Goal: Transaction & Acquisition: Purchase product/service

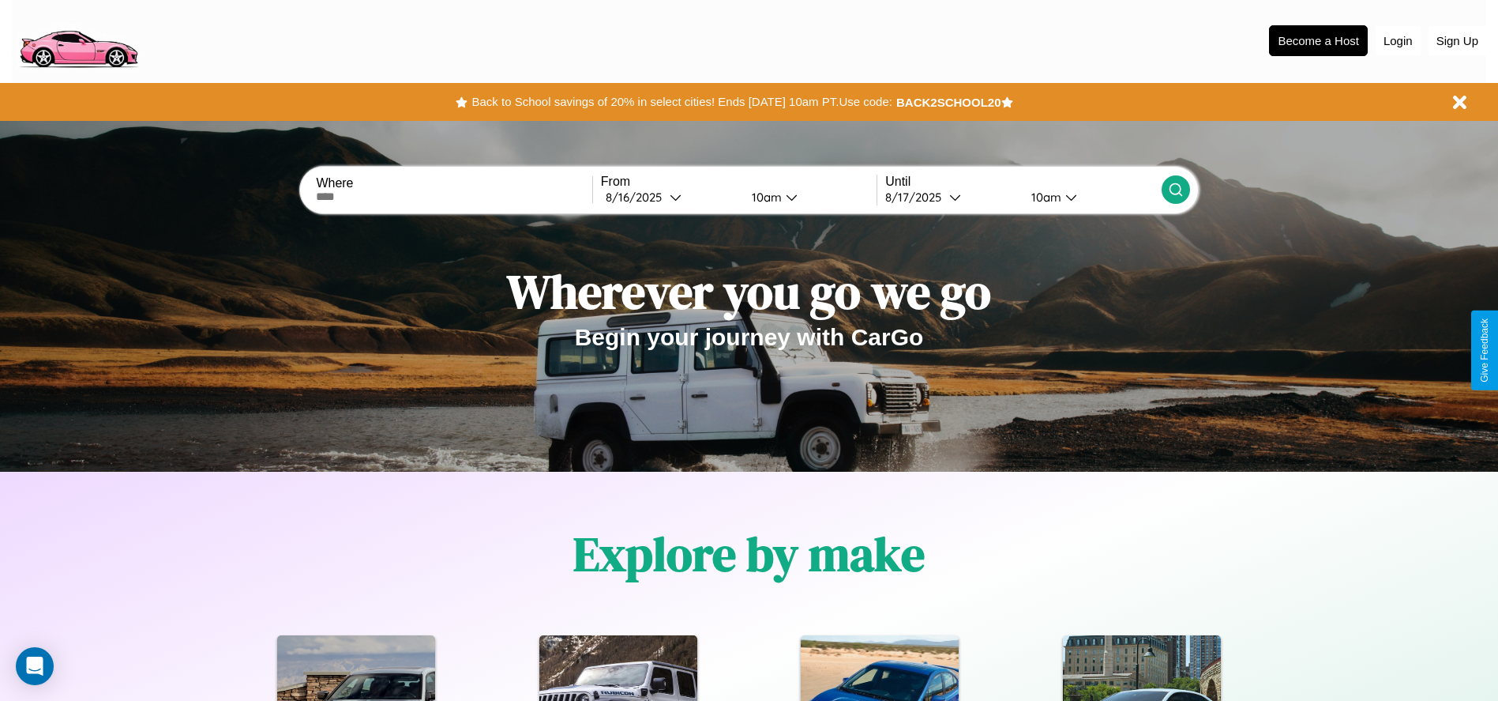
scroll to position [328, 0]
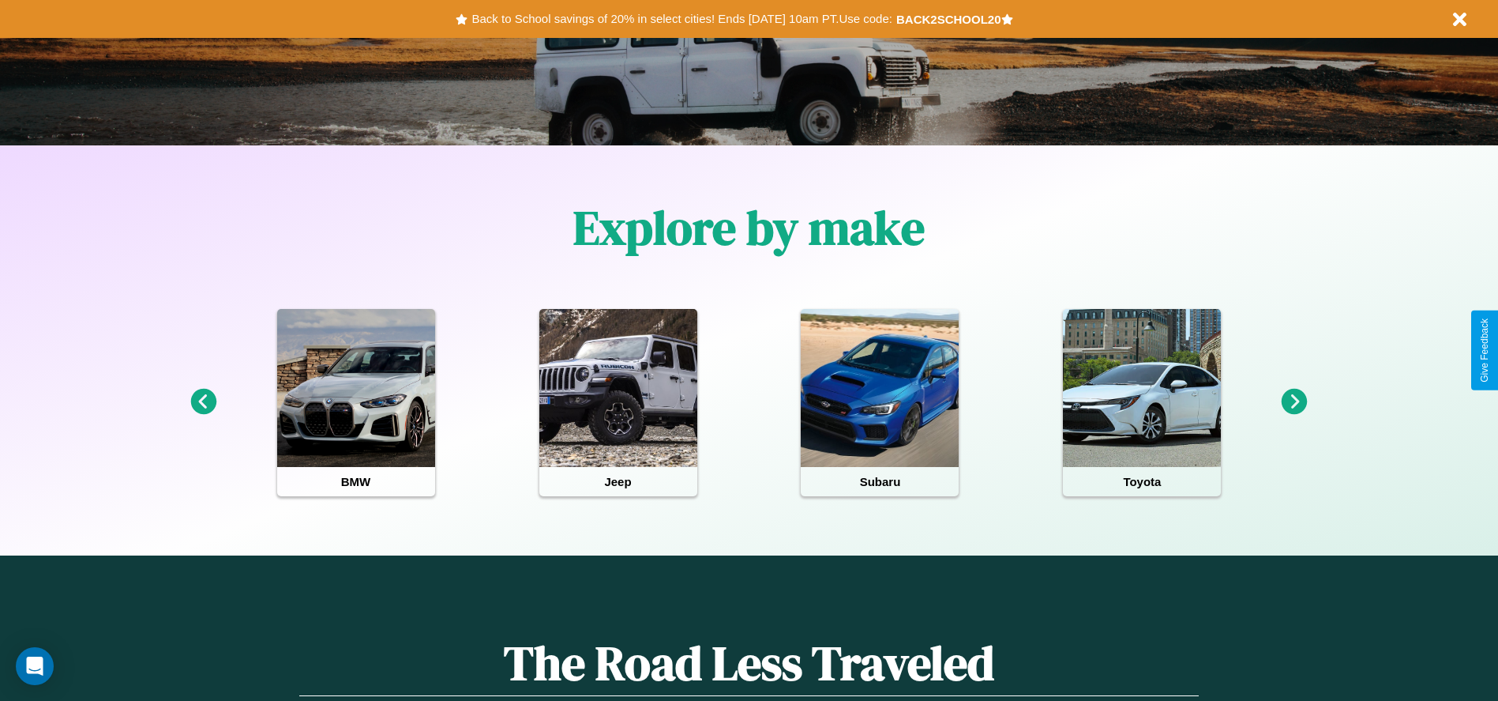
click at [203, 402] on icon at bounding box center [203, 402] width 26 height 26
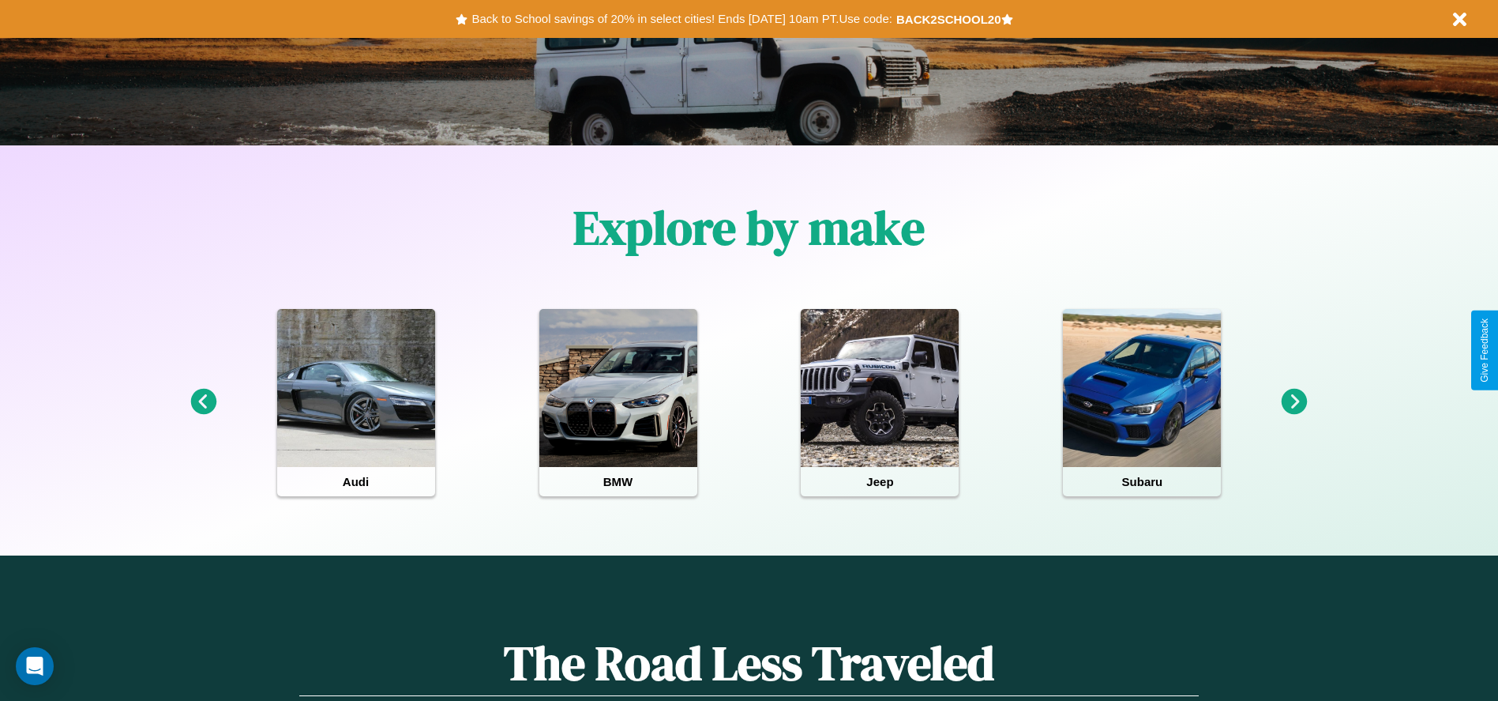
click at [203, 402] on icon at bounding box center [203, 402] width 26 height 26
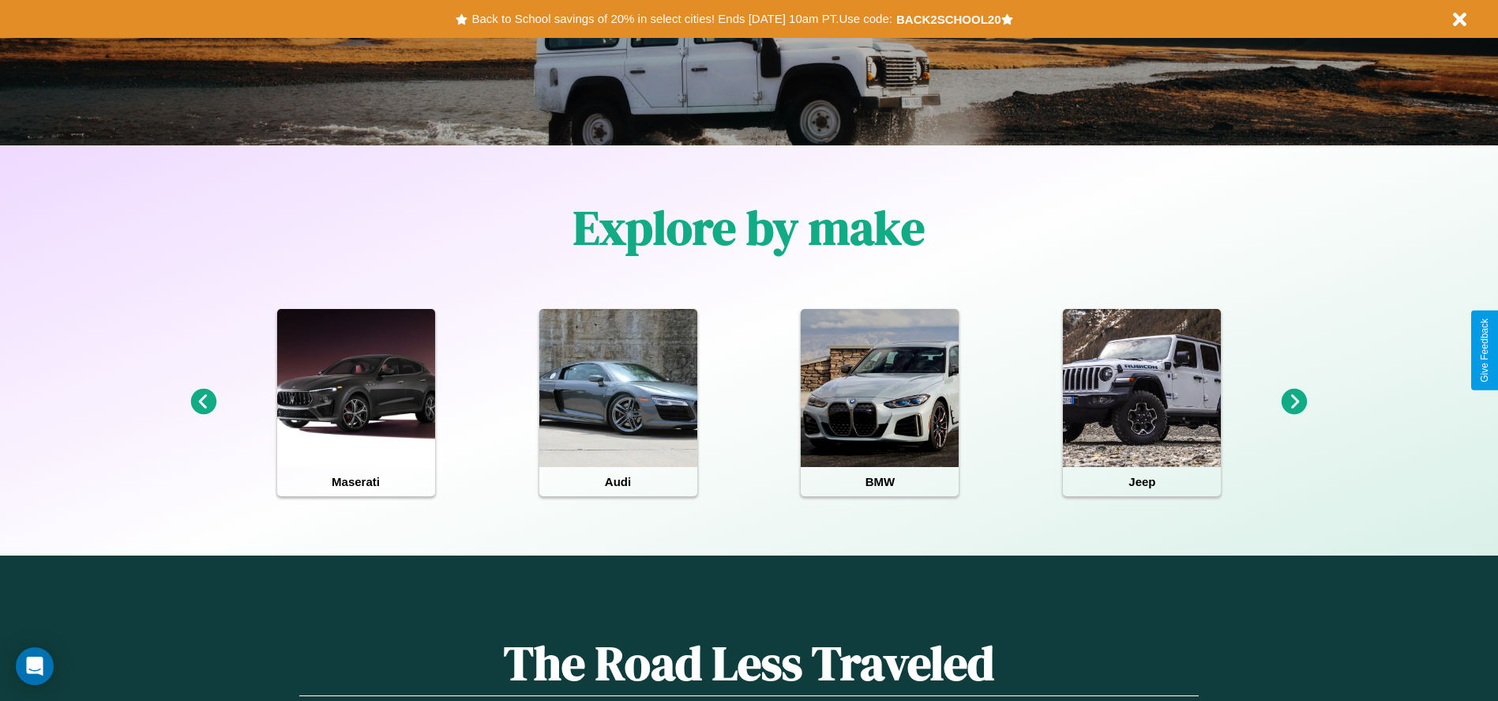
click at [1295, 402] on icon at bounding box center [1295, 402] width 26 height 26
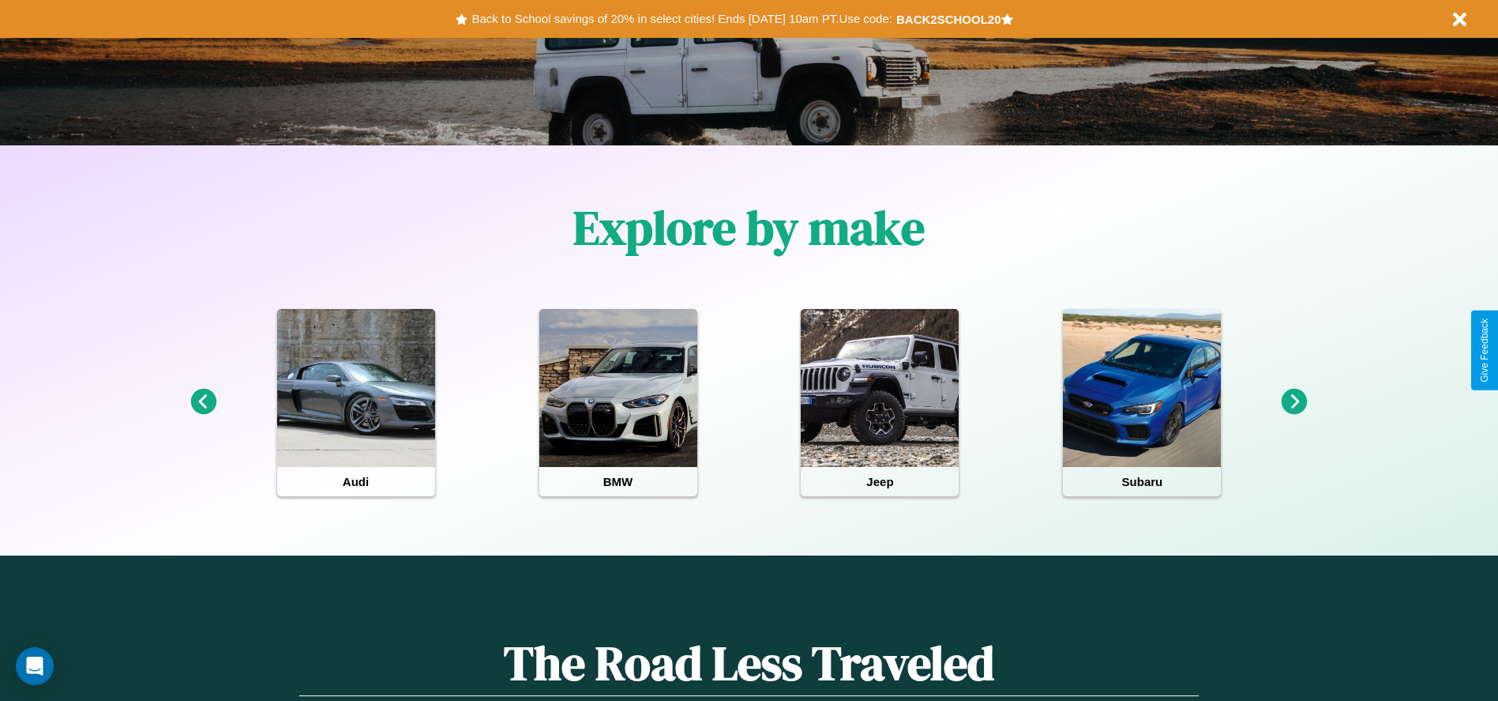
click at [1295, 402] on icon at bounding box center [1295, 402] width 26 height 26
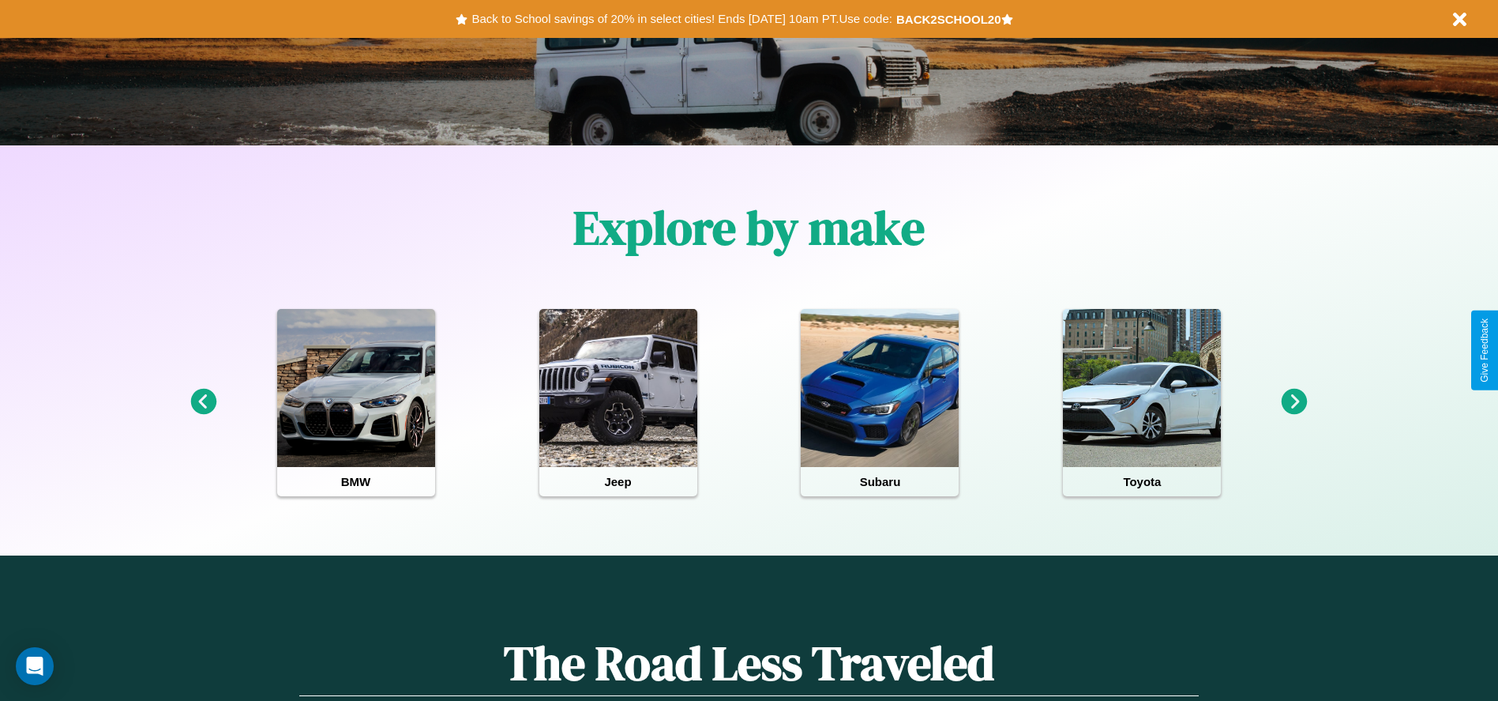
click at [1295, 402] on icon at bounding box center [1295, 402] width 26 height 26
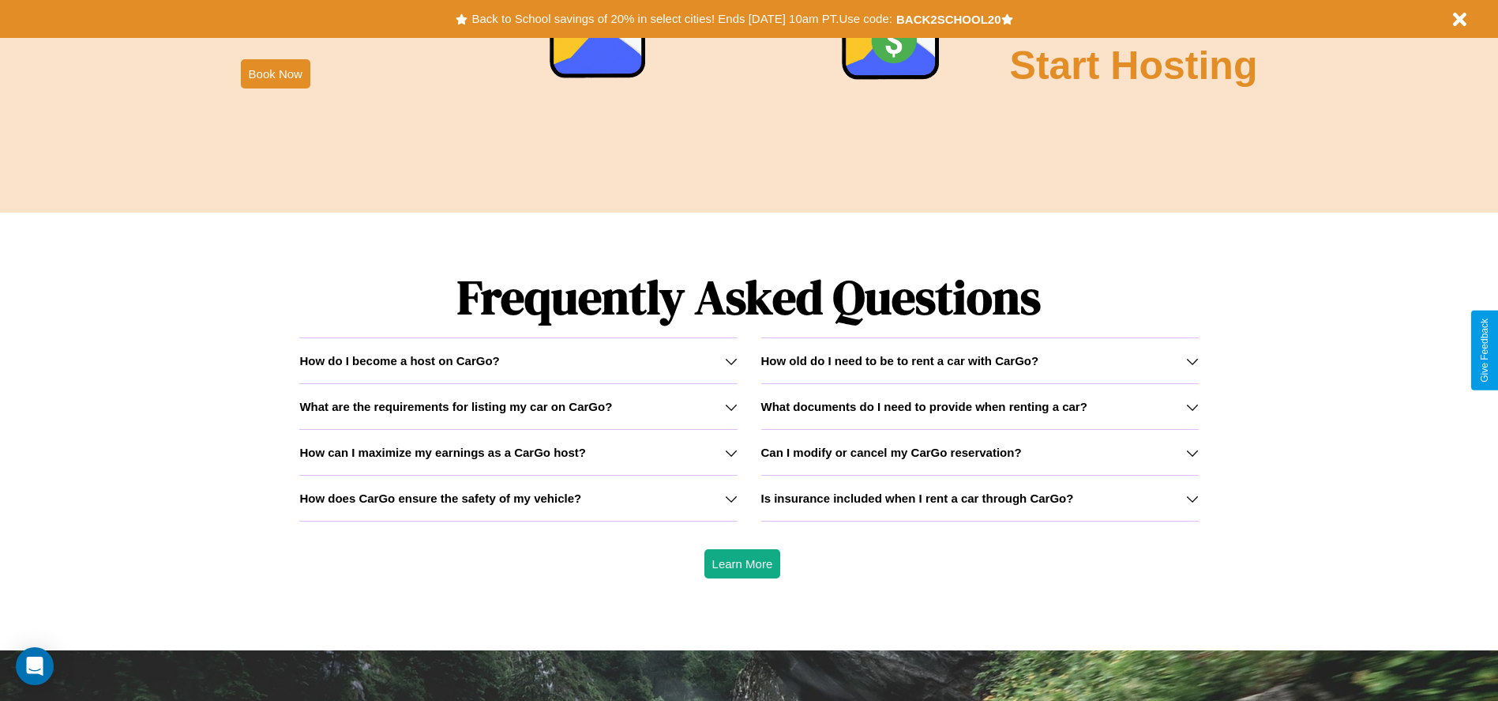
scroll to position [2266, 0]
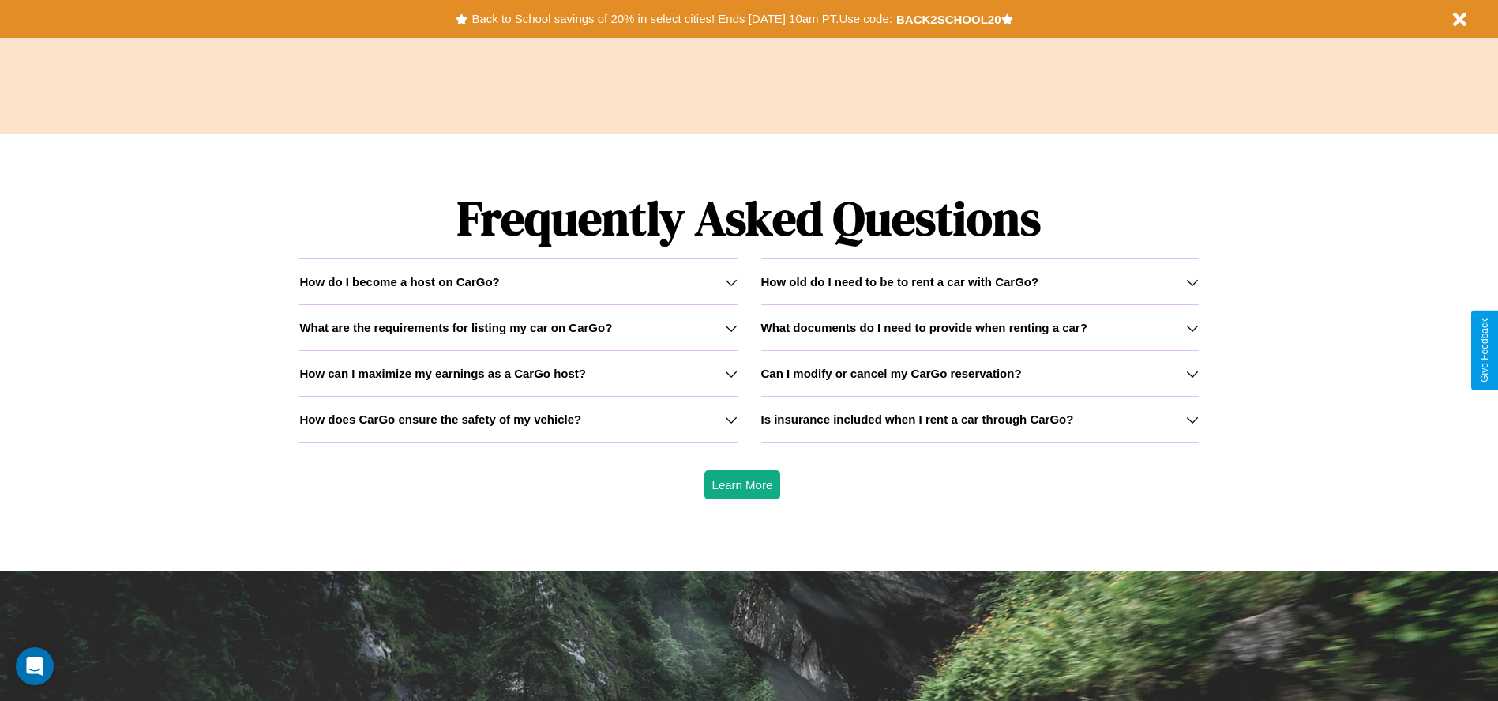
click at [1192, 419] on icon at bounding box center [1192, 419] width 13 height 13
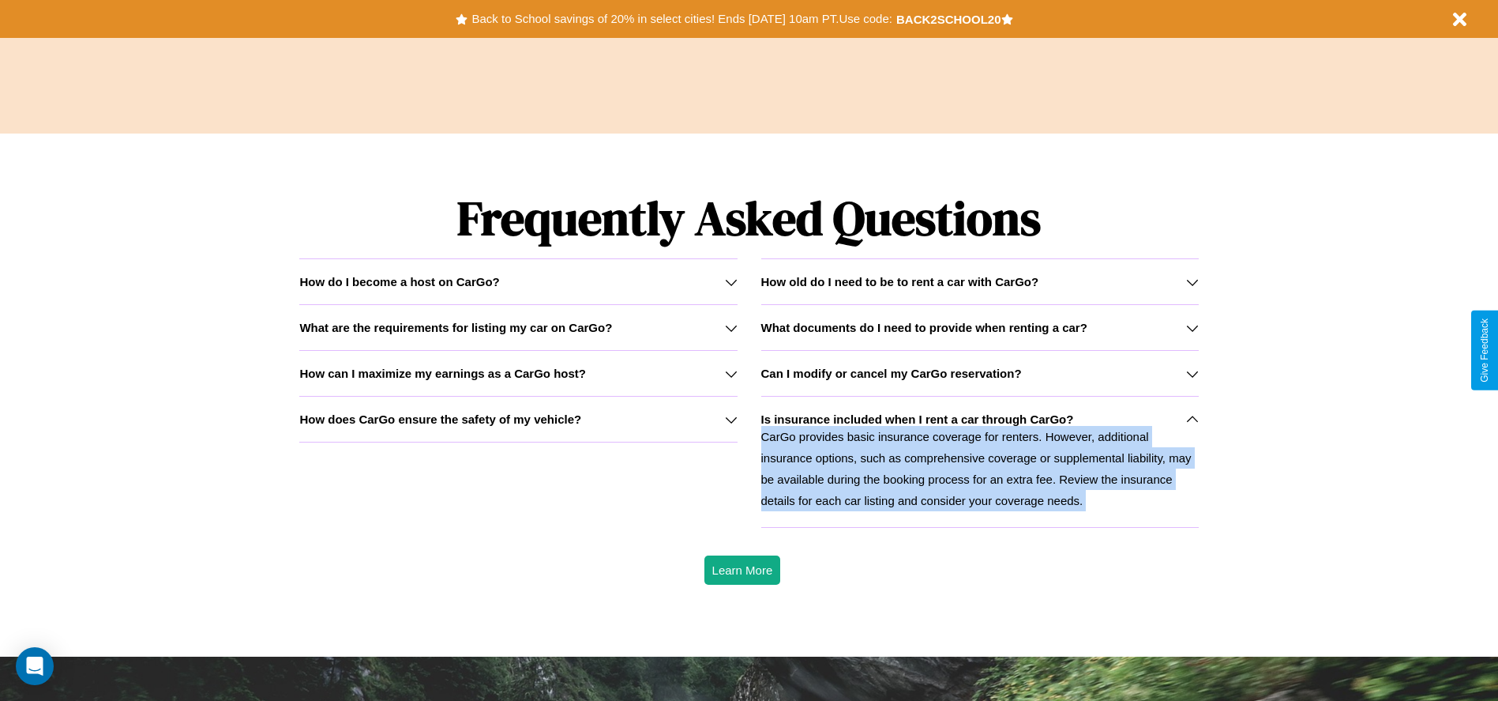
click at [1192, 419] on icon at bounding box center [1192, 419] width 13 height 13
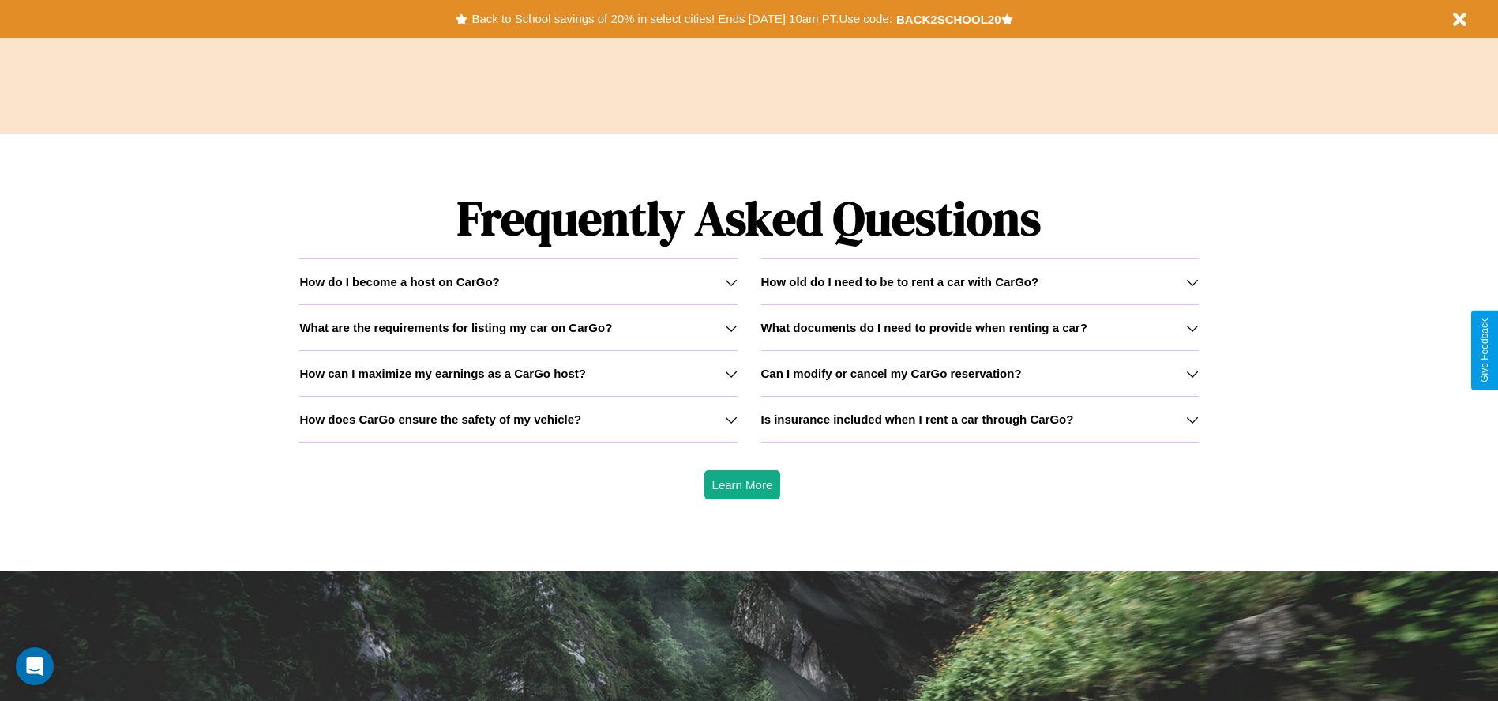
click at [979, 419] on h3 "Is insurance included when I rent a car through CarGo?" at bounding box center [917, 418] width 313 height 13
click at [518, 373] on h3 "How can I maximize my earnings as a CarGo host?" at bounding box center [442, 373] width 287 height 13
click at [731, 327] on icon at bounding box center [731, 327] width 13 height 13
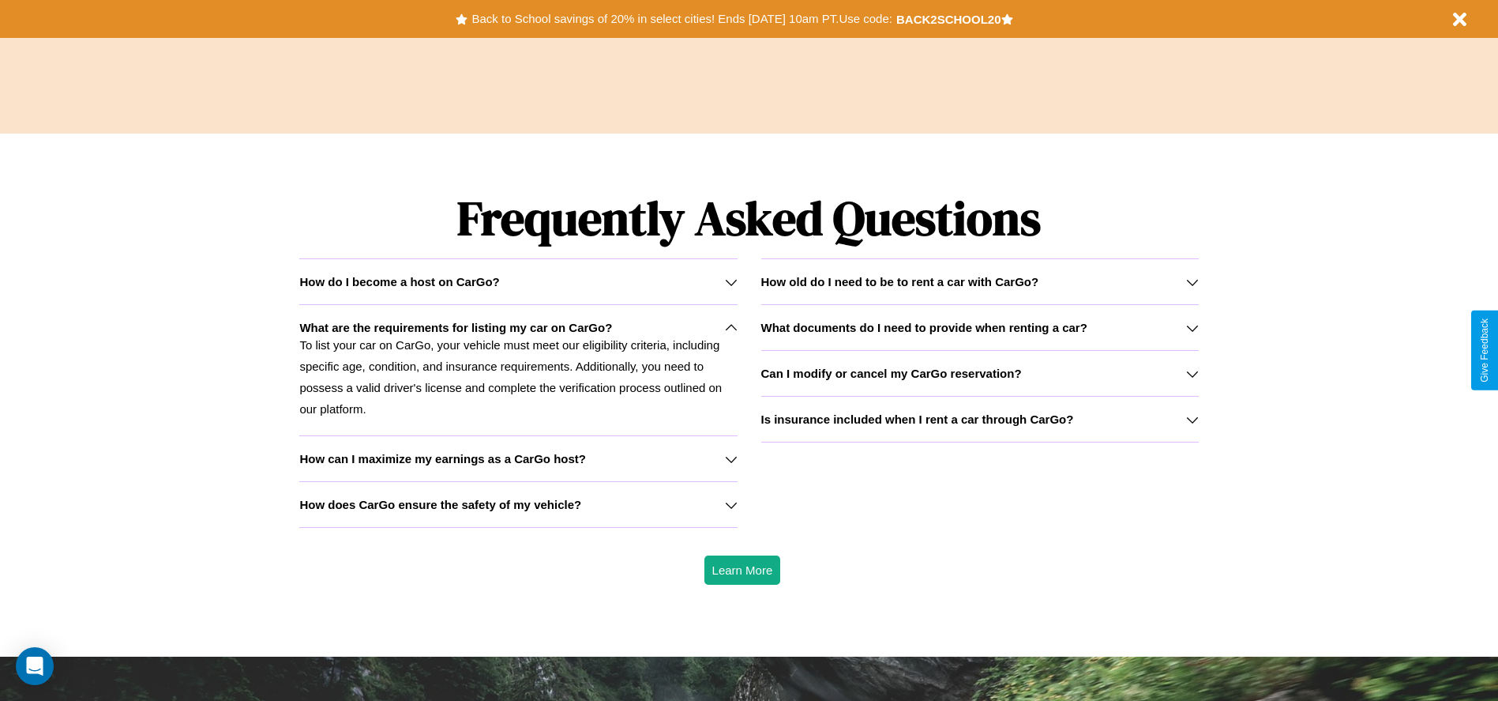
click at [1192, 419] on icon at bounding box center [1192, 419] width 13 height 13
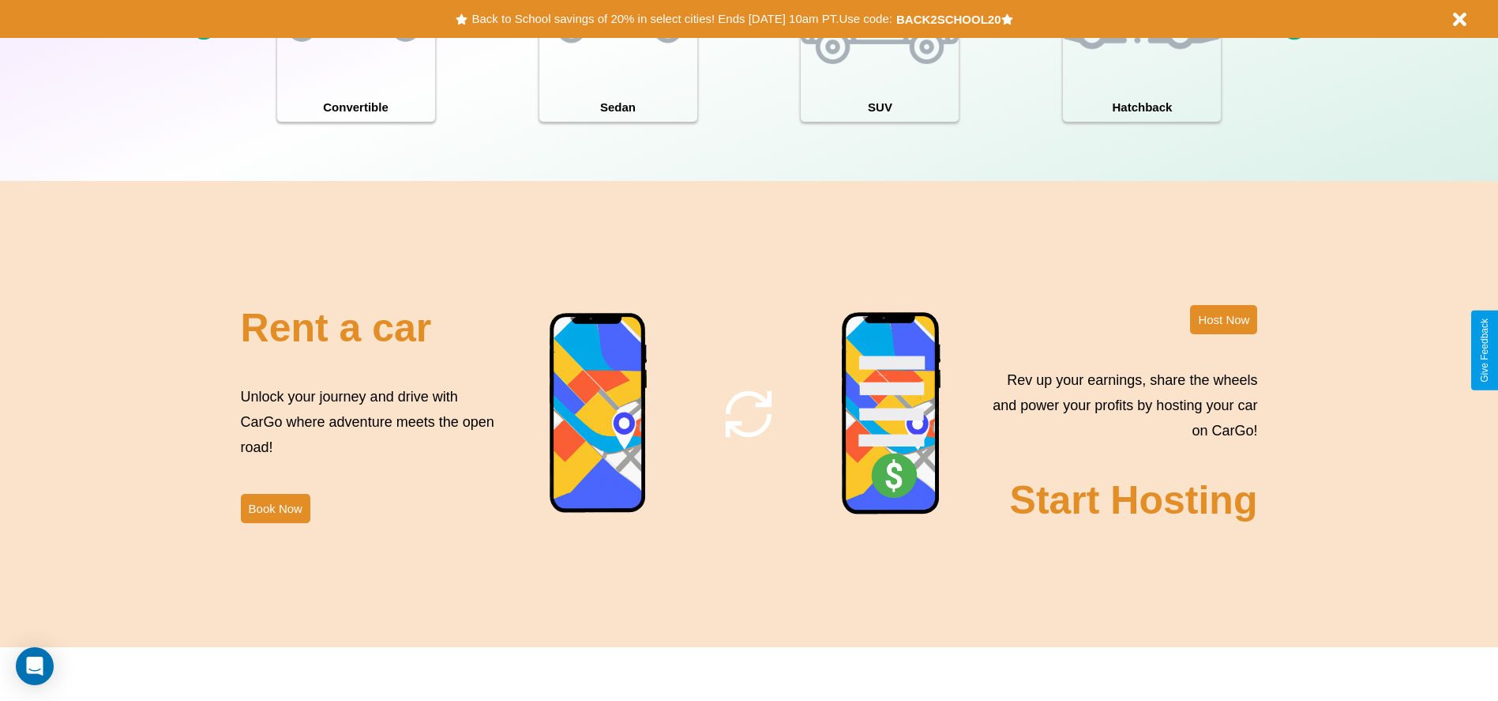
scroll to position [0, 0]
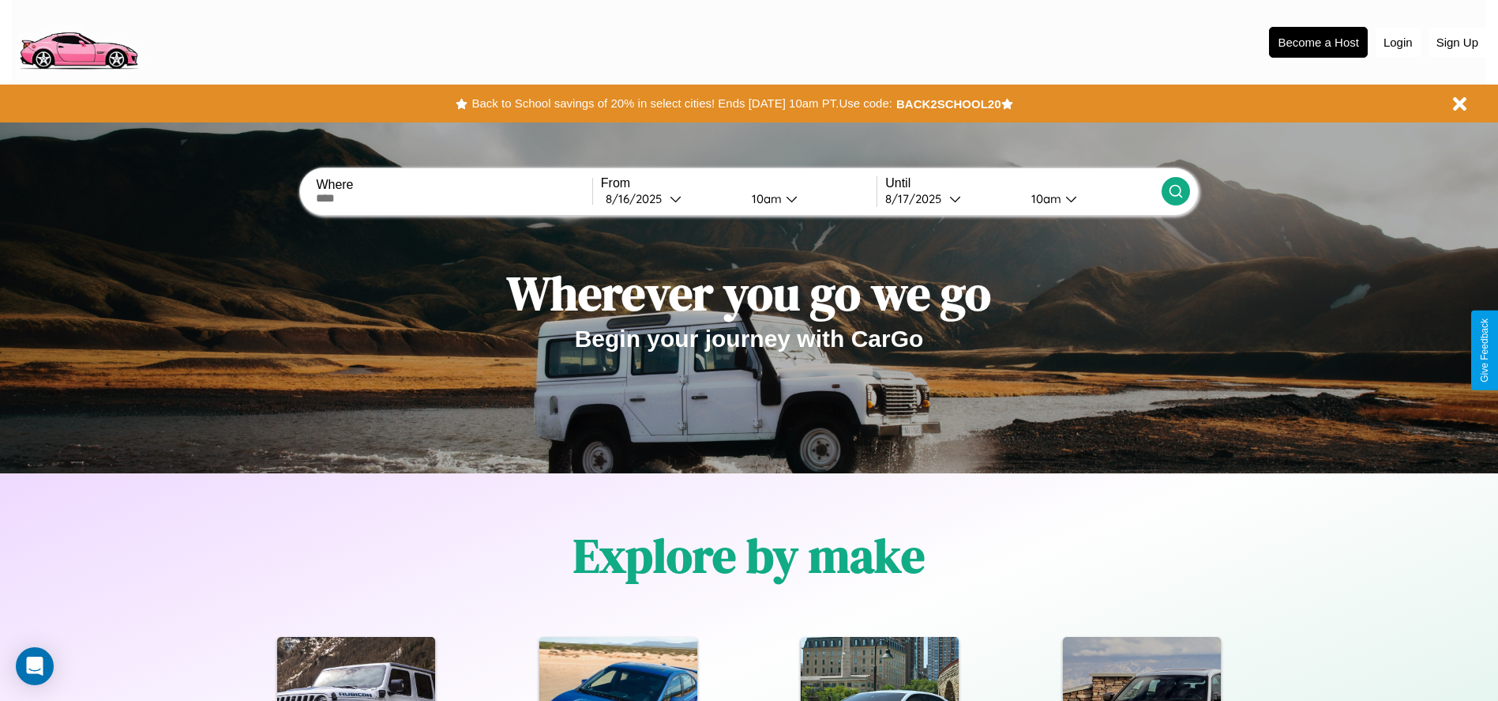
click at [454, 198] on input "text" at bounding box center [454, 198] width 276 height 13
type input "*******"
click at [670, 198] on div "8 / 16 / 2025" at bounding box center [638, 198] width 64 height 15
select select "*"
select select "****"
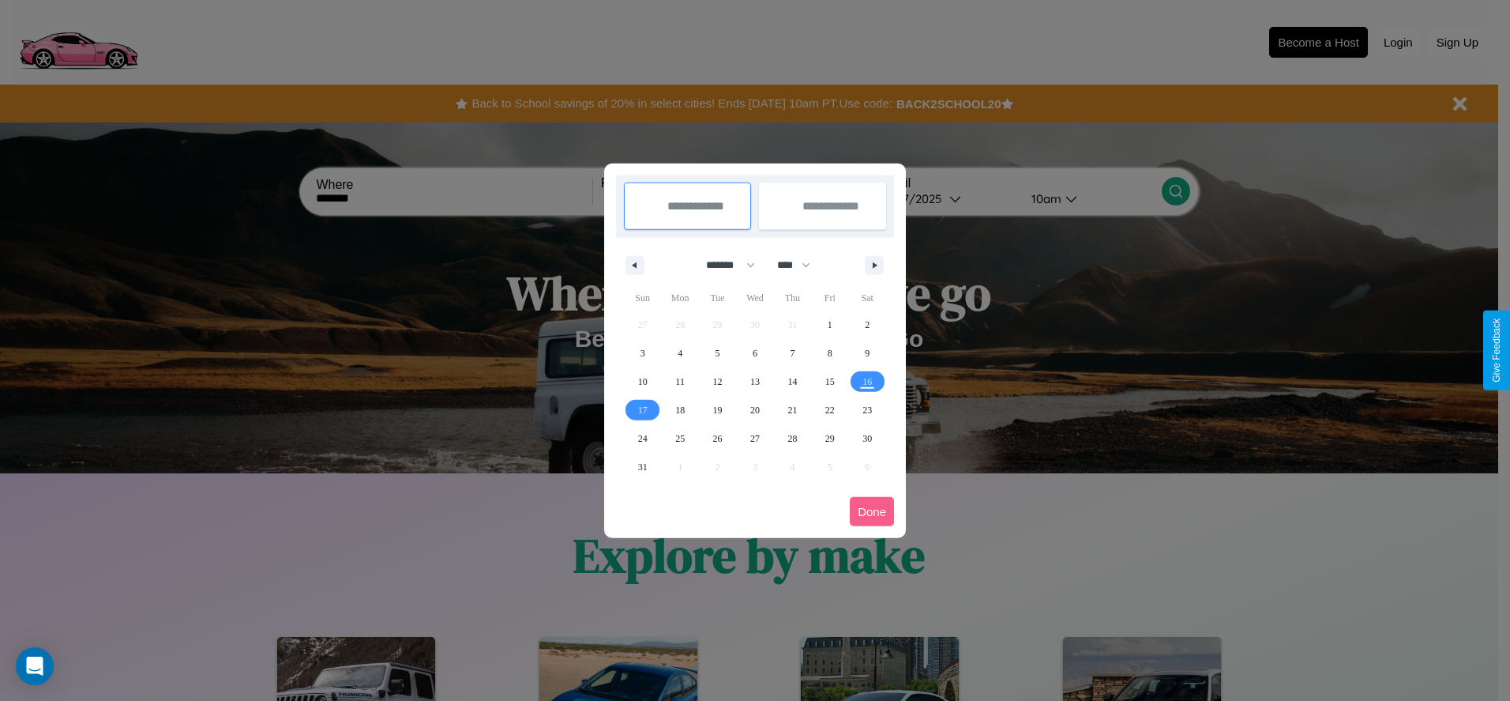
click at [724, 265] on select "******* ******** ***** ***** *** **** **** ****** ********* ******* ******** **…" at bounding box center [727, 265] width 67 height 26
select select "*"
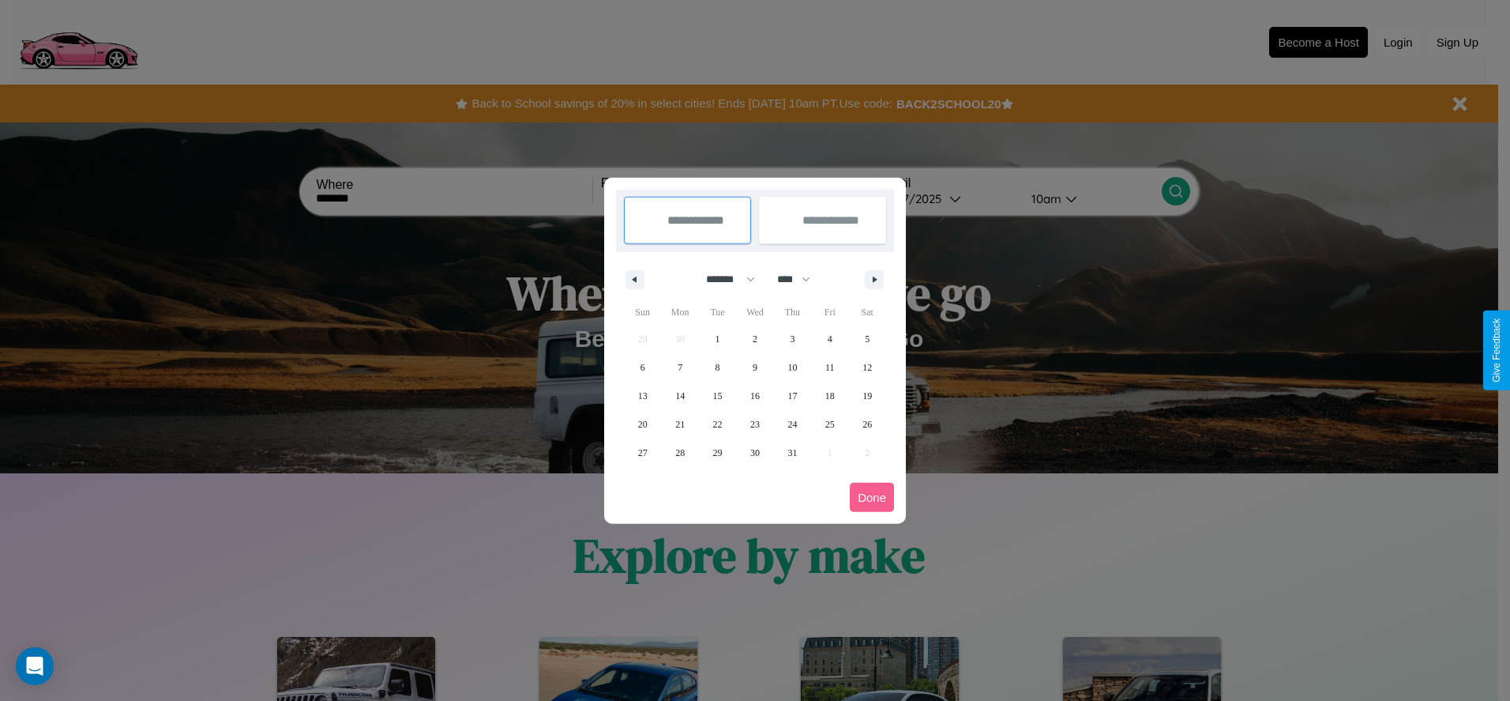
drag, startPoint x: 801, startPoint y: 279, endPoint x: 755, endPoint y: 317, distance: 59.5
click at [801, 279] on select "**** **** **** **** **** **** **** **** **** **** **** **** **** **** **** ****…" at bounding box center [792, 279] width 47 height 26
select select "****"
click at [829, 367] on span "10" at bounding box center [829, 367] width 9 height 28
type input "**********"
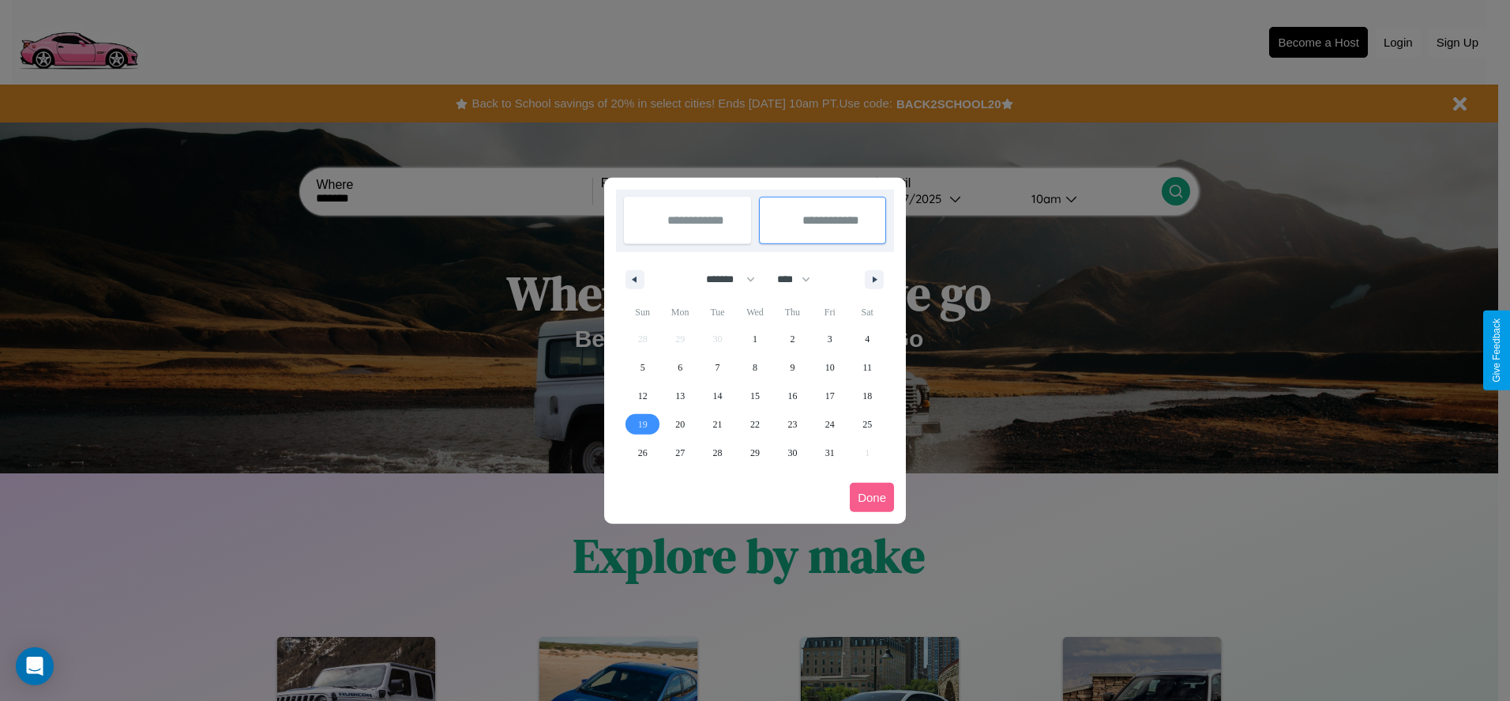
click at [642, 423] on span "19" at bounding box center [642, 424] width 9 height 28
type input "**********"
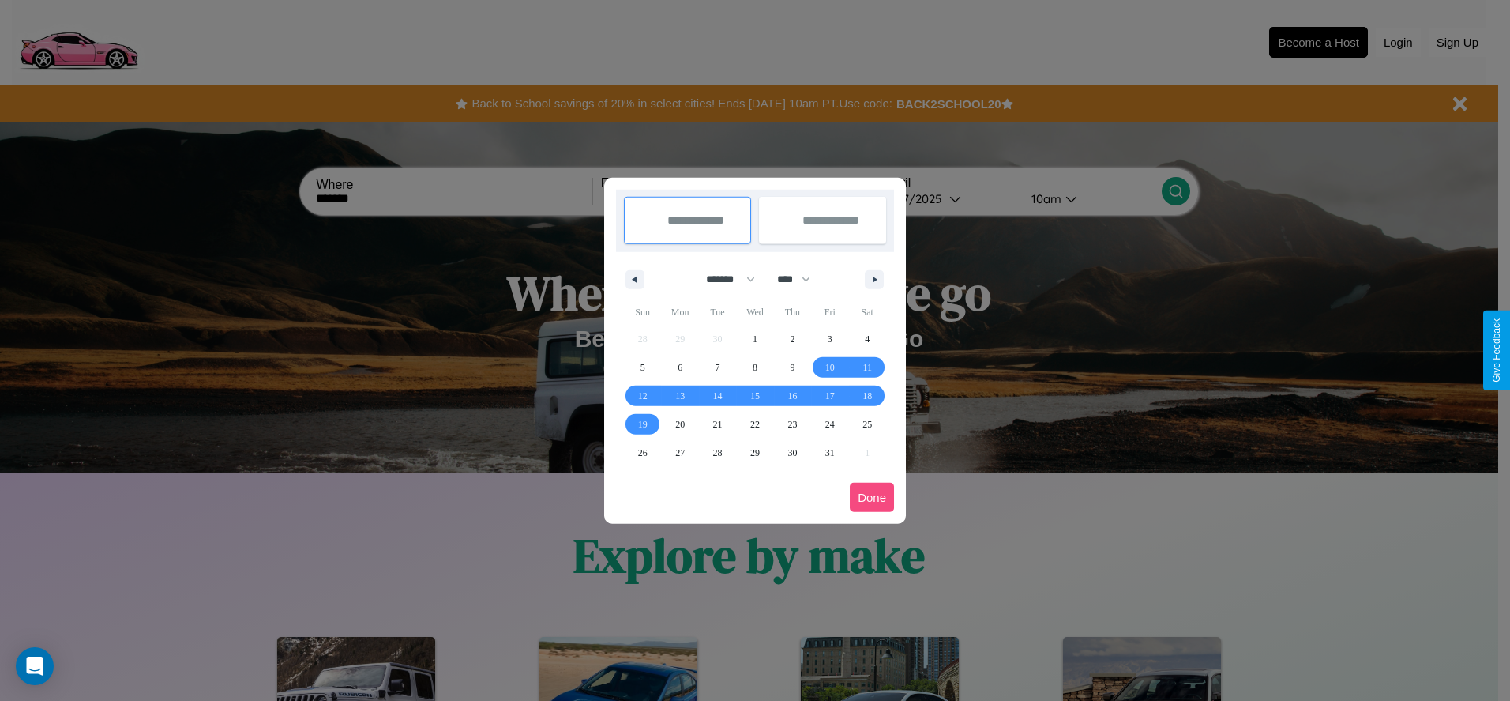
click at [872, 497] on button "Done" at bounding box center [872, 497] width 44 height 29
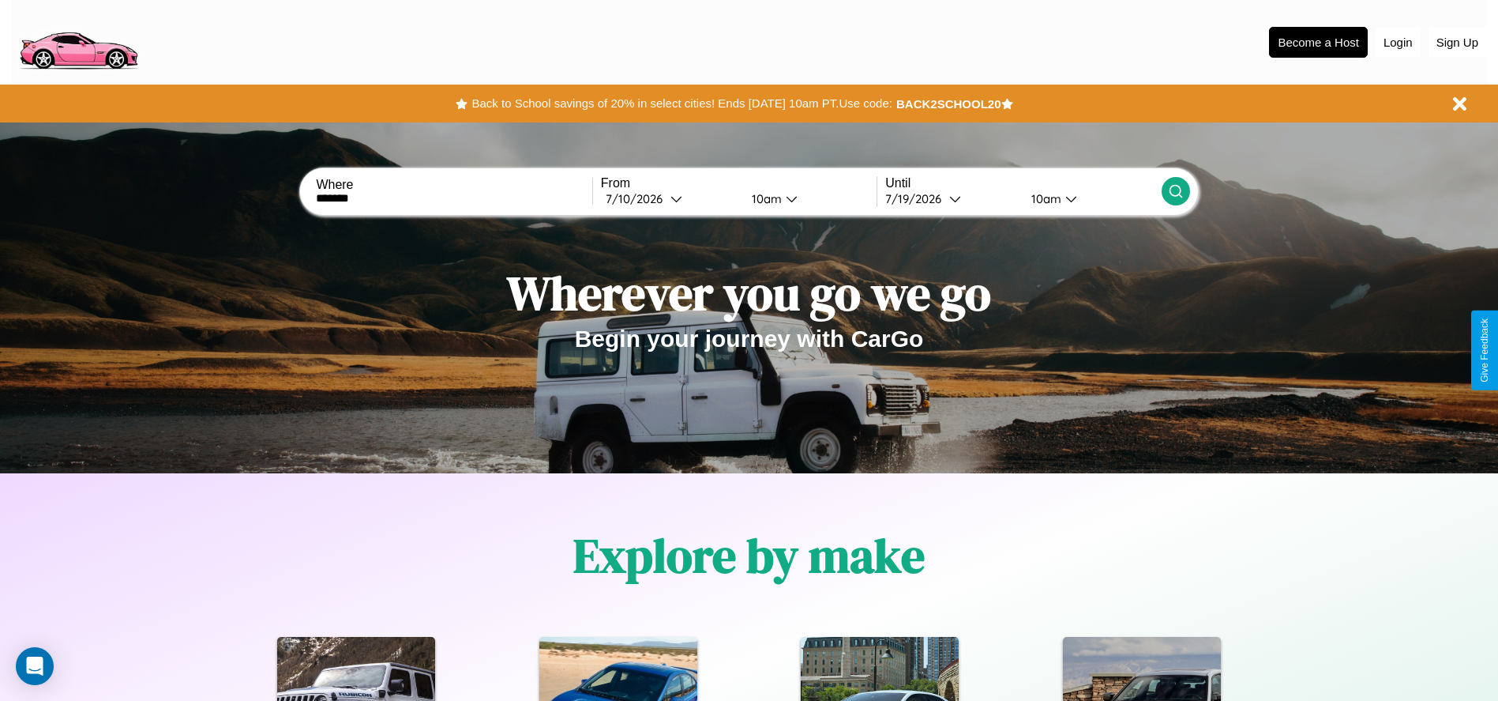
click at [764, 198] on div "10am" at bounding box center [765, 198] width 42 height 15
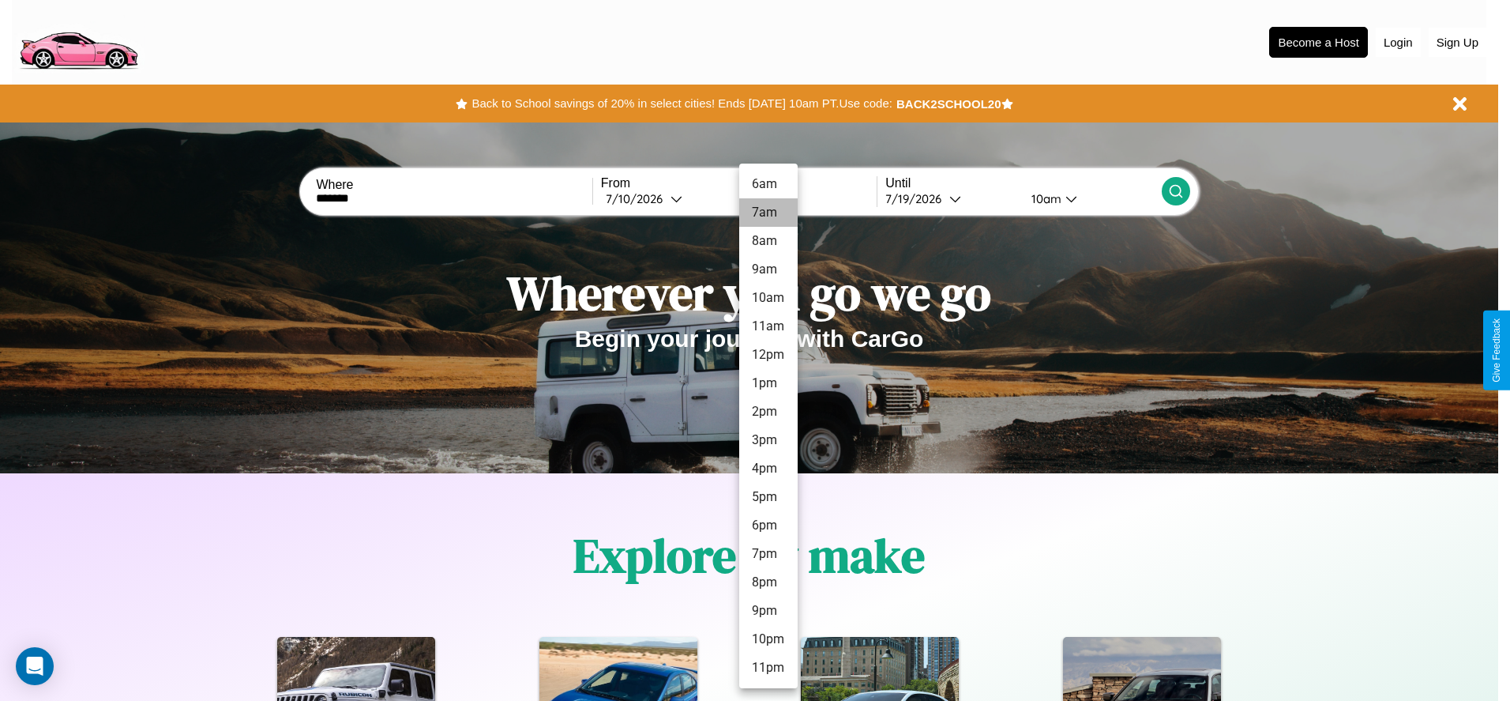
click at [768, 212] on li "7am" at bounding box center [768, 212] width 58 height 28
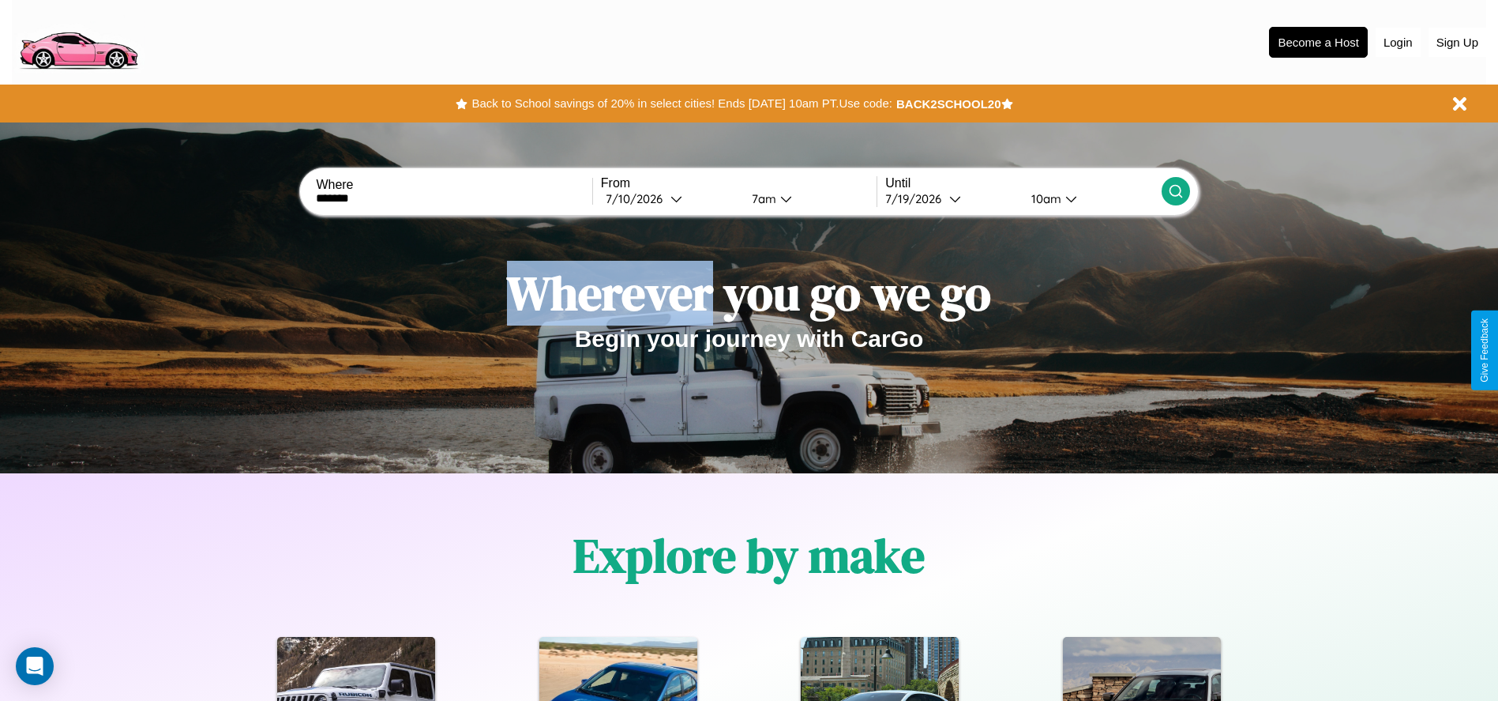
click at [1175, 191] on icon at bounding box center [1176, 191] width 16 height 16
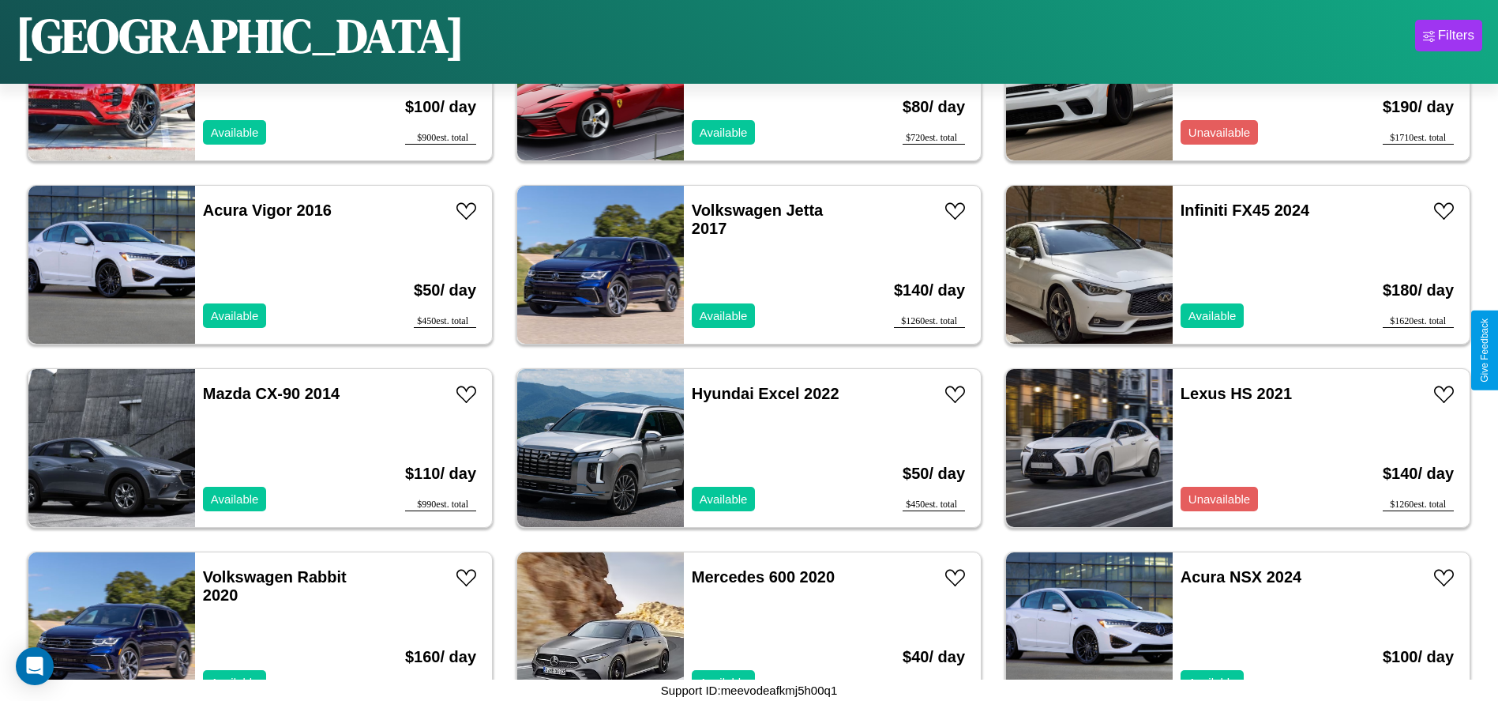
scroll to position [5857, 0]
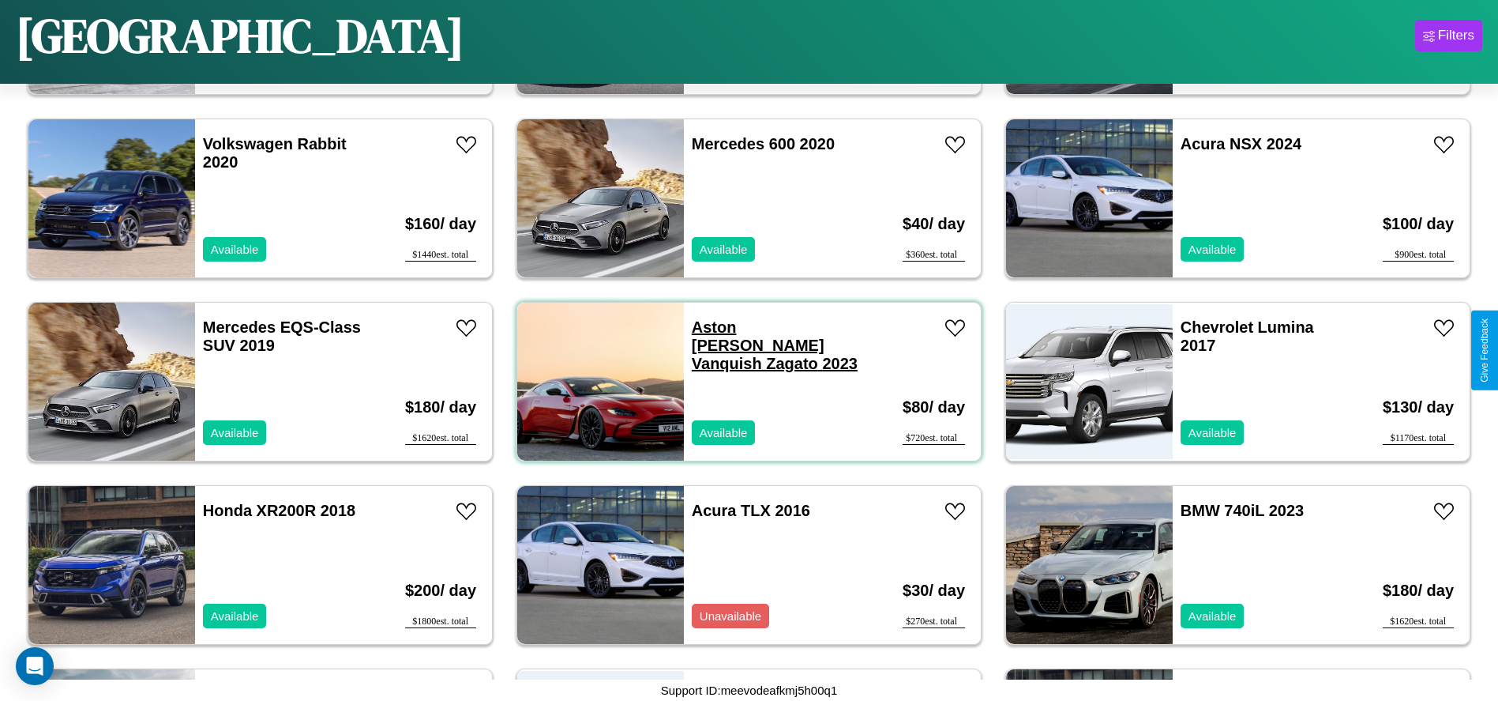
click at [734, 327] on link "Aston Martin Vanquish Zagato 2023" at bounding box center [775, 345] width 166 height 54
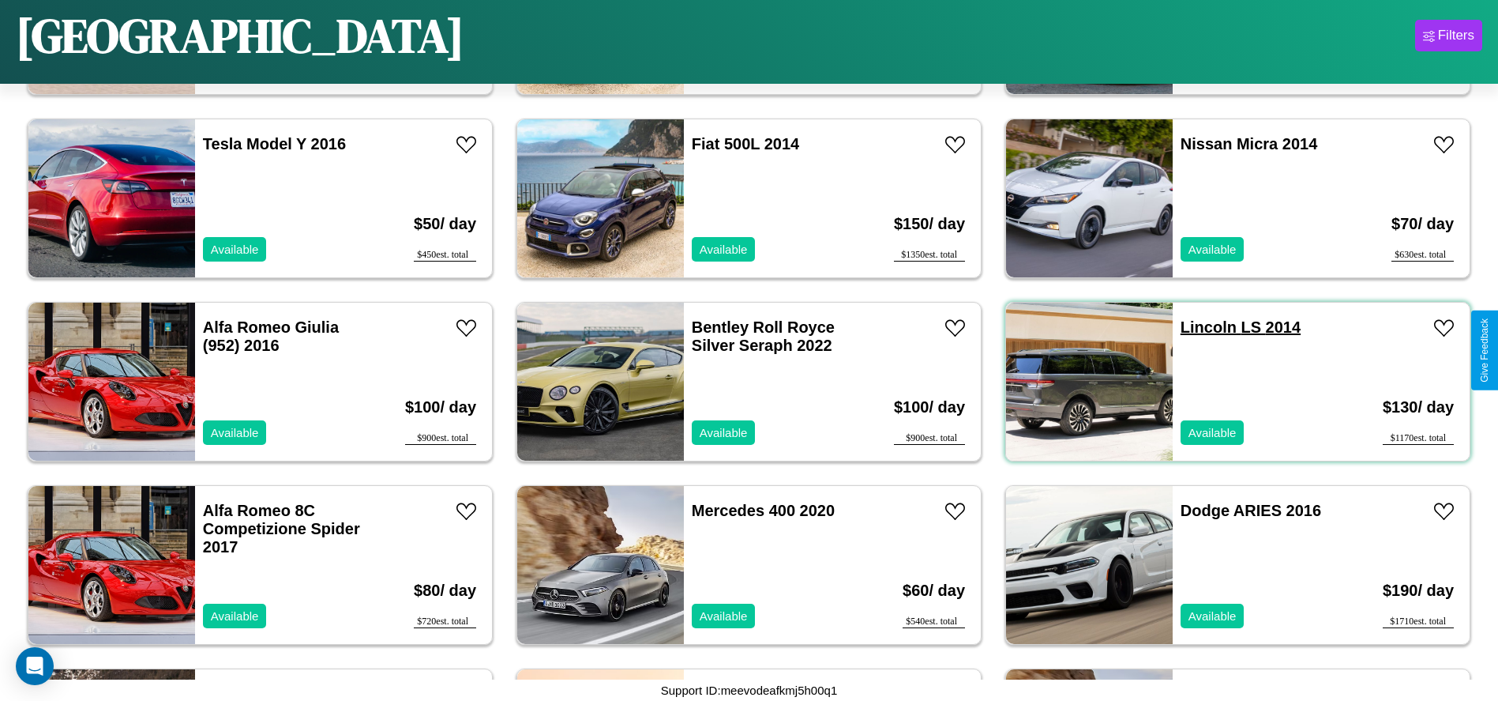
click at [1199, 327] on link "Lincoln LS 2014" at bounding box center [1241, 326] width 120 height 17
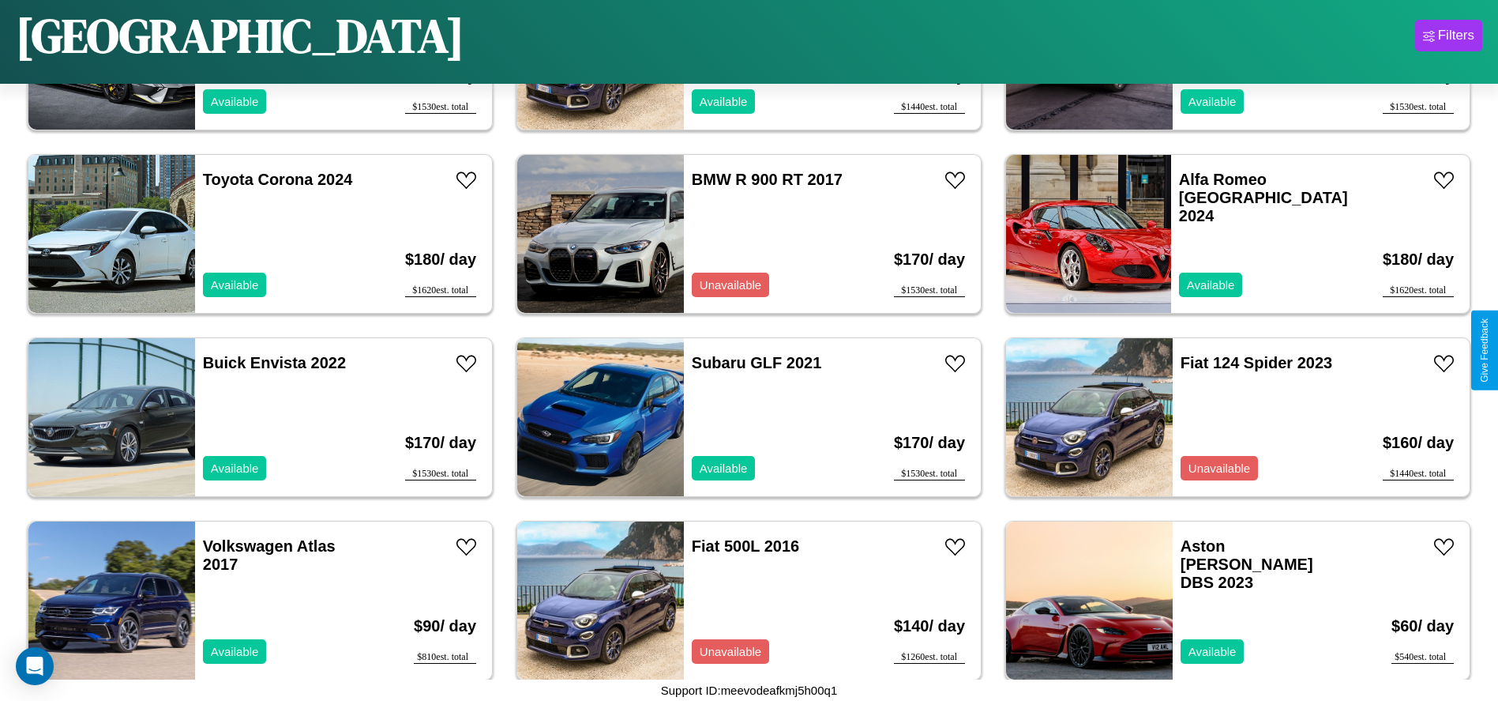
scroll to position [176, 0]
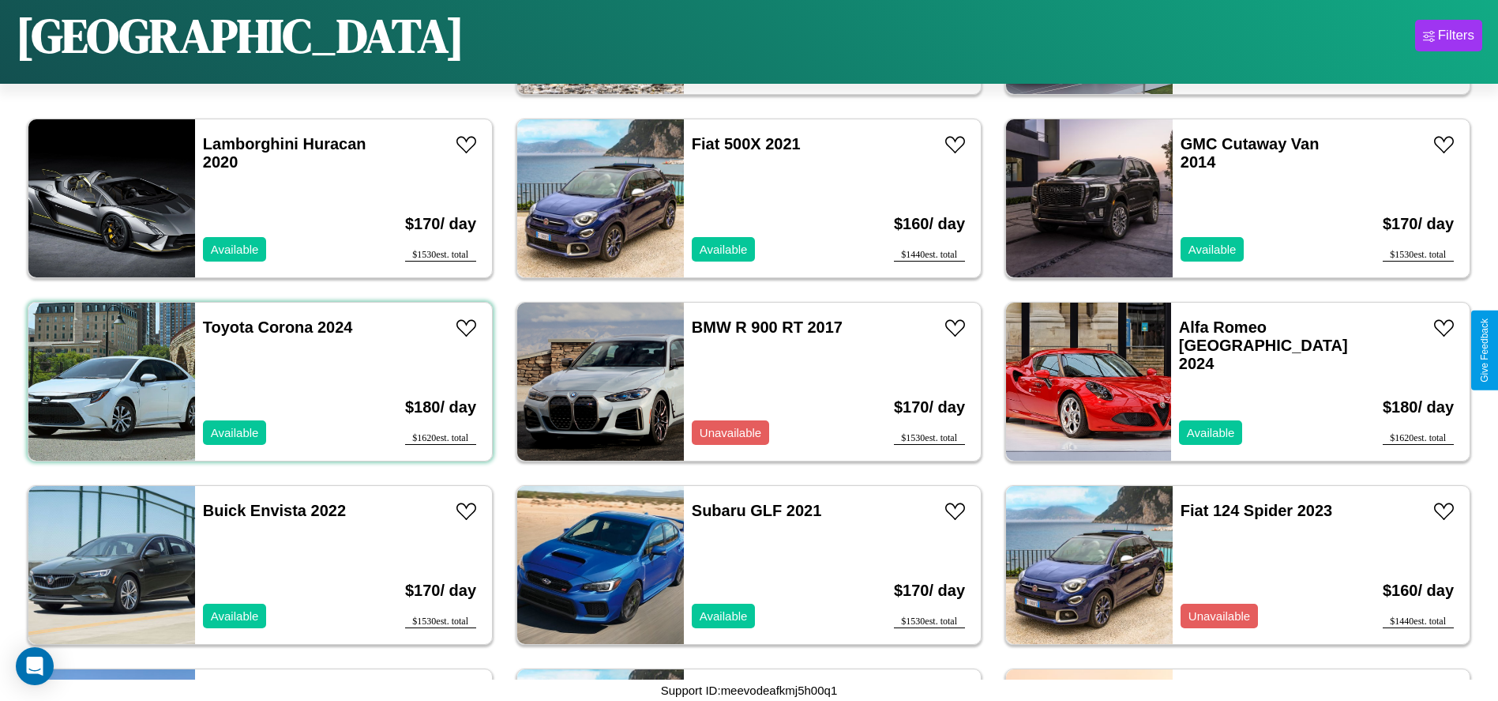
click at [258, 382] on div "Toyota Corona 2024 Available" at bounding box center [286, 382] width 182 height 158
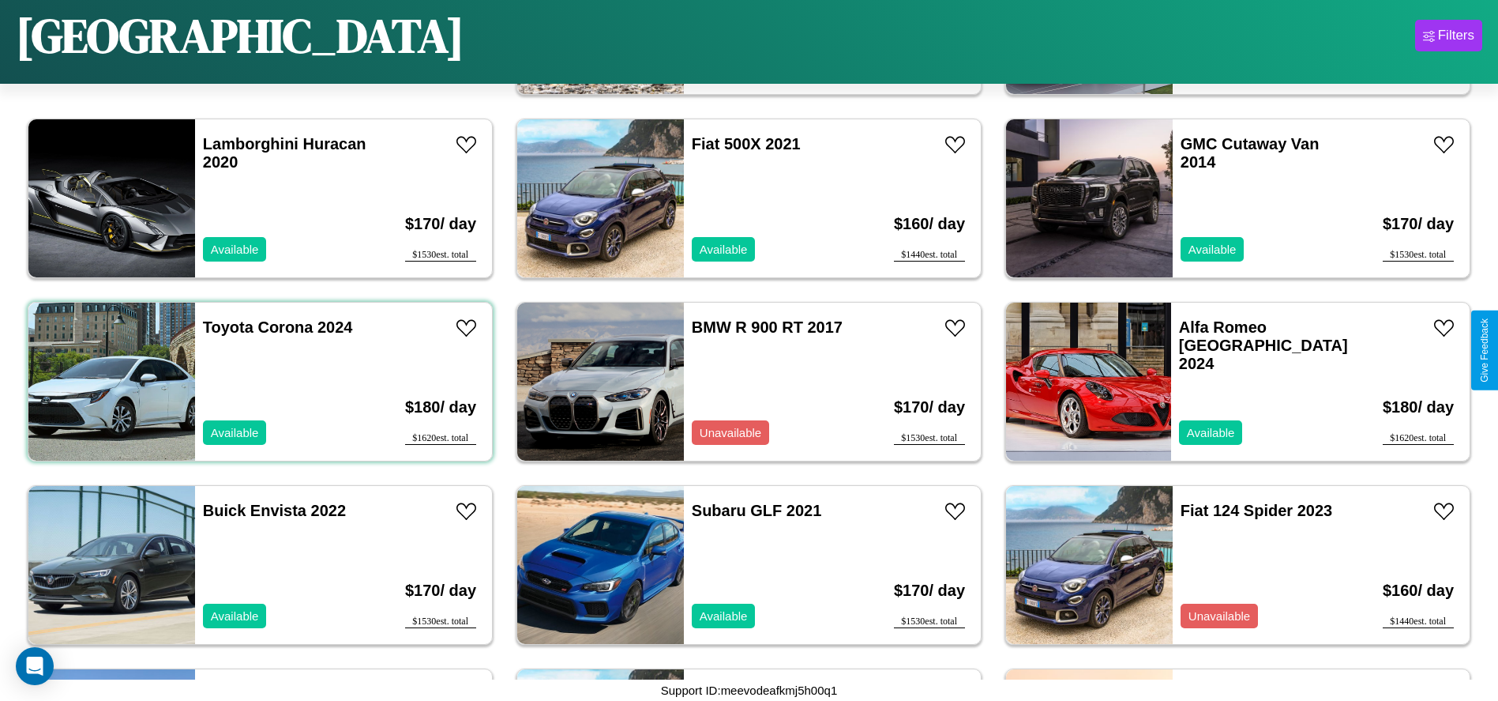
click at [258, 382] on div "Toyota Corona 2024 Available" at bounding box center [286, 382] width 182 height 158
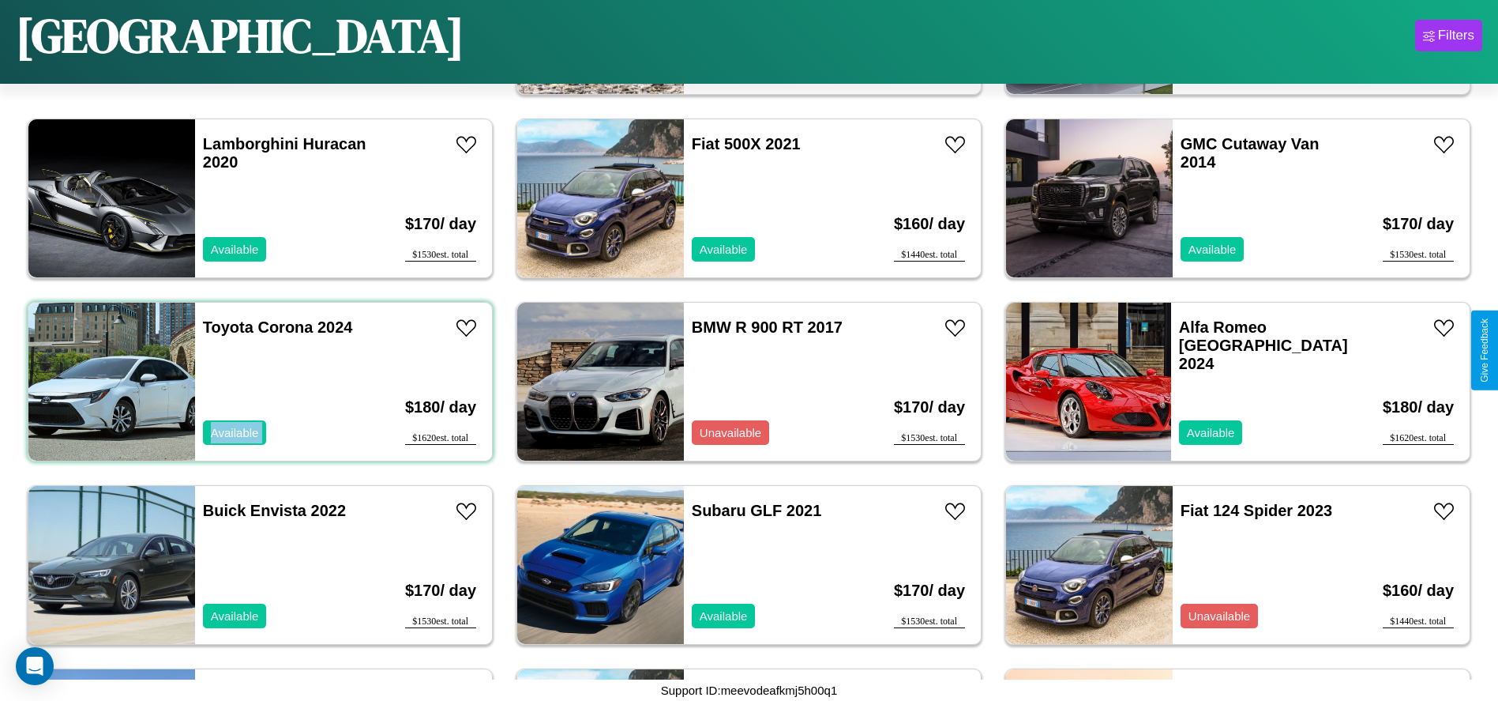
click at [258, 382] on div "Toyota Corona 2024 Available" at bounding box center [286, 382] width 182 height 158
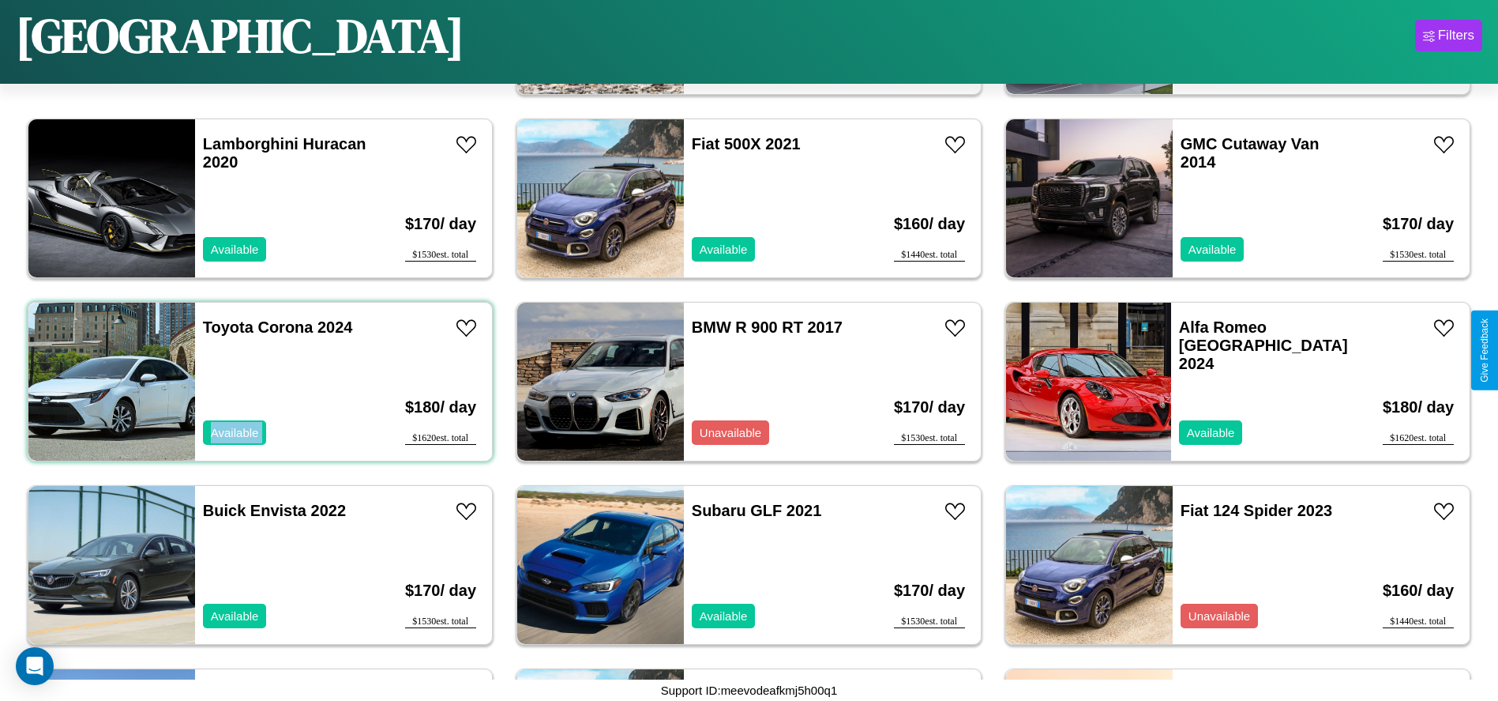
click at [258, 382] on div "Toyota Corona 2024 Available" at bounding box center [286, 382] width 182 height 158
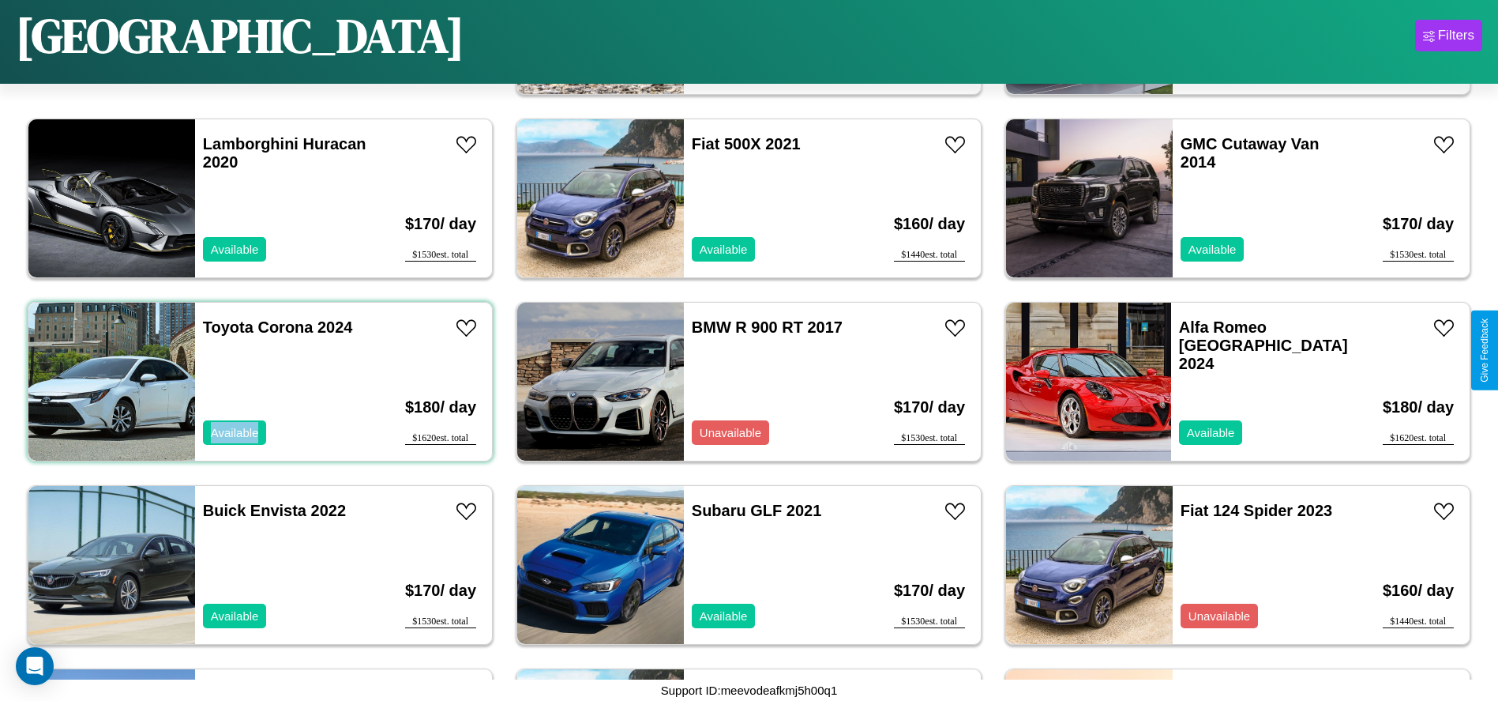
click at [258, 382] on div "Toyota Corona 2024 Available" at bounding box center [286, 382] width 182 height 158
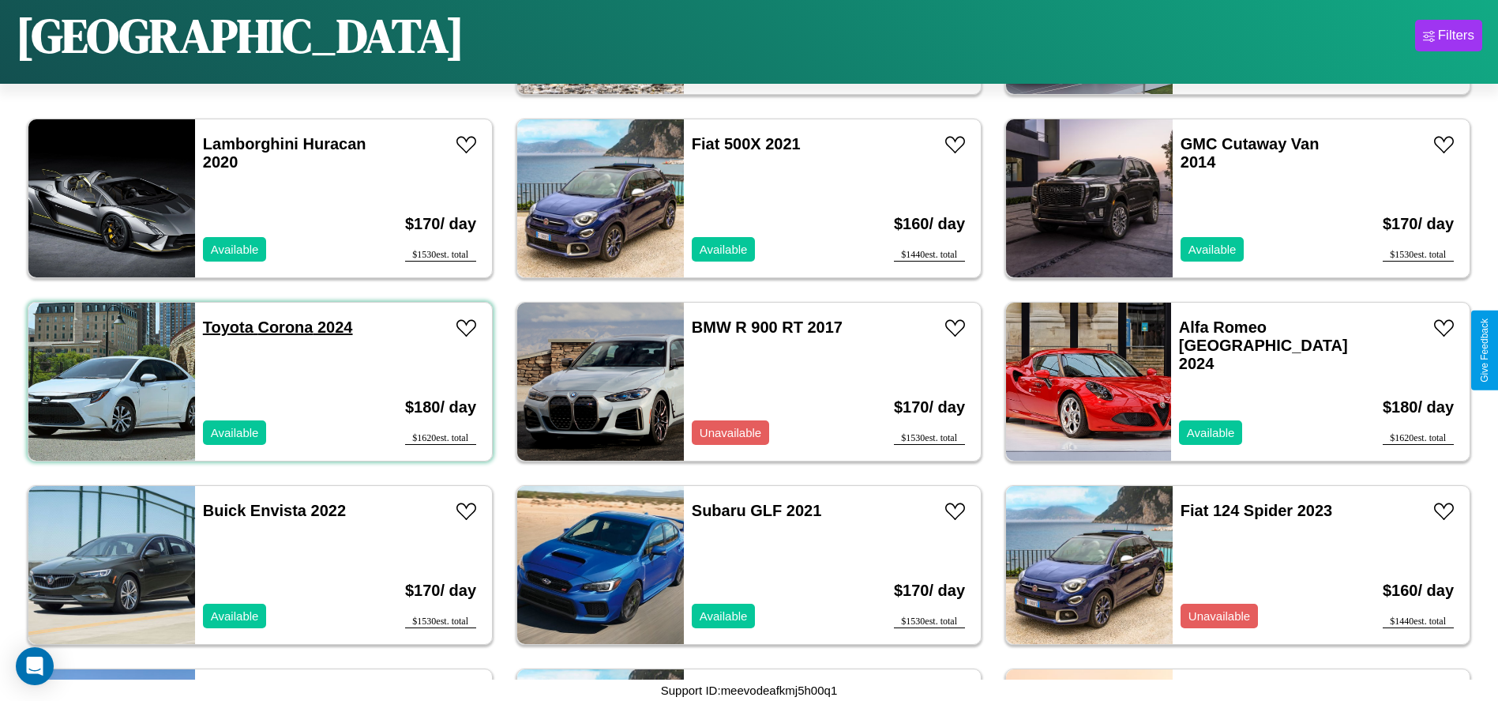
click at [226, 327] on link "Toyota Corona 2024" at bounding box center [278, 326] width 150 height 17
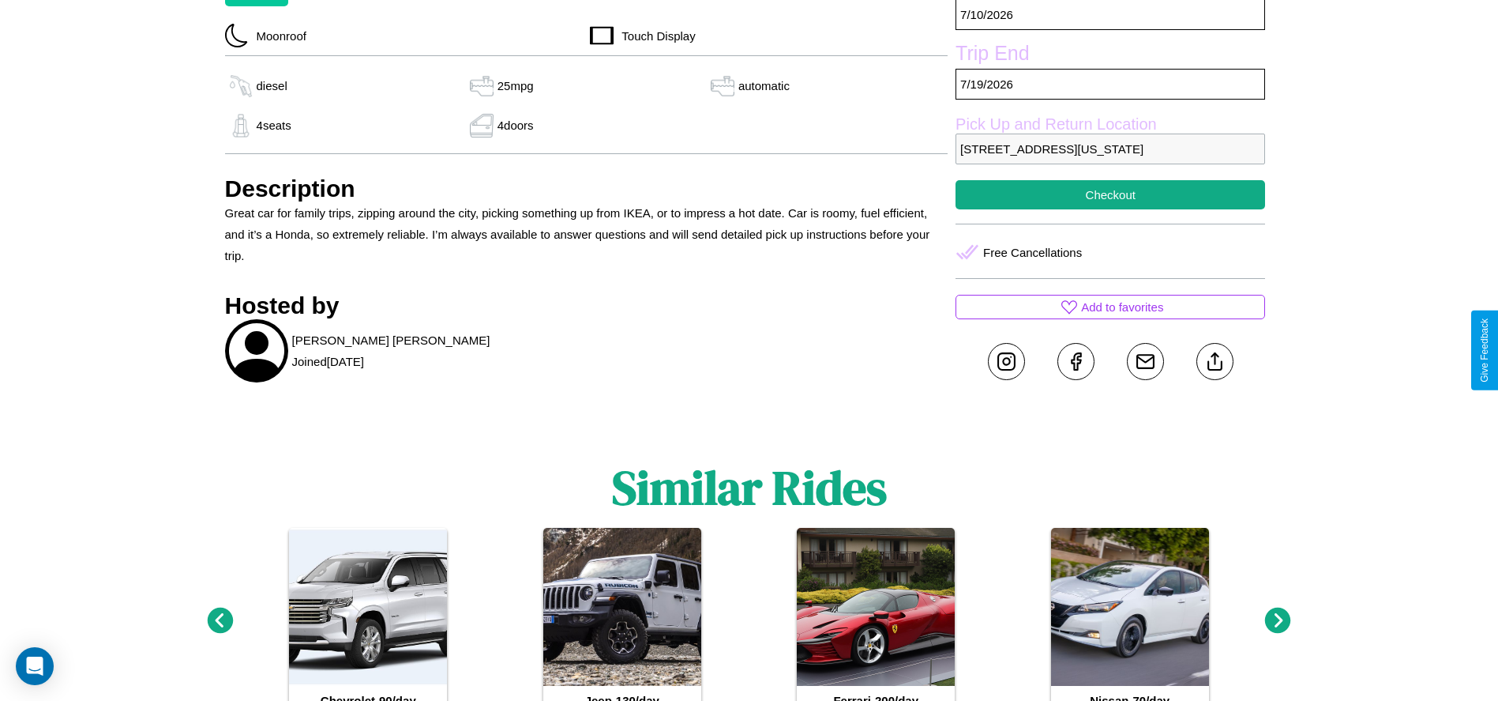
scroll to position [597, 0]
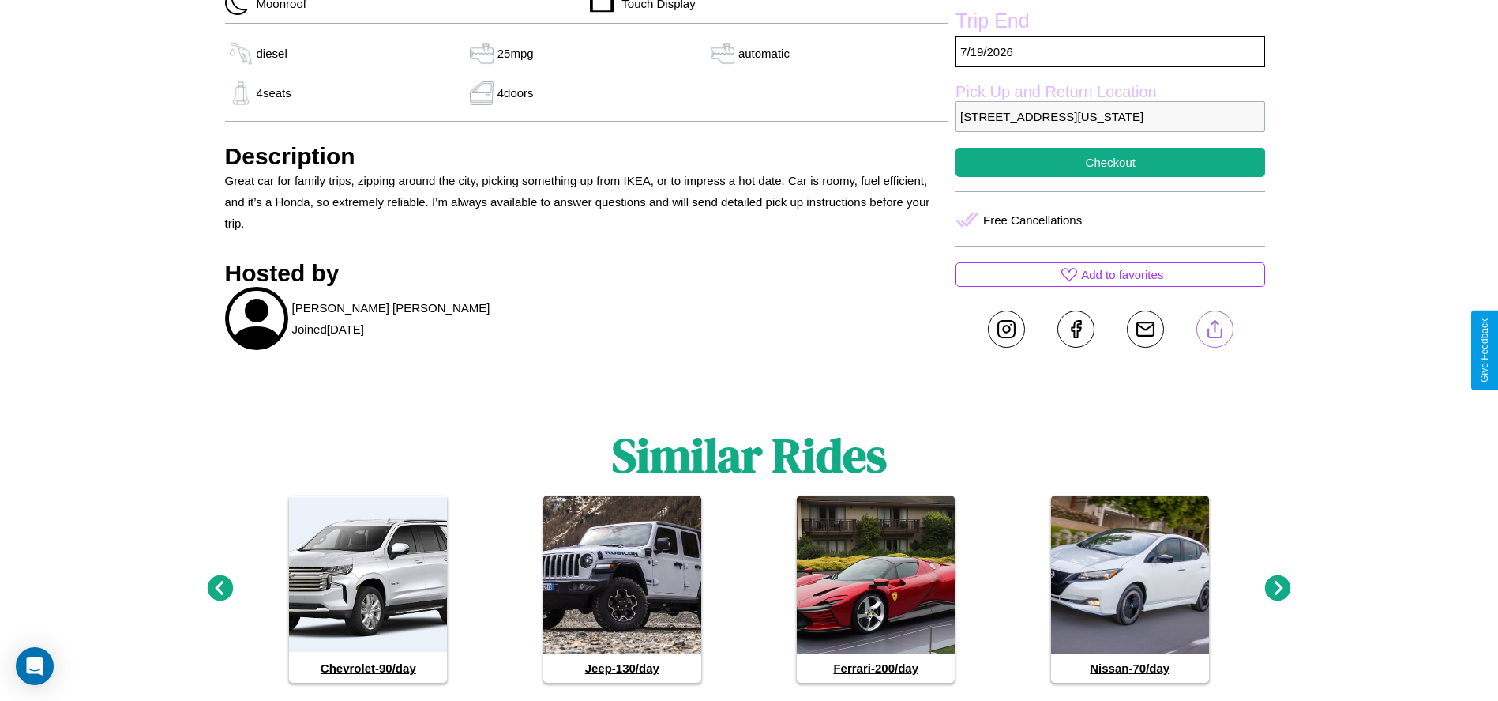
click at [1215, 332] on line at bounding box center [1215, 326] width 0 height 11
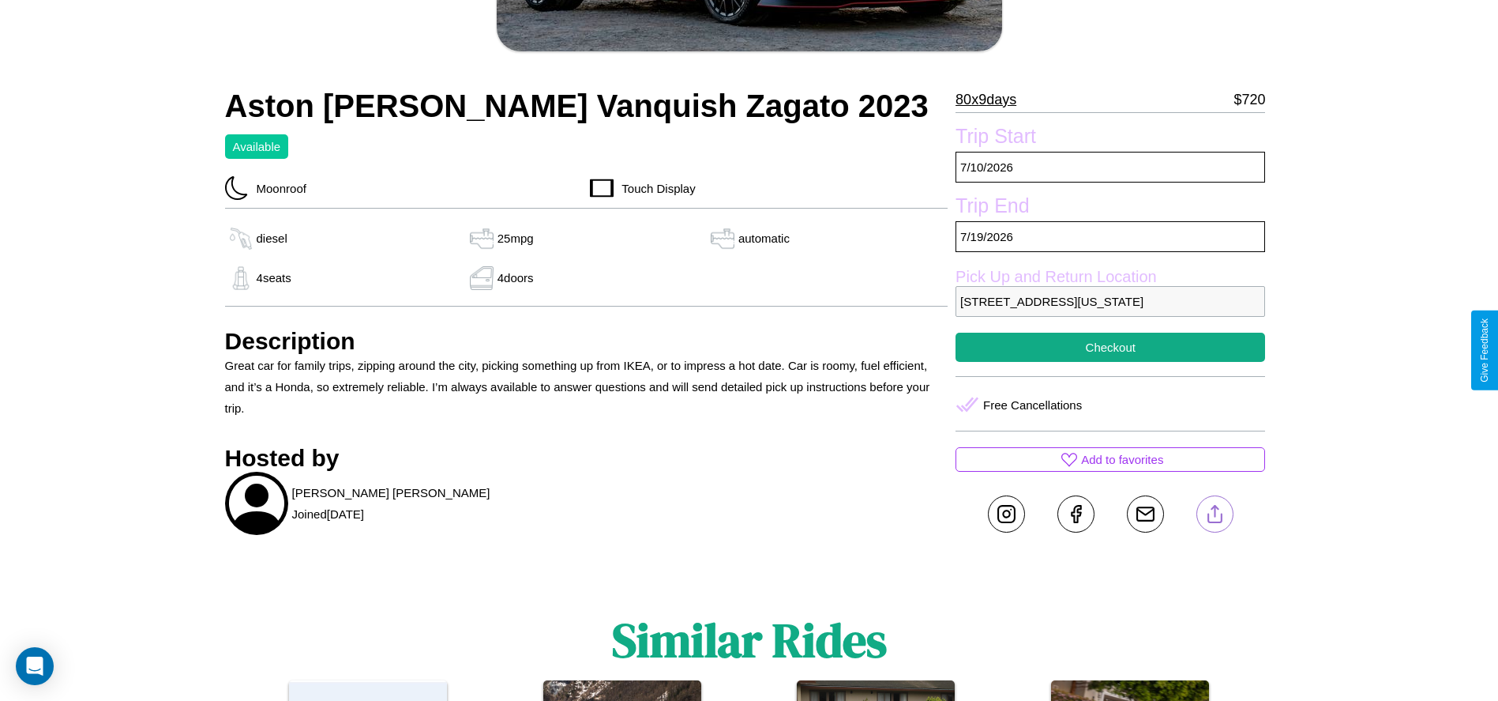
scroll to position [374, 0]
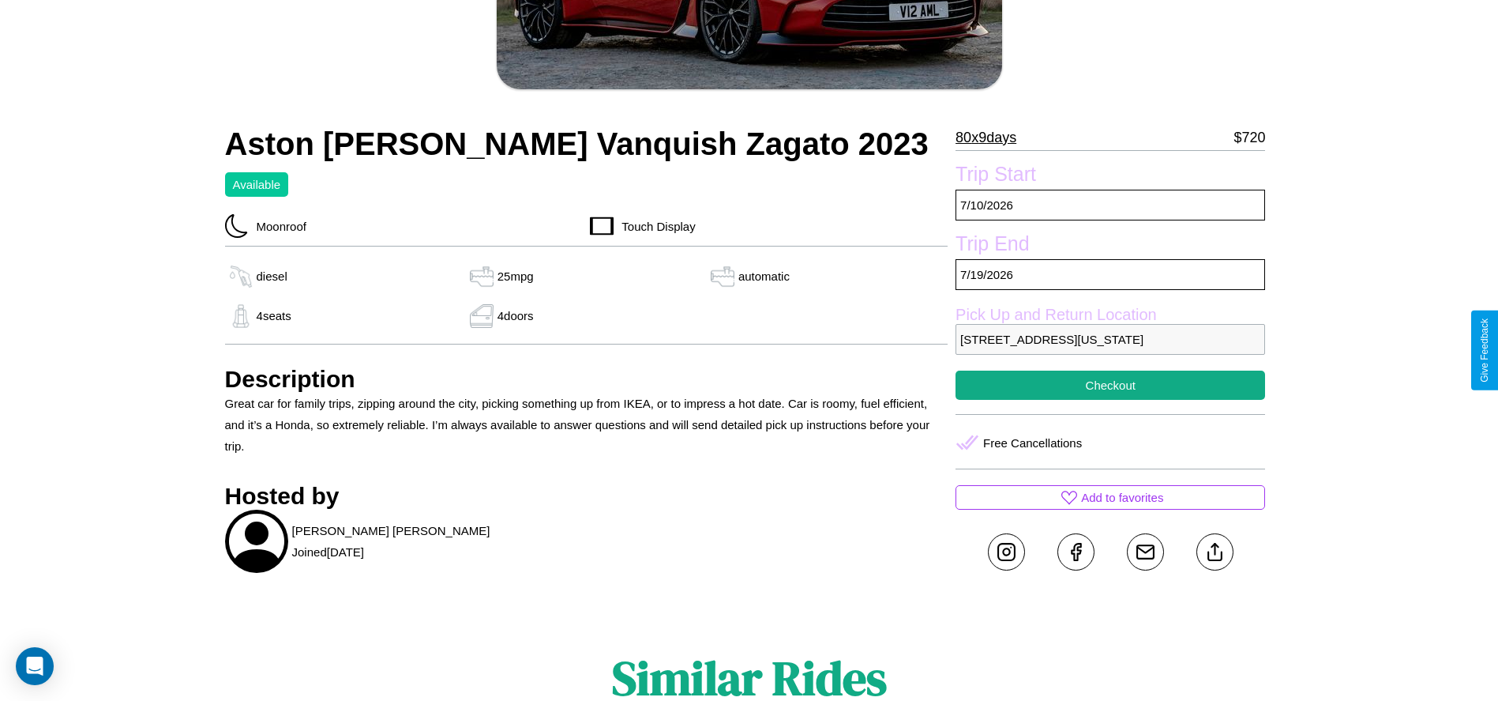
click at [1111, 350] on p "582 Spring Street Seattle Washington 65750 United States" at bounding box center [1111, 339] width 310 height 31
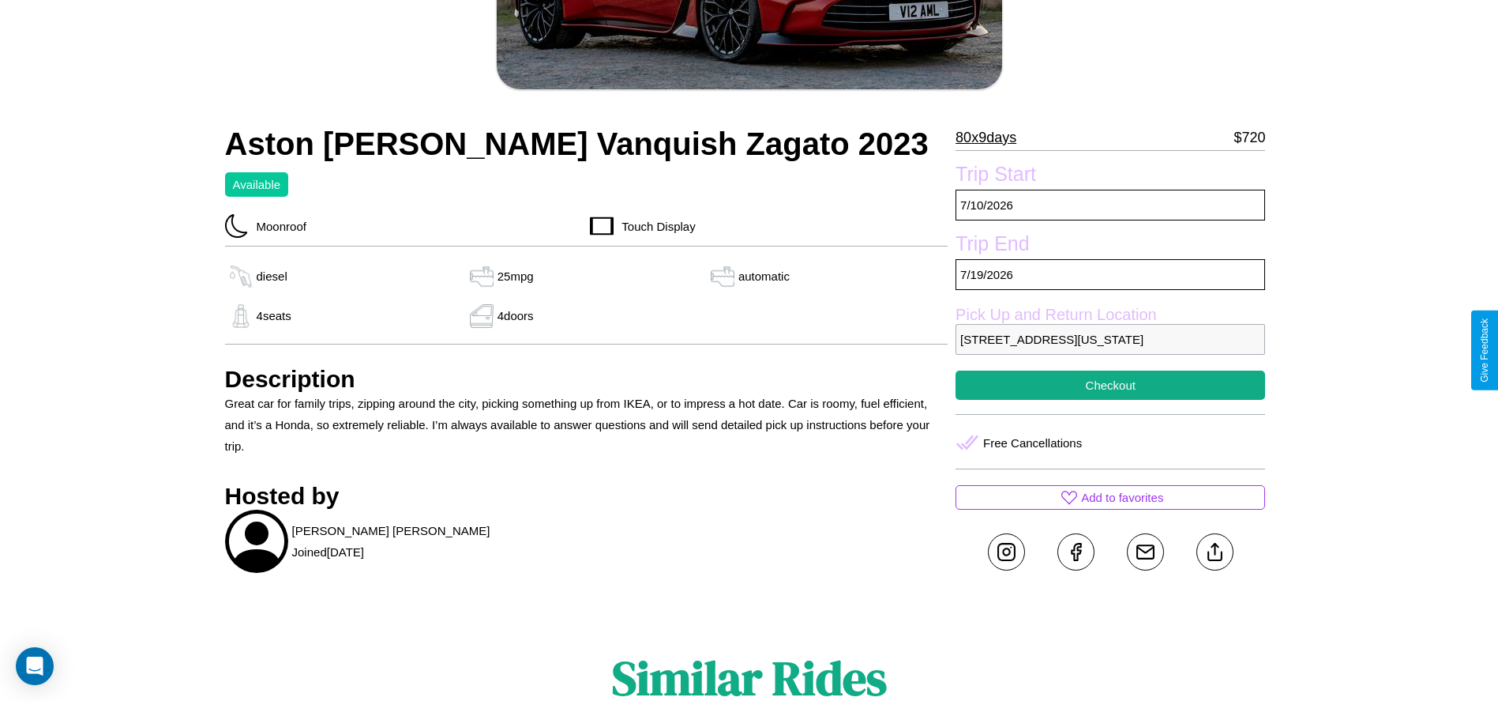
click at [1111, 350] on p "582 Spring Street Seattle Washington 65750 United States" at bounding box center [1111, 339] width 310 height 31
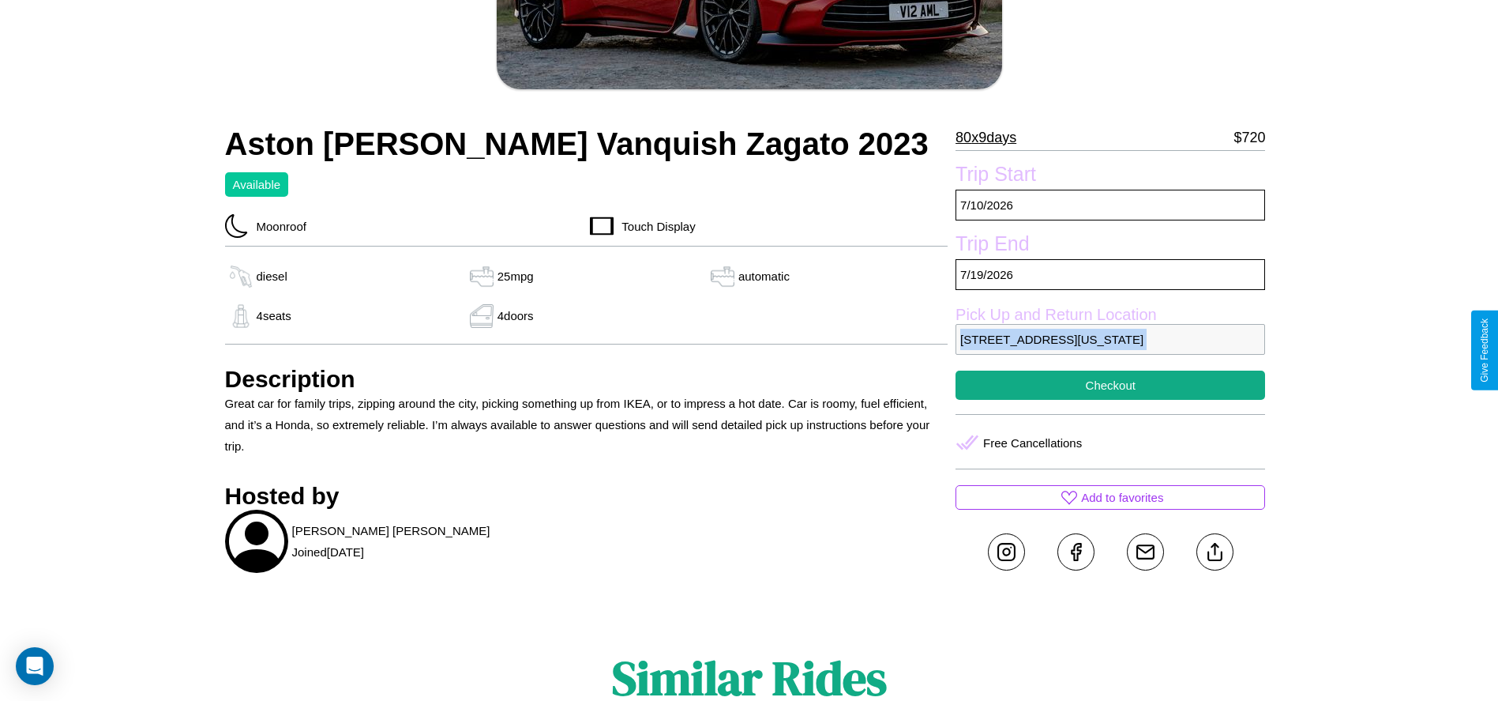
click at [1111, 350] on p "582 Spring Street Seattle Washington 65750 United States" at bounding box center [1111, 339] width 310 height 31
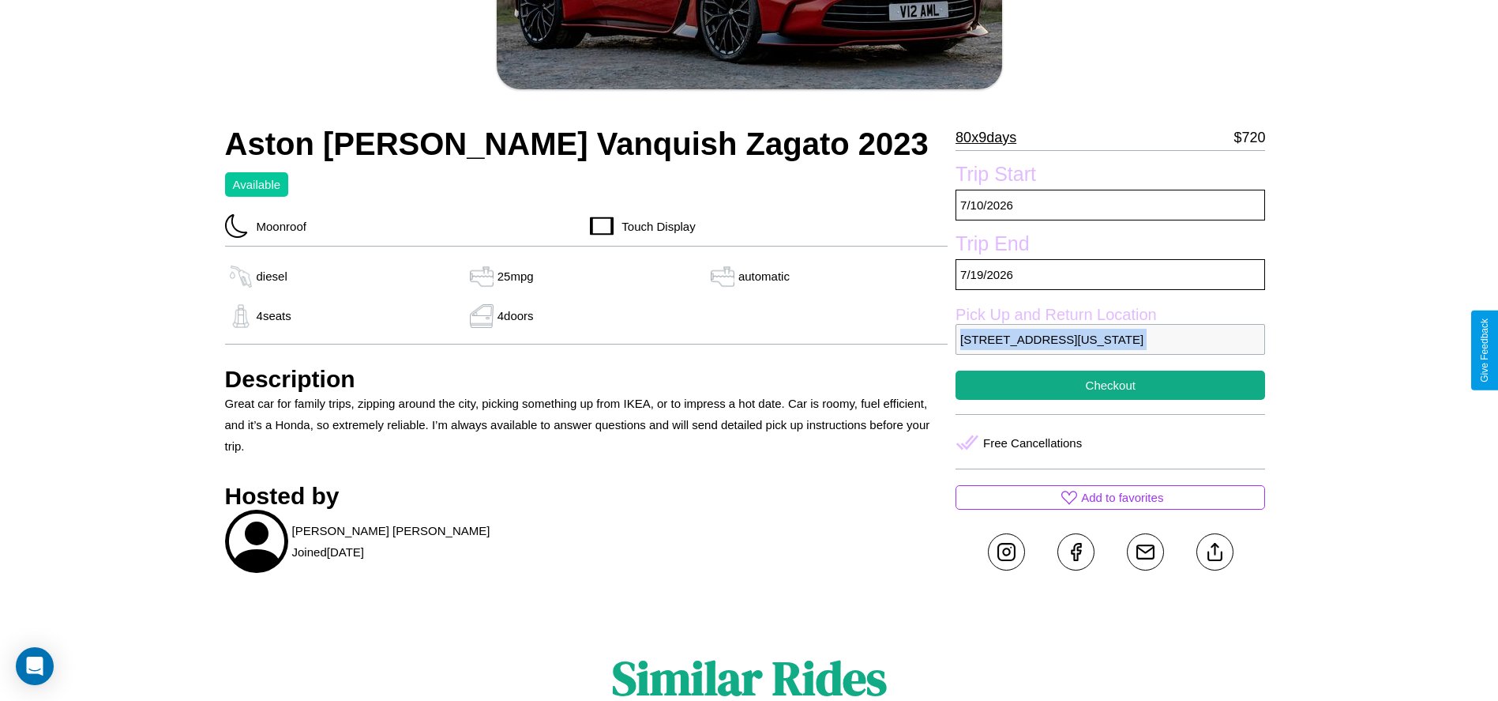
click at [1111, 350] on p "582 Spring Street Seattle Washington 65750 United States" at bounding box center [1111, 339] width 310 height 31
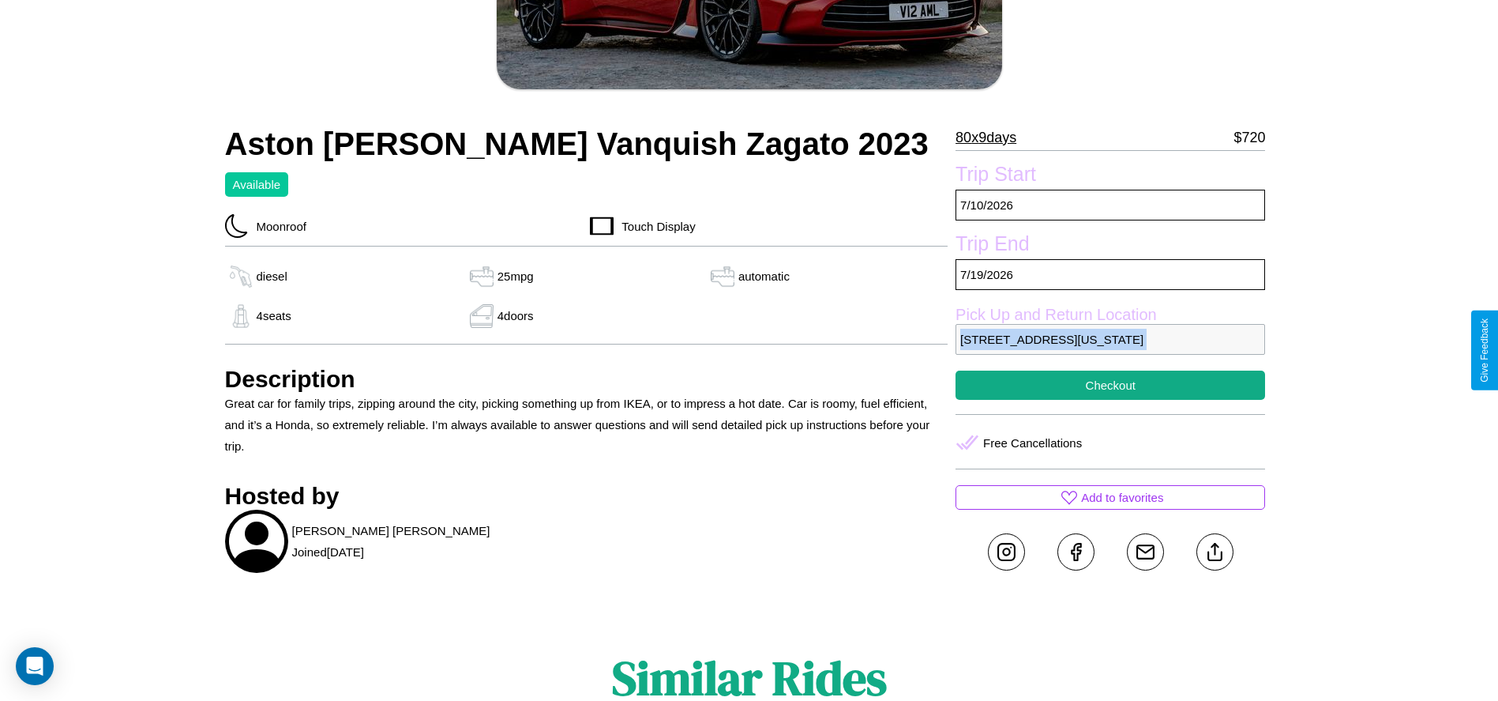
click at [1111, 350] on p "582 Spring Street Seattle Washington 65750 United States" at bounding box center [1111, 339] width 310 height 31
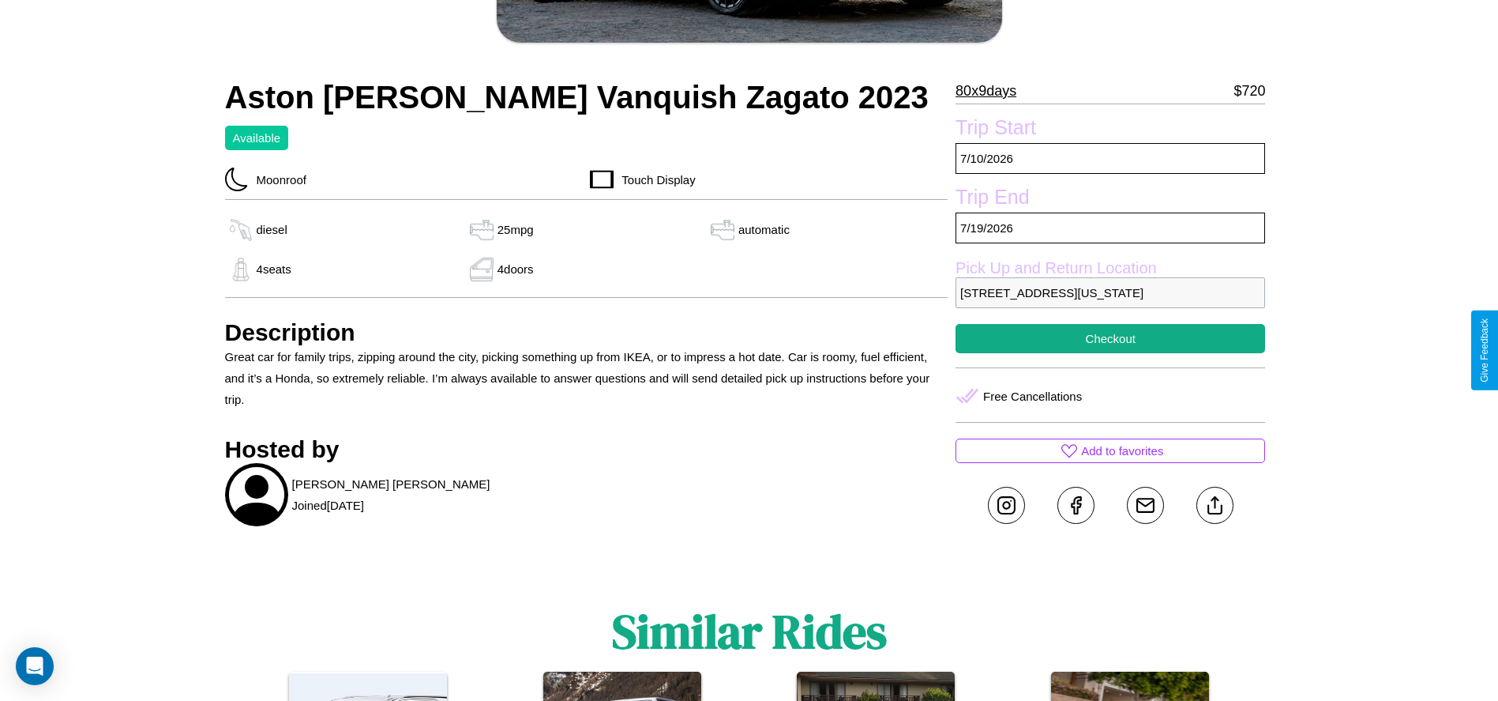
scroll to position [430, 0]
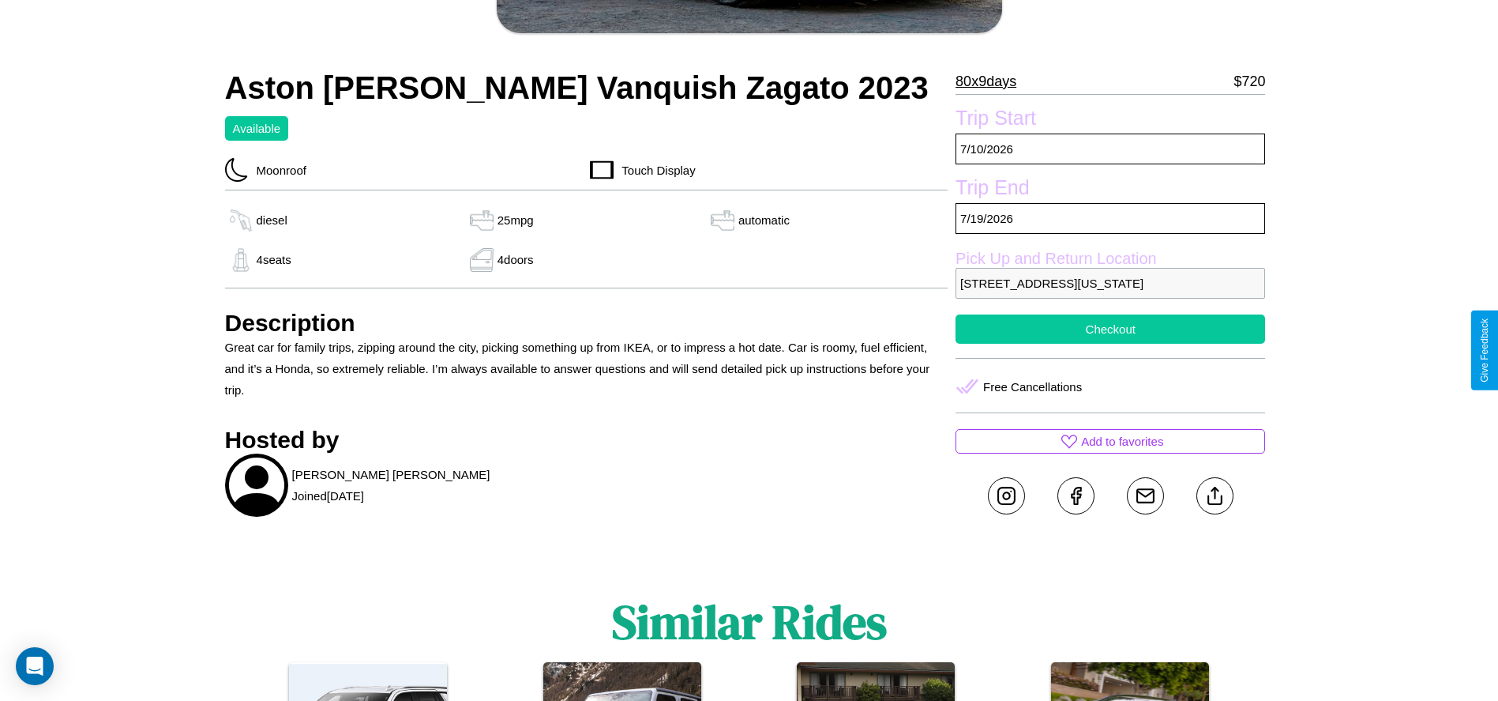
click at [1111, 344] on button "Checkout" at bounding box center [1111, 328] width 310 height 29
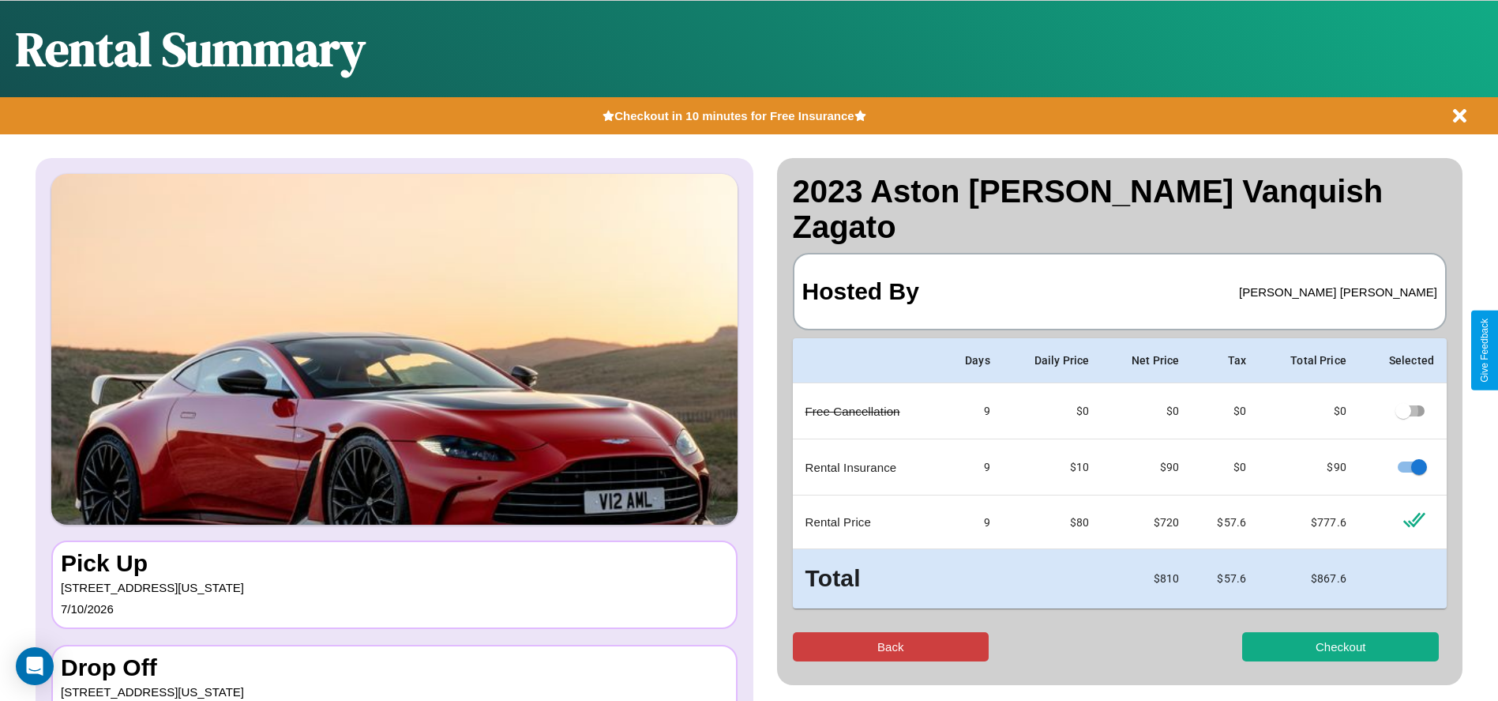
click at [890, 632] on button "Back" at bounding box center [891, 646] width 197 height 29
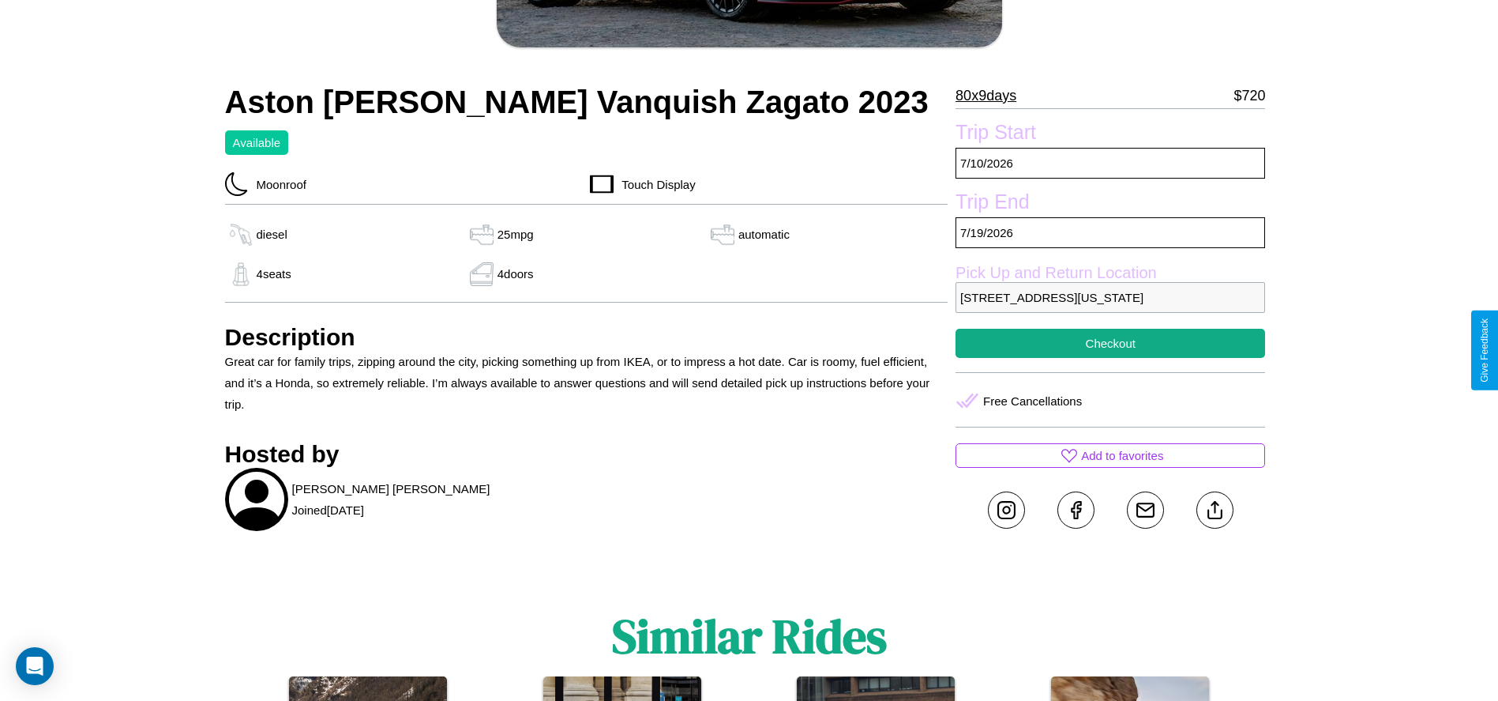
scroll to position [597, 0]
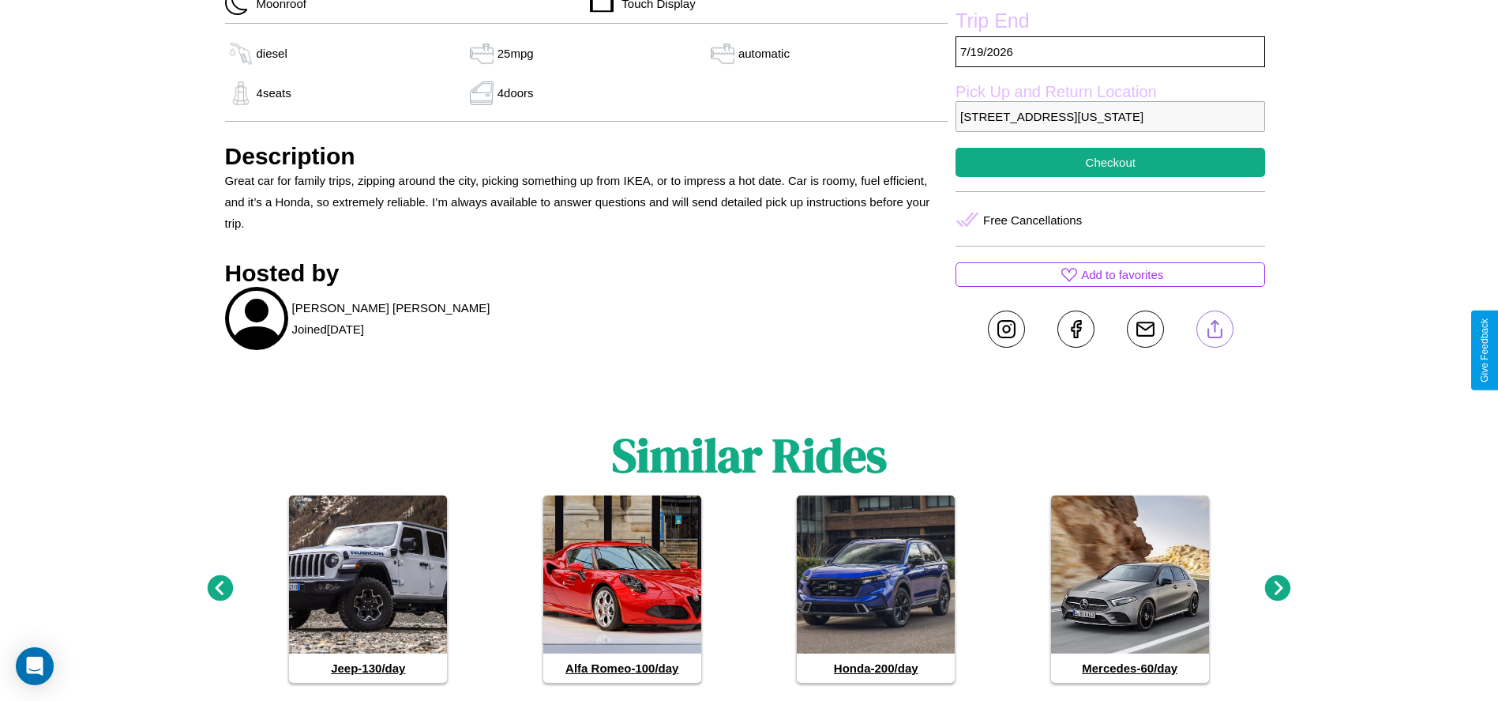
click at [1215, 332] on line at bounding box center [1215, 326] width 0 height 11
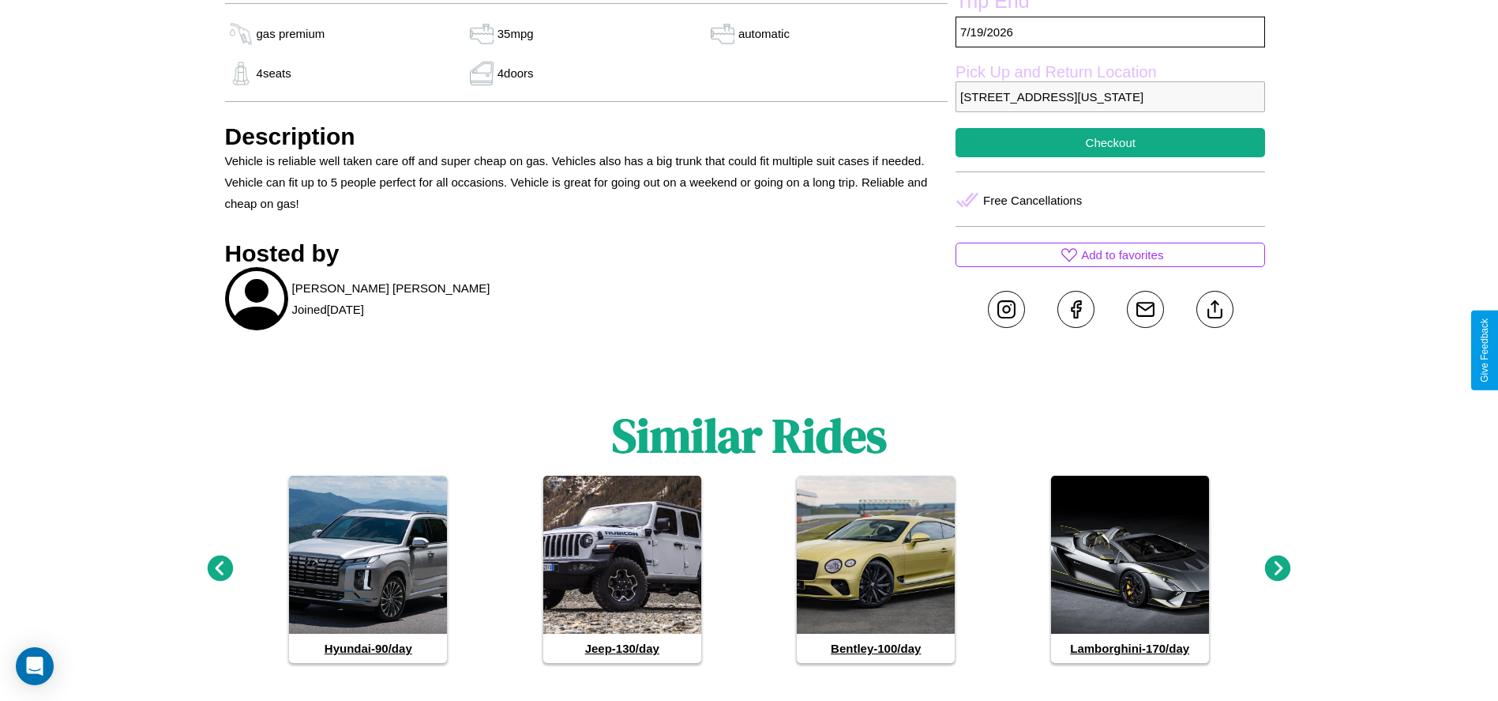
scroll to position [748, 0]
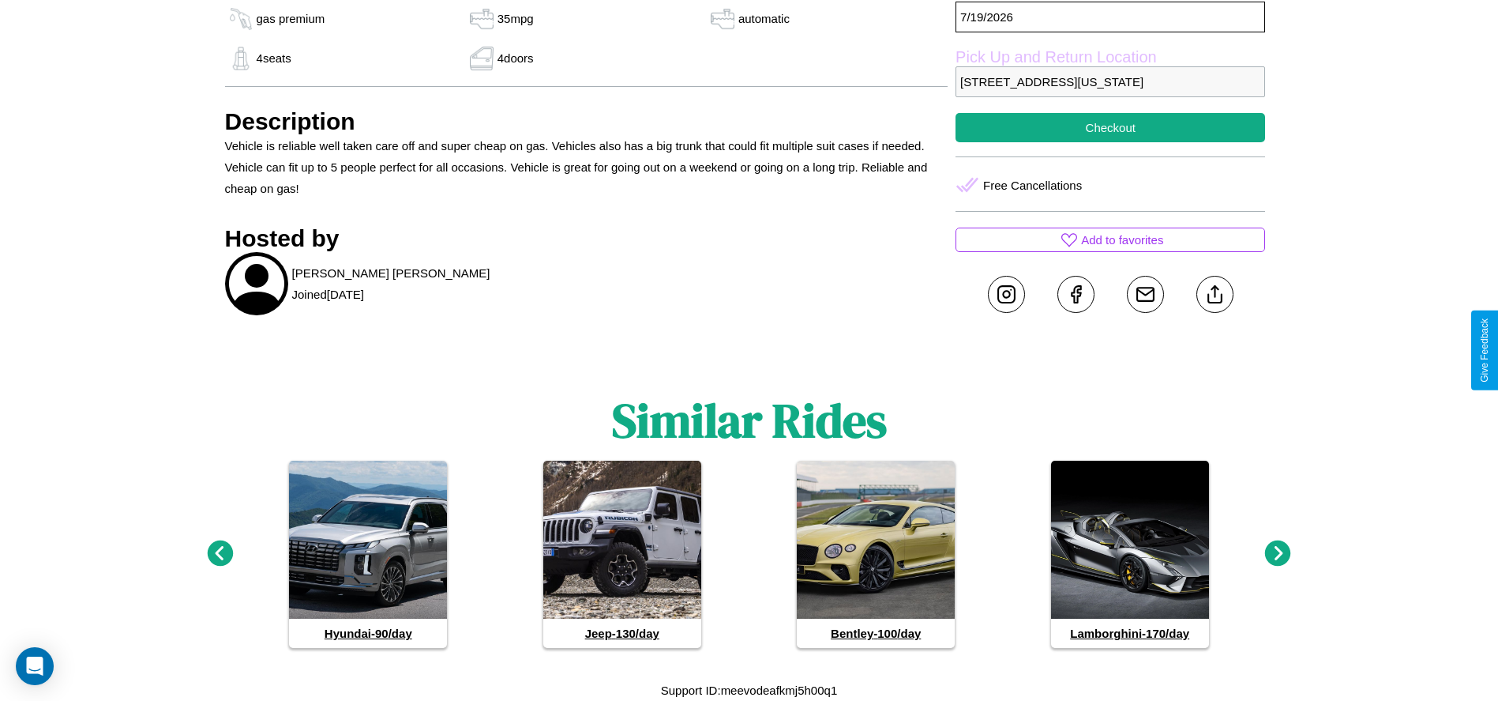
click at [220, 554] on icon at bounding box center [220, 553] width 26 height 26
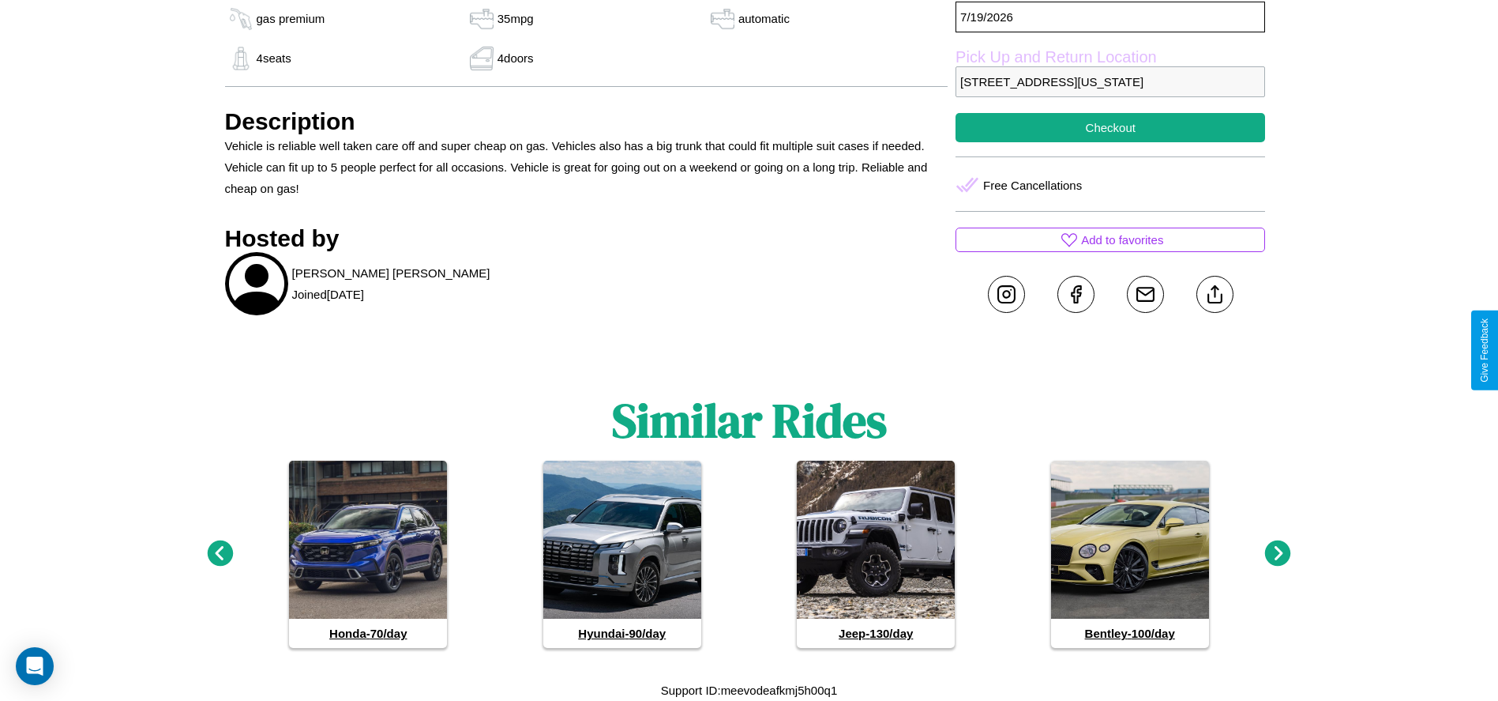
click at [1278, 554] on icon at bounding box center [1278, 553] width 26 height 26
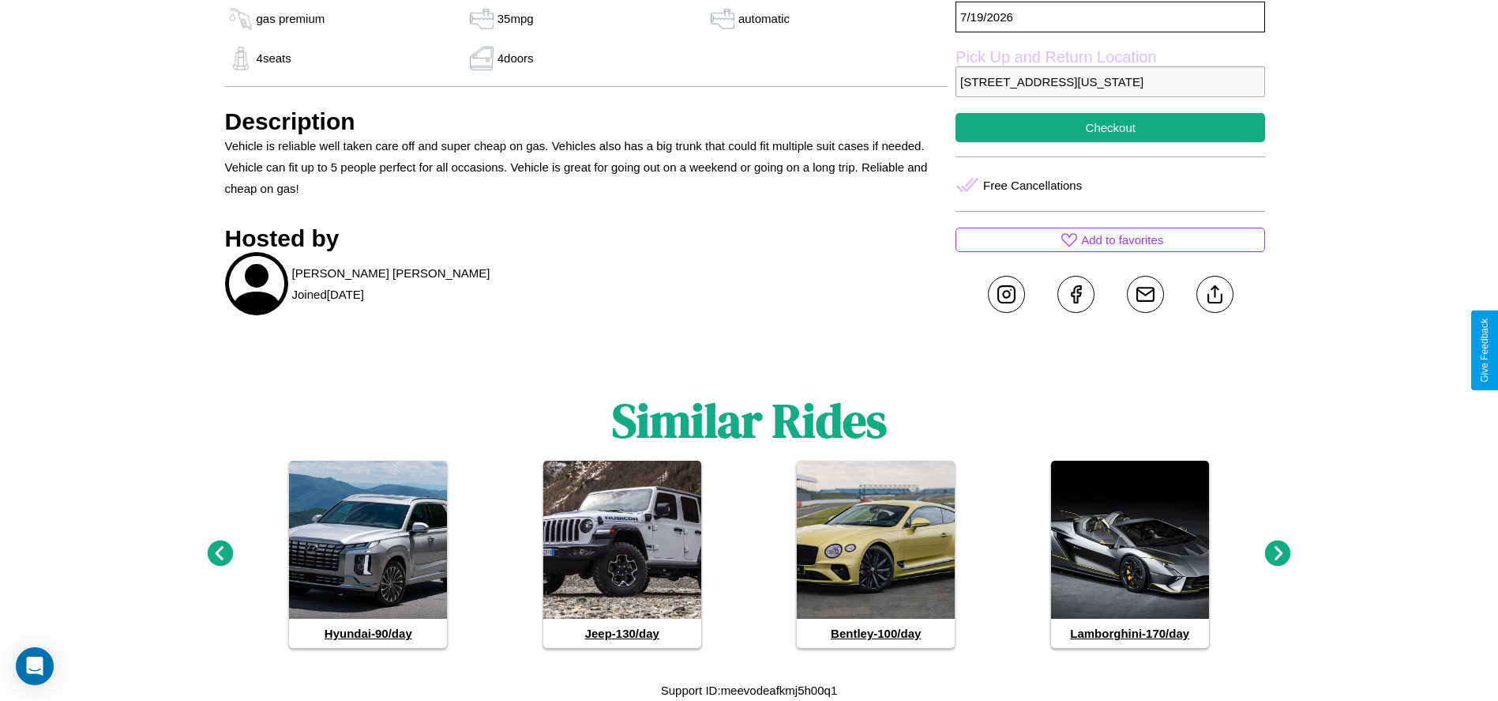
click at [1278, 554] on icon at bounding box center [1278, 553] width 26 height 26
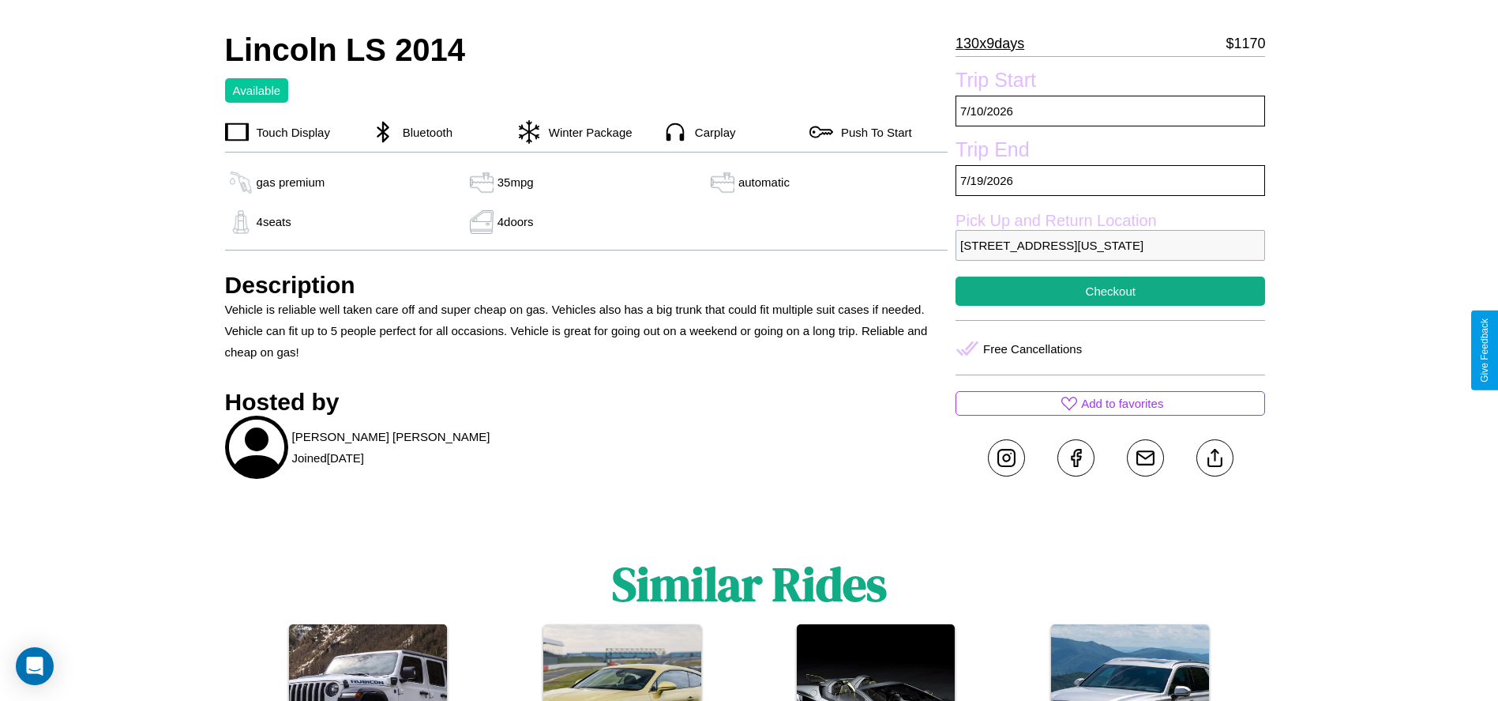
scroll to position [525, 0]
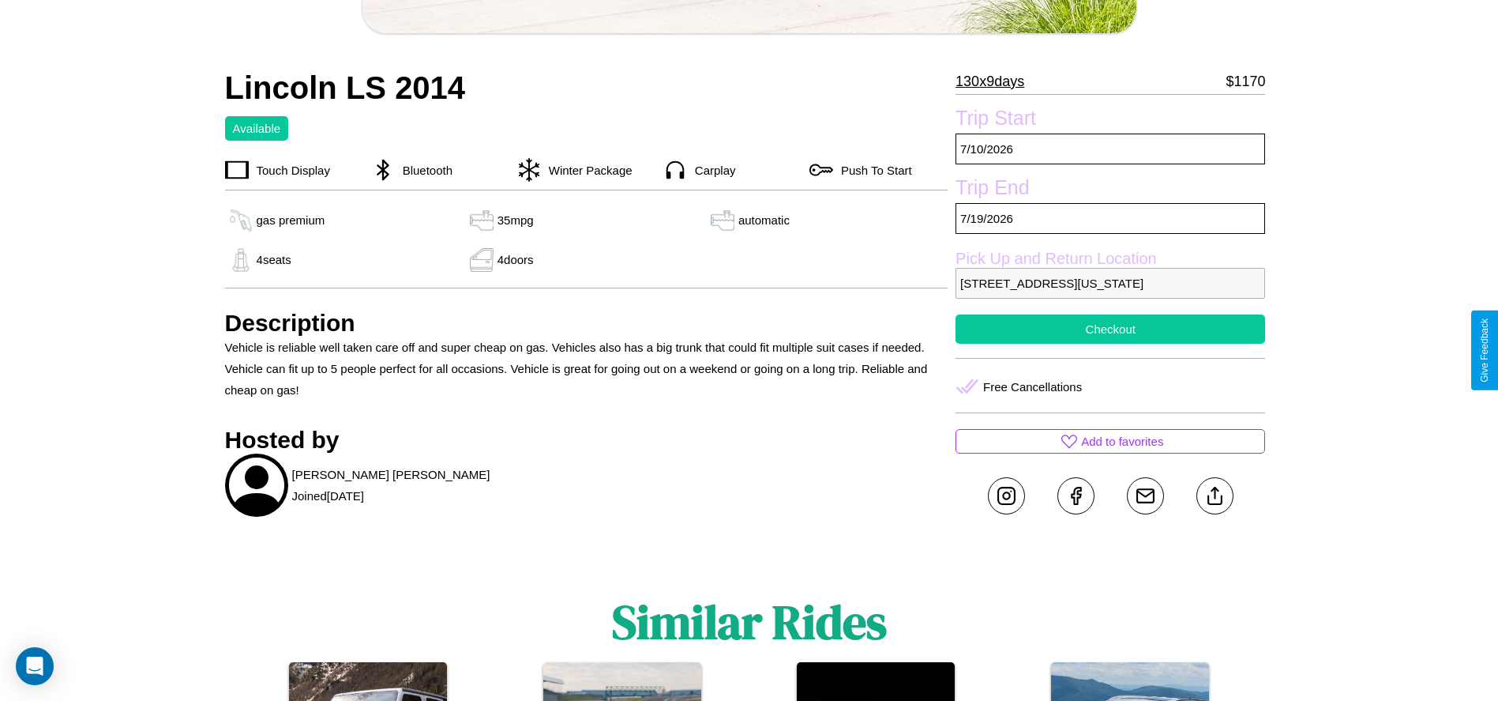
click at [1111, 344] on button "Checkout" at bounding box center [1111, 328] width 310 height 29
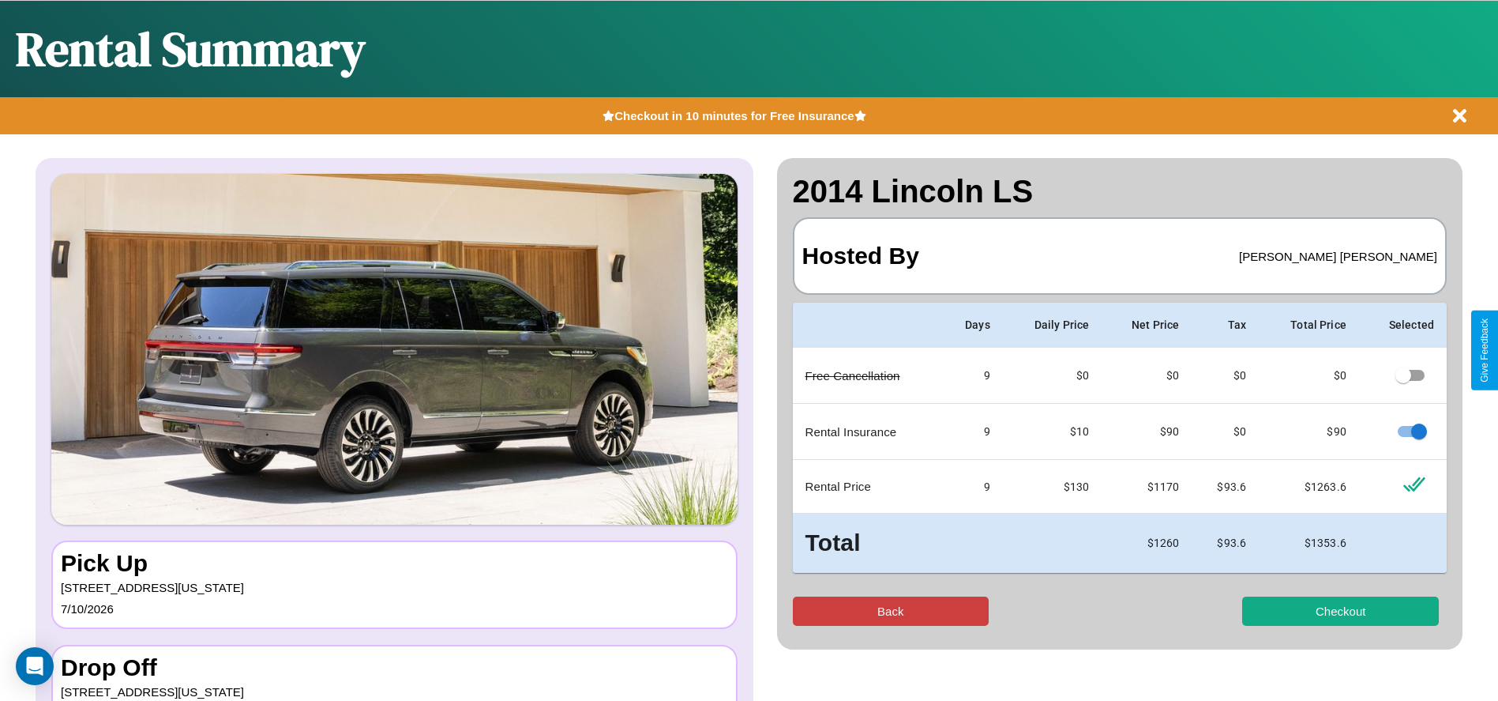
click at [890, 611] on button "Back" at bounding box center [891, 610] width 197 height 29
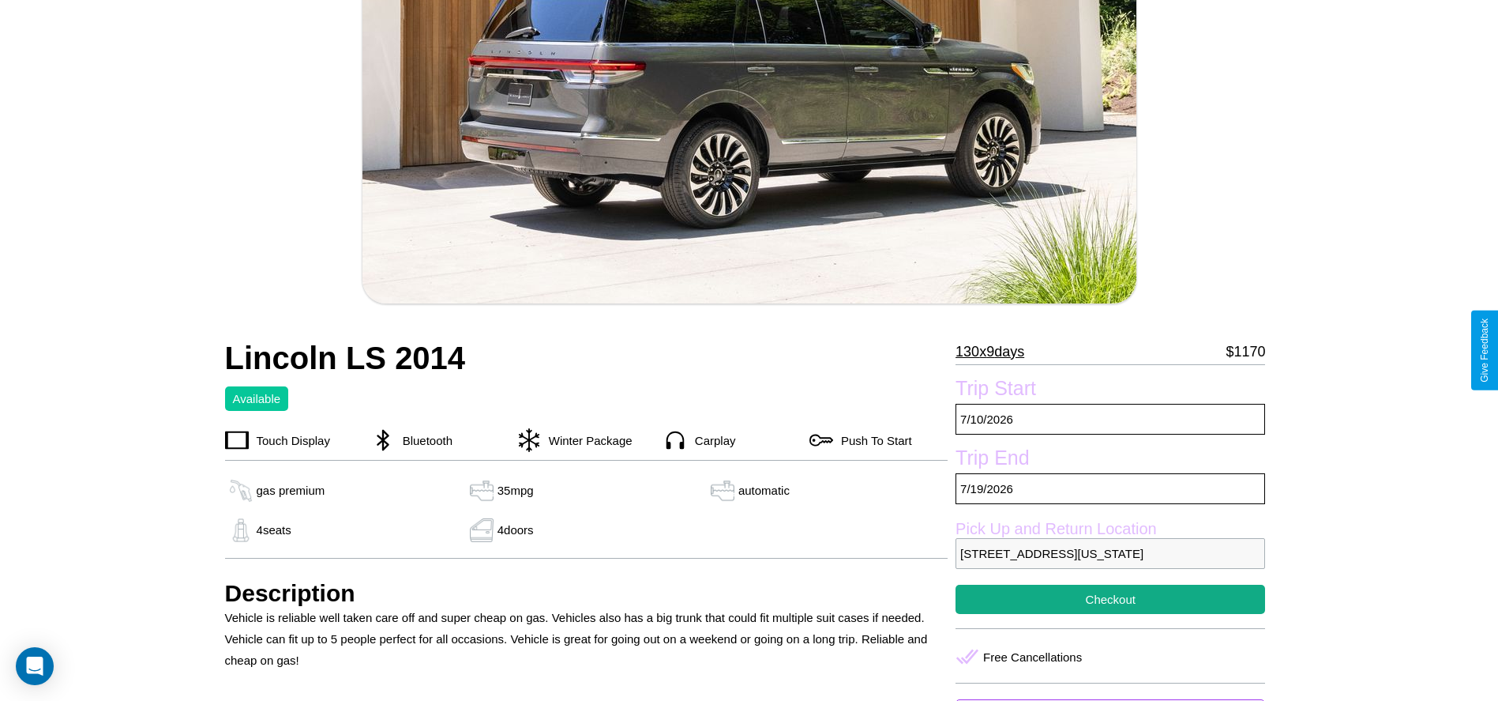
scroll to position [257, 0]
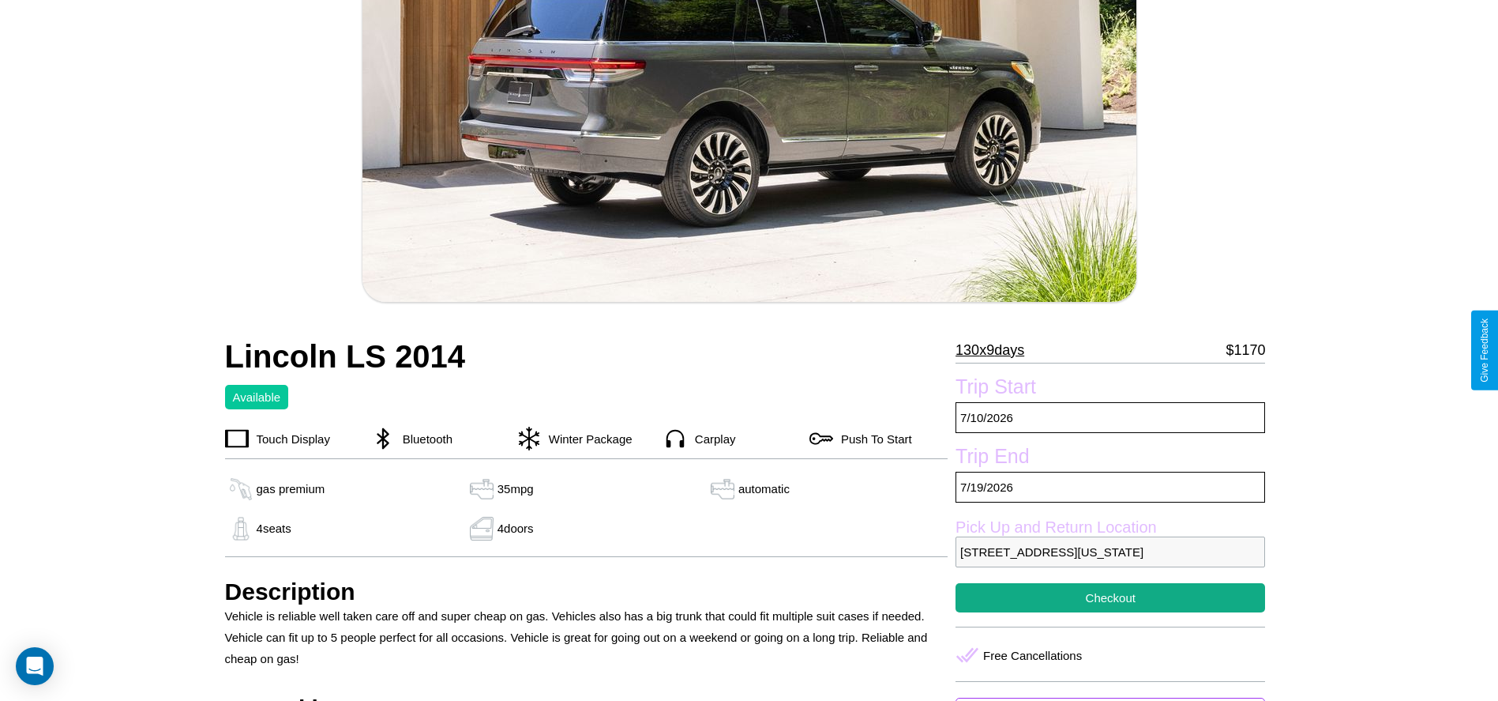
click at [996, 350] on p "130 x 9 days" at bounding box center [990, 349] width 69 height 25
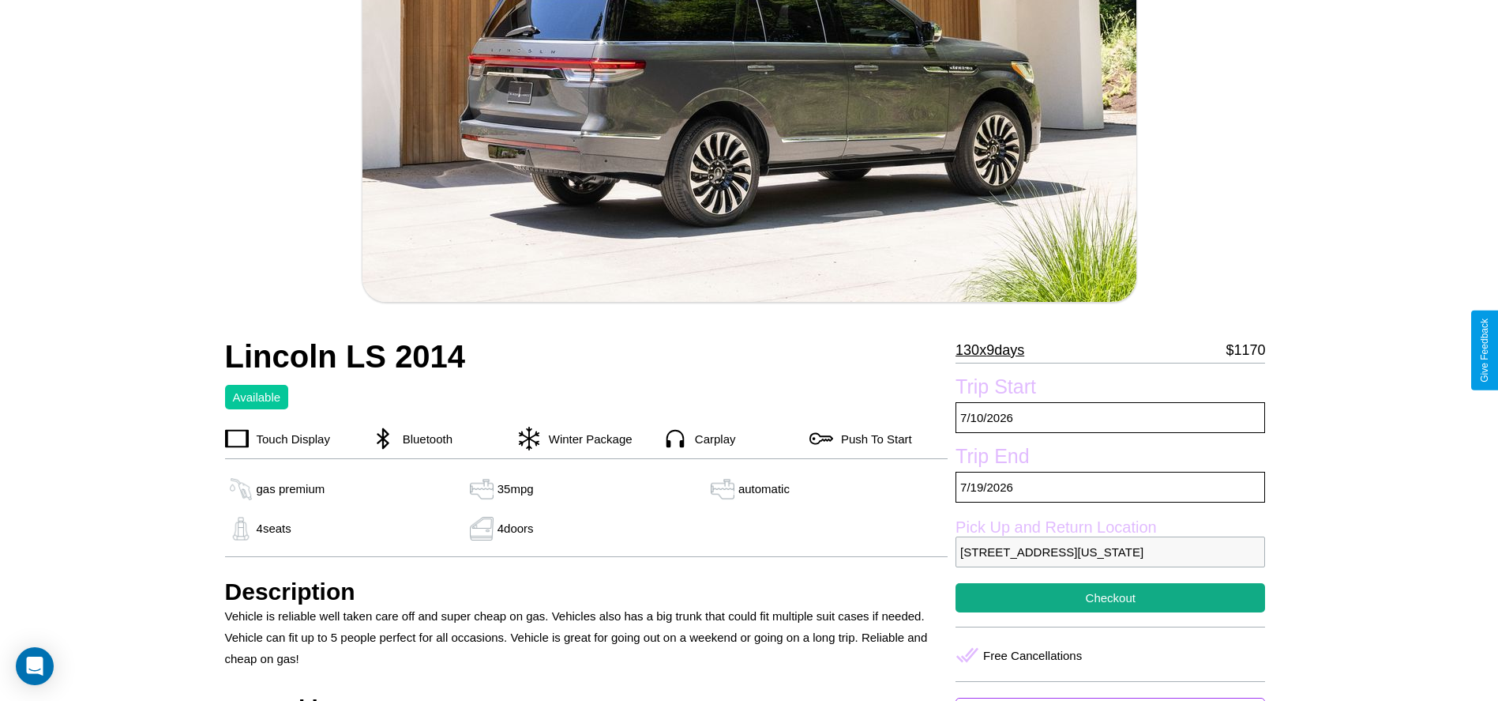
click at [996, 350] on p "130 x 9 days" at bounding box center [990, 349] width 69 height 25
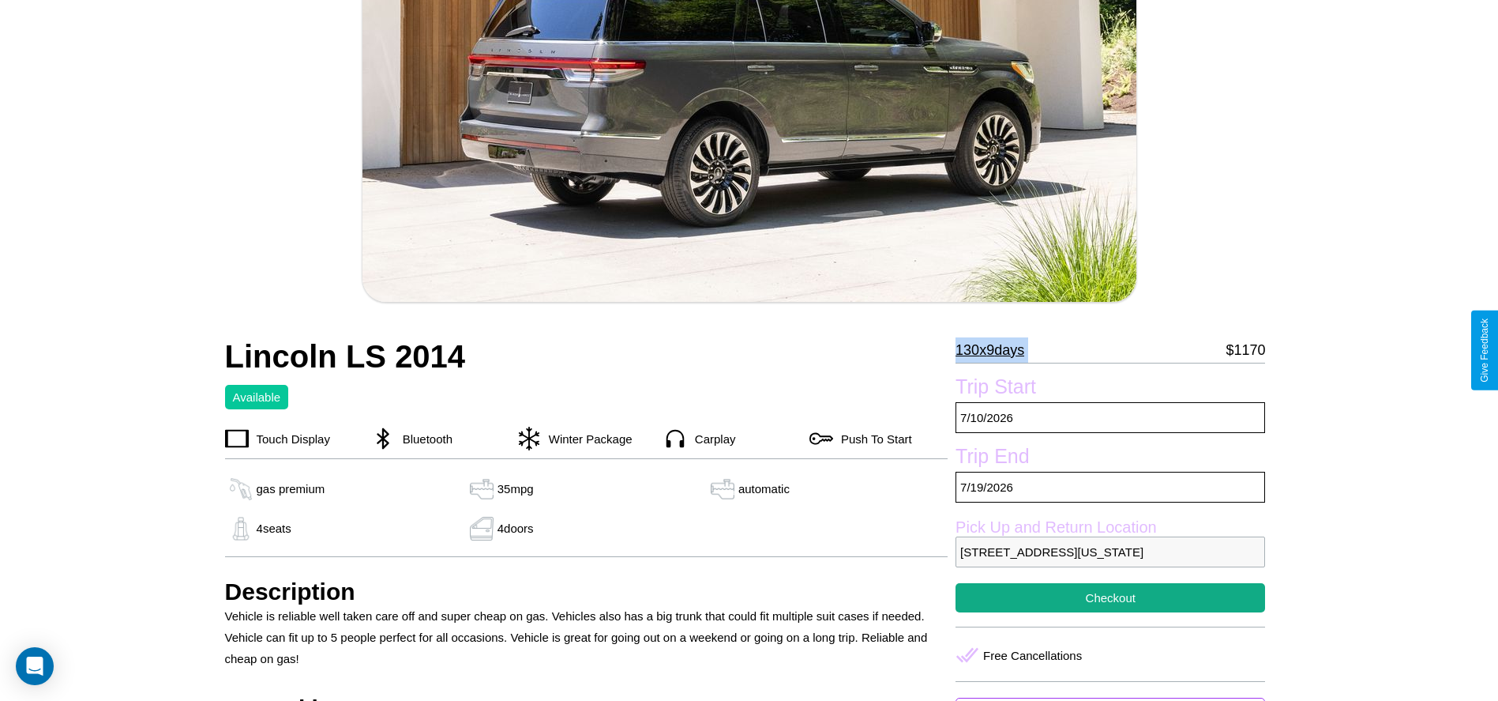
click at [996, 350] on p "130 x 9 days" at bounding box center [990, 349] width 69 height 25
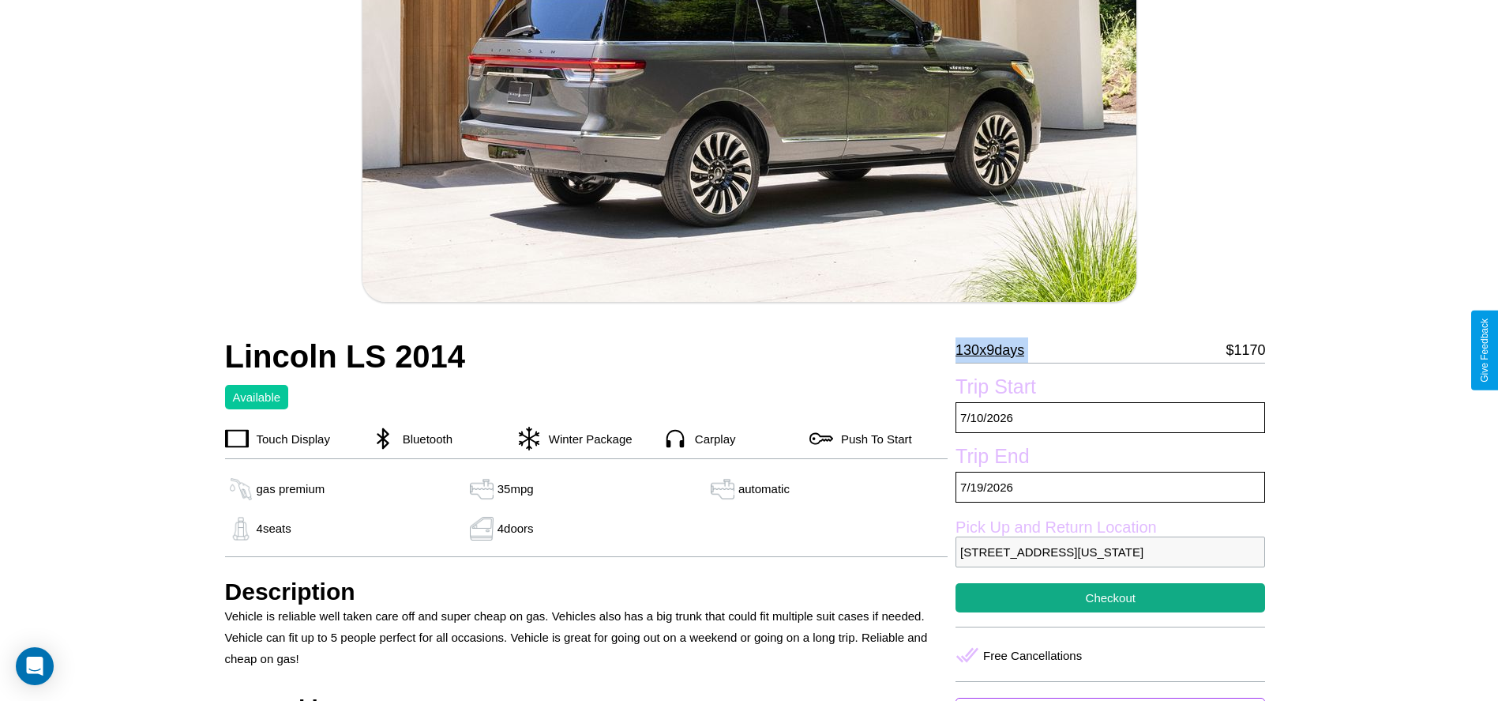
click at [996, 350] on p "130 x 9 days" at bounding box center [990, 349] width 69 height 25
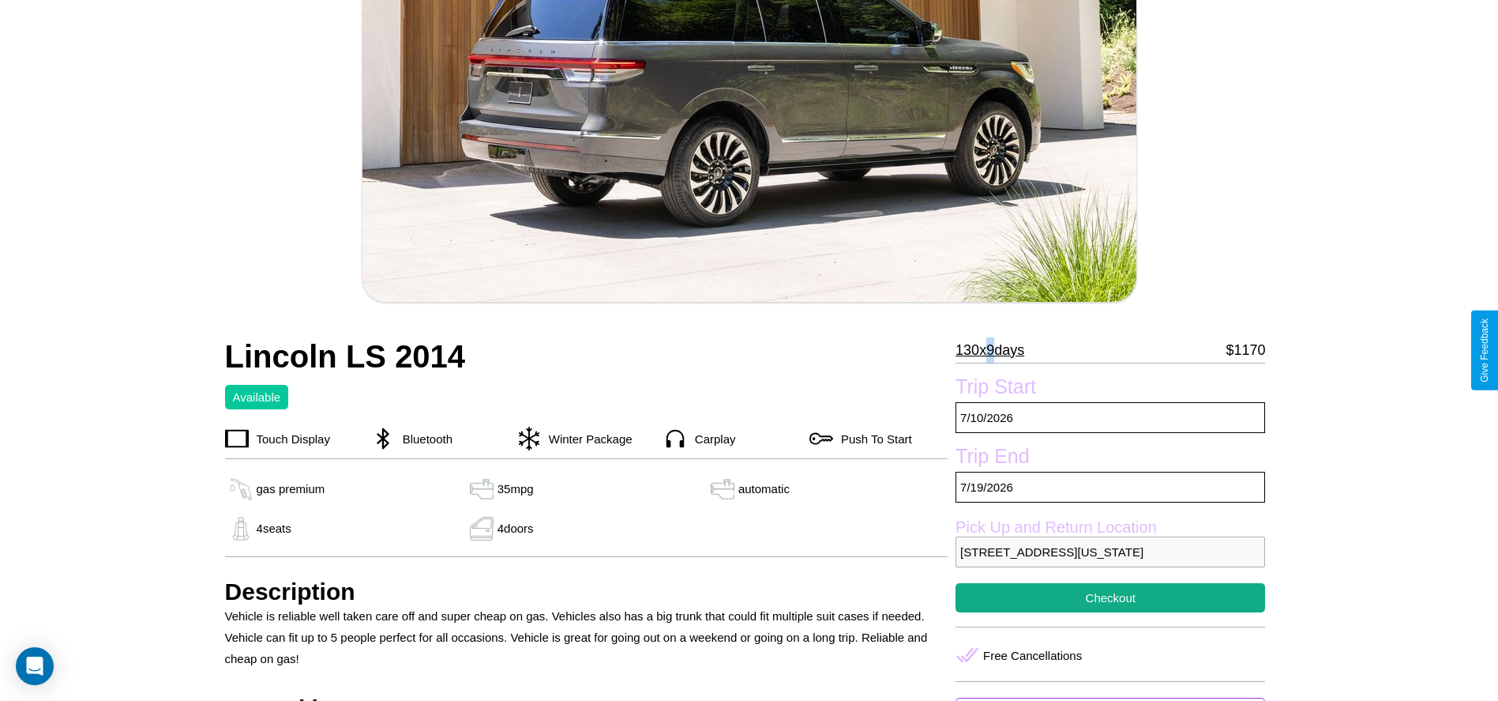
click at [996, 350] on p "130 x 9 days" at bounding box center [990, 349] width 69 height 25
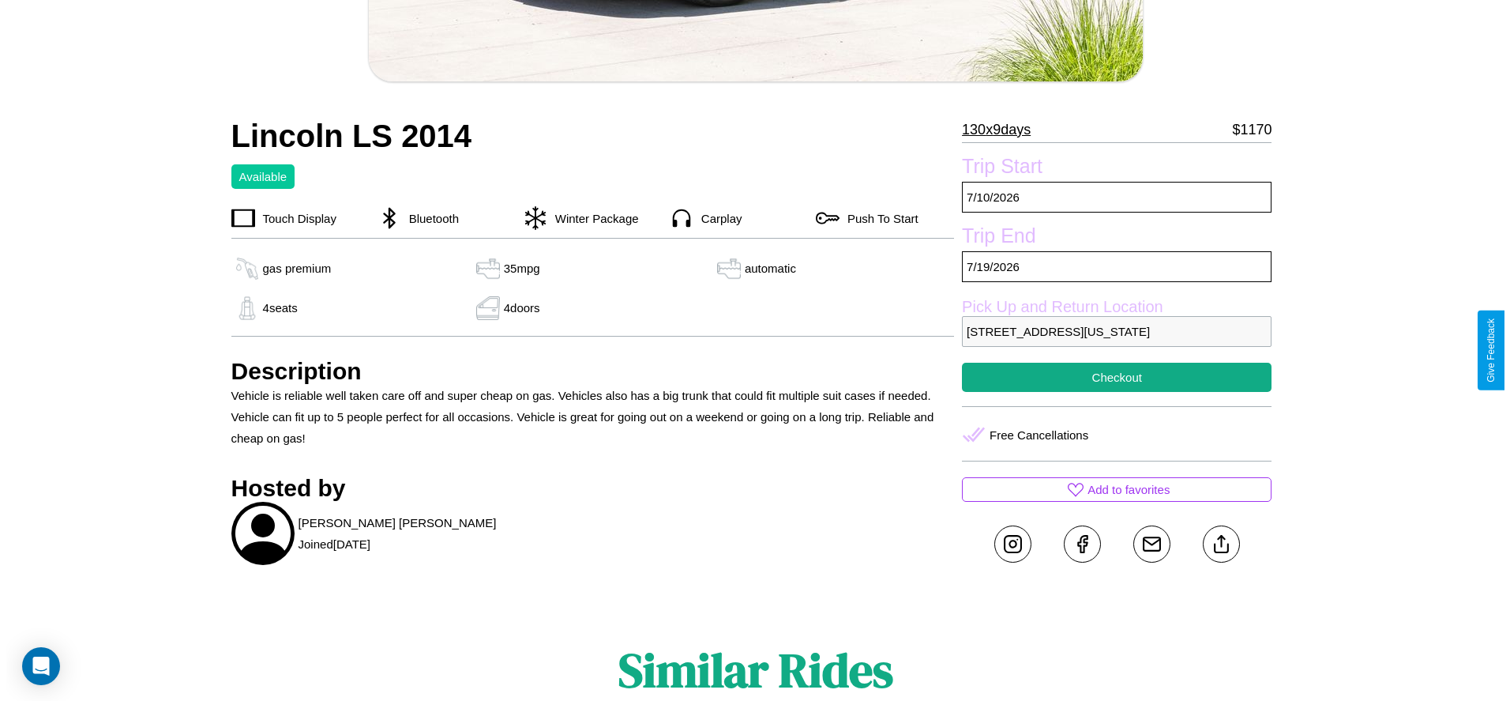
scroll to position [525, 0]
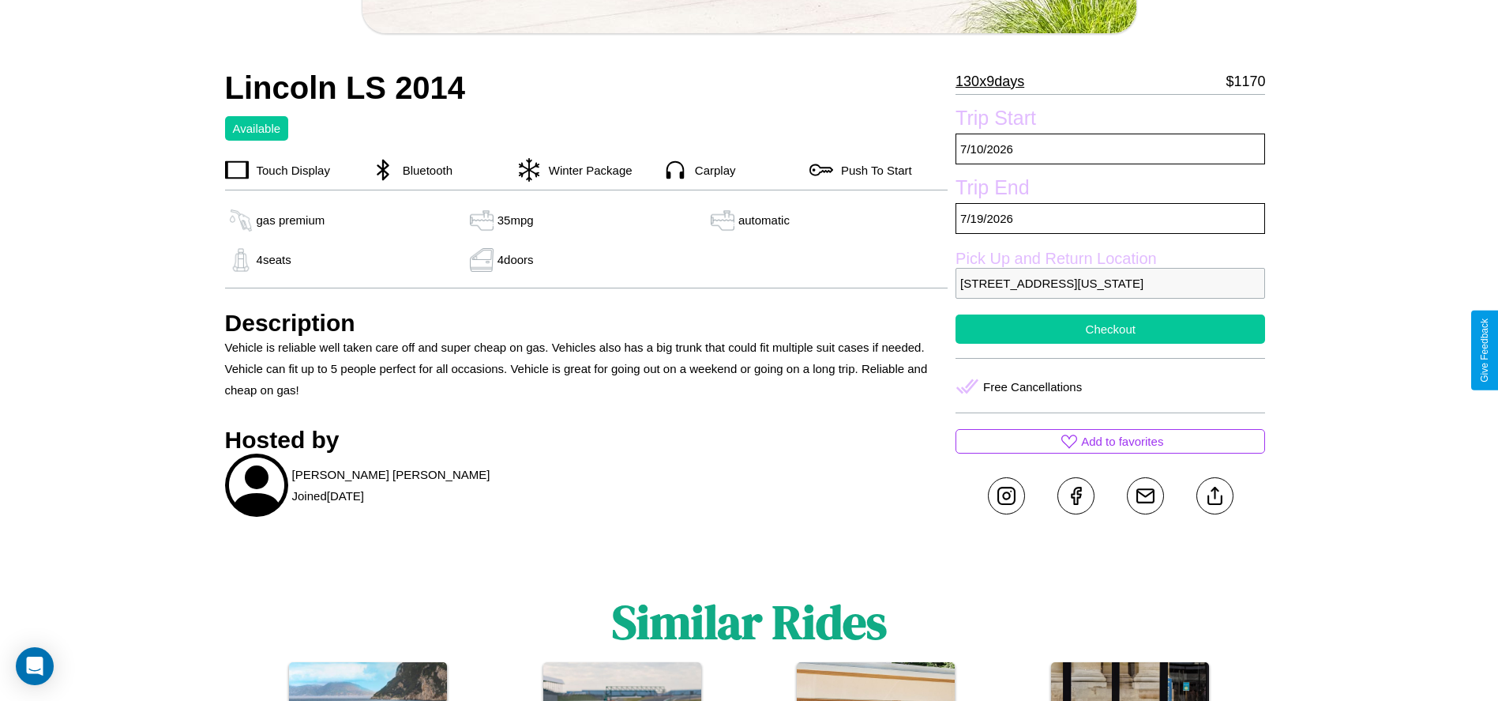
click at [1111, 344] on button "Checkout" at bounding box center [1111, 328] width 310 height 29
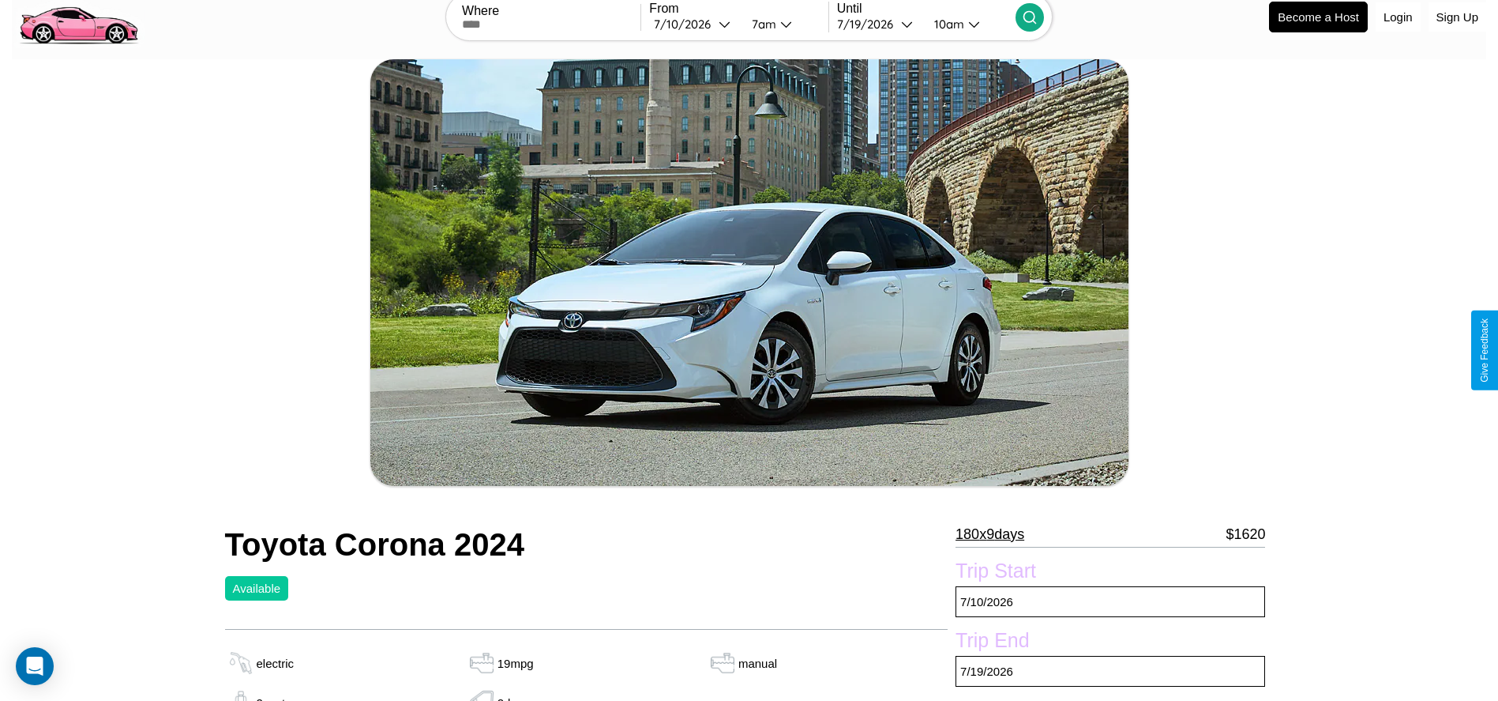
scroll to position [590, 0]
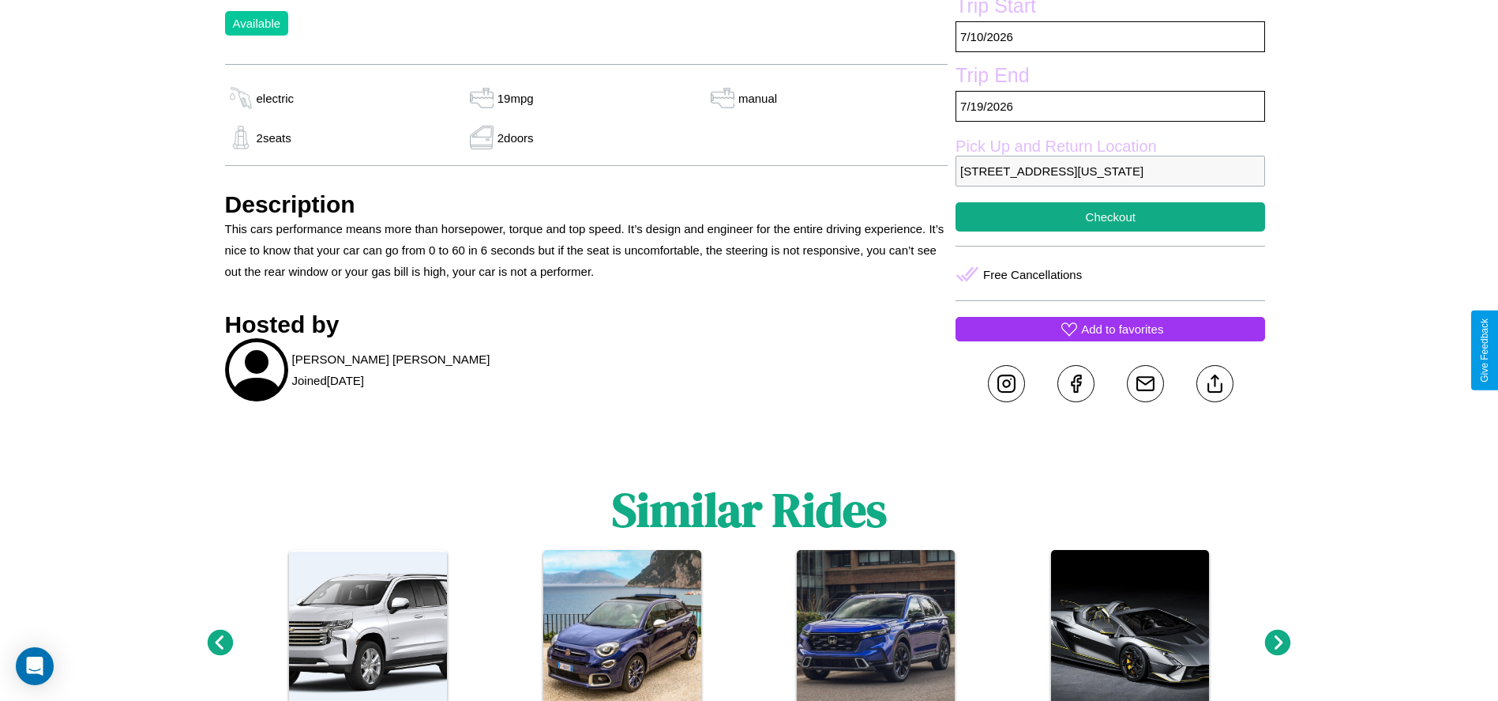
click at [1111, 340] on p "Add to favorites" at bounding box center [1122, 328] width 82 height 21
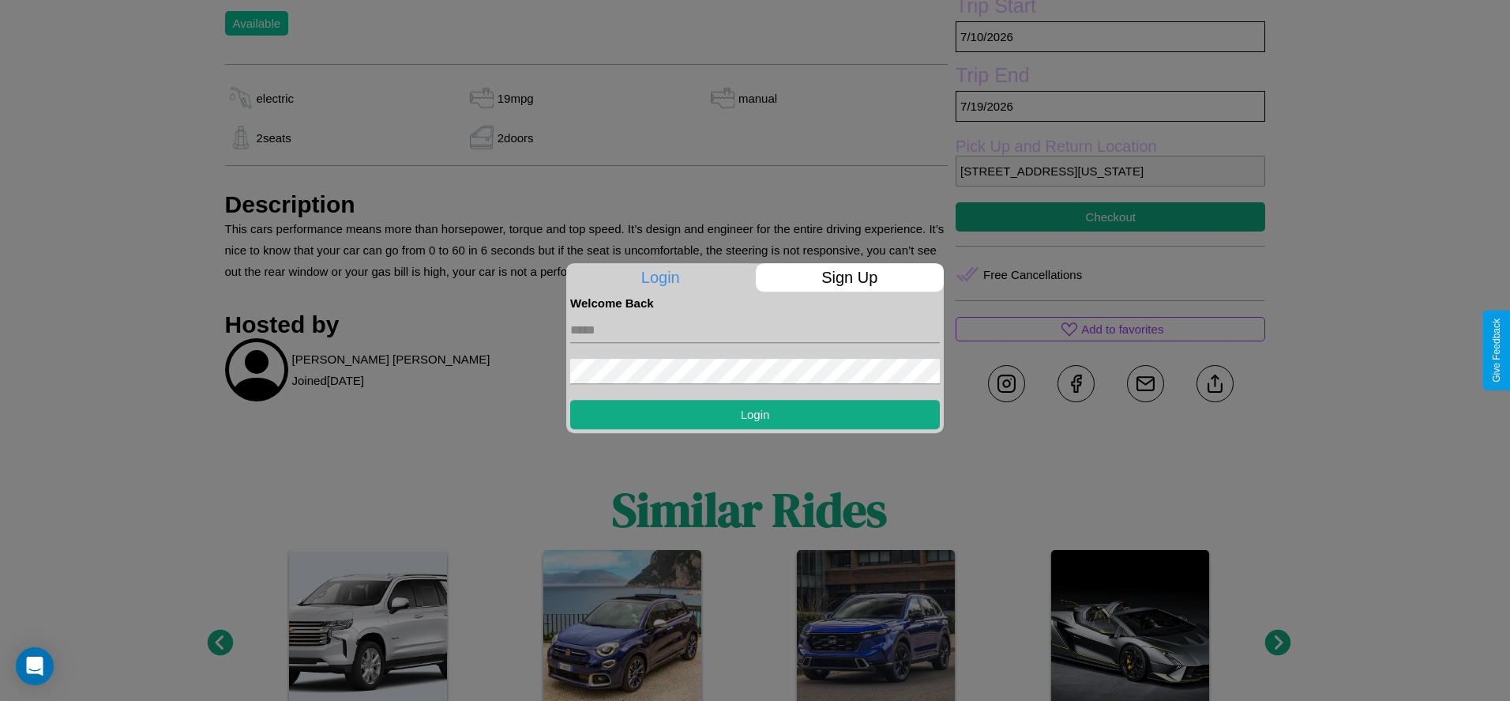
click at [849, 277] on p "Sign Up" at bounding box center [850, 277] width 189 height 28
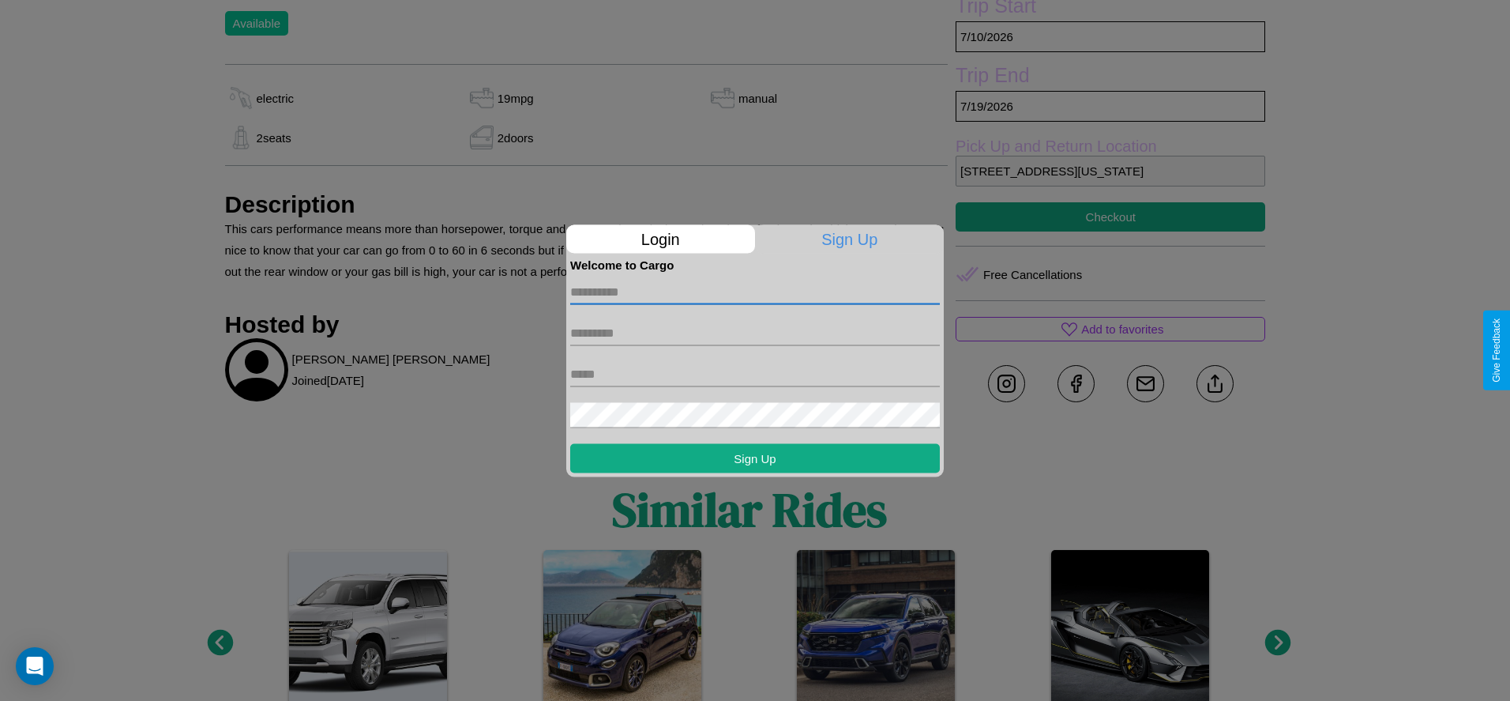
click at [755, 291] on input "text" at bounding box center [755, 291] width 370 height 25
type input "*********"
click at [755, 333] on input "text" at bounding box center [755, 332] width 370 height 25
type input "*******"
click at [755, 374] on input "text" at bounding box center [755, 373] width 370 height 25
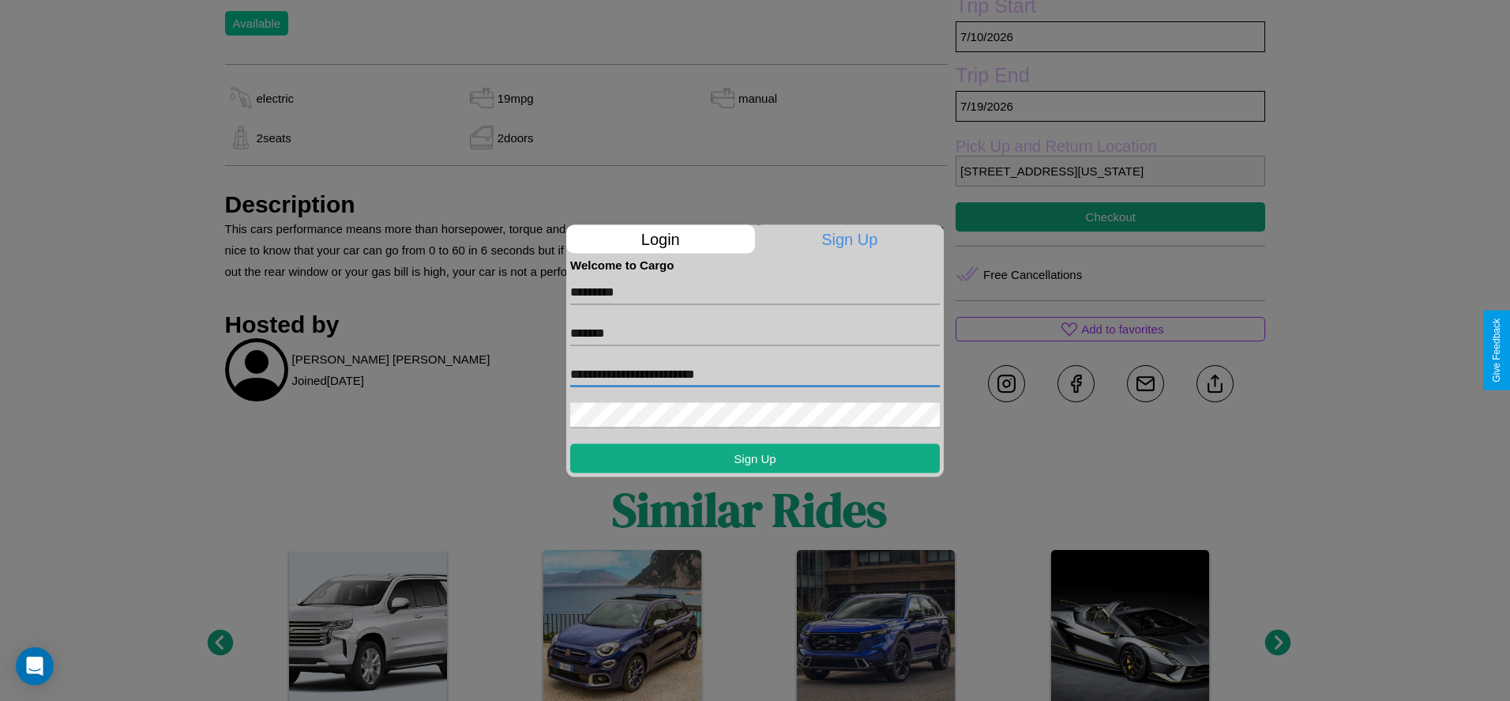
type input "**********"
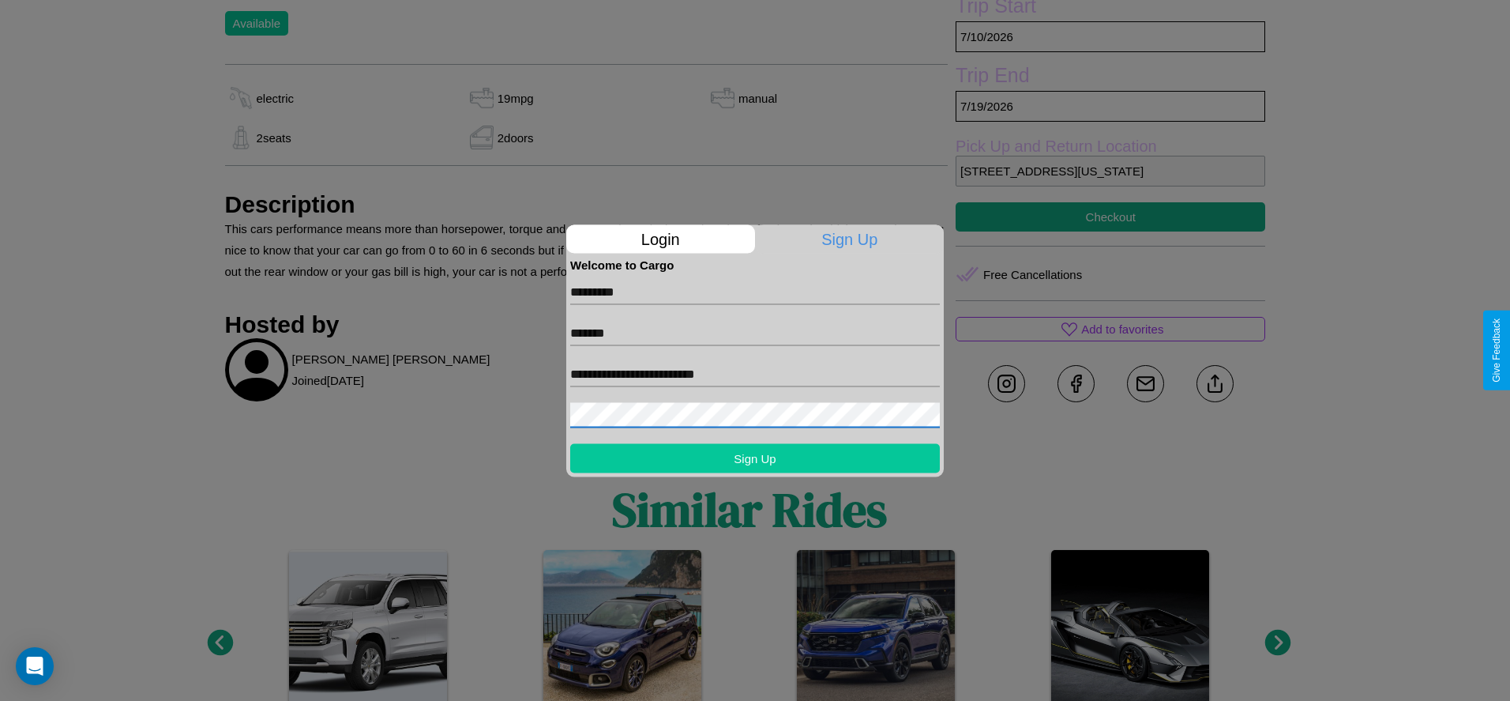
click at [755, 457] on button "Sign Up" at bounding box center [755, 457] width 370 height 29
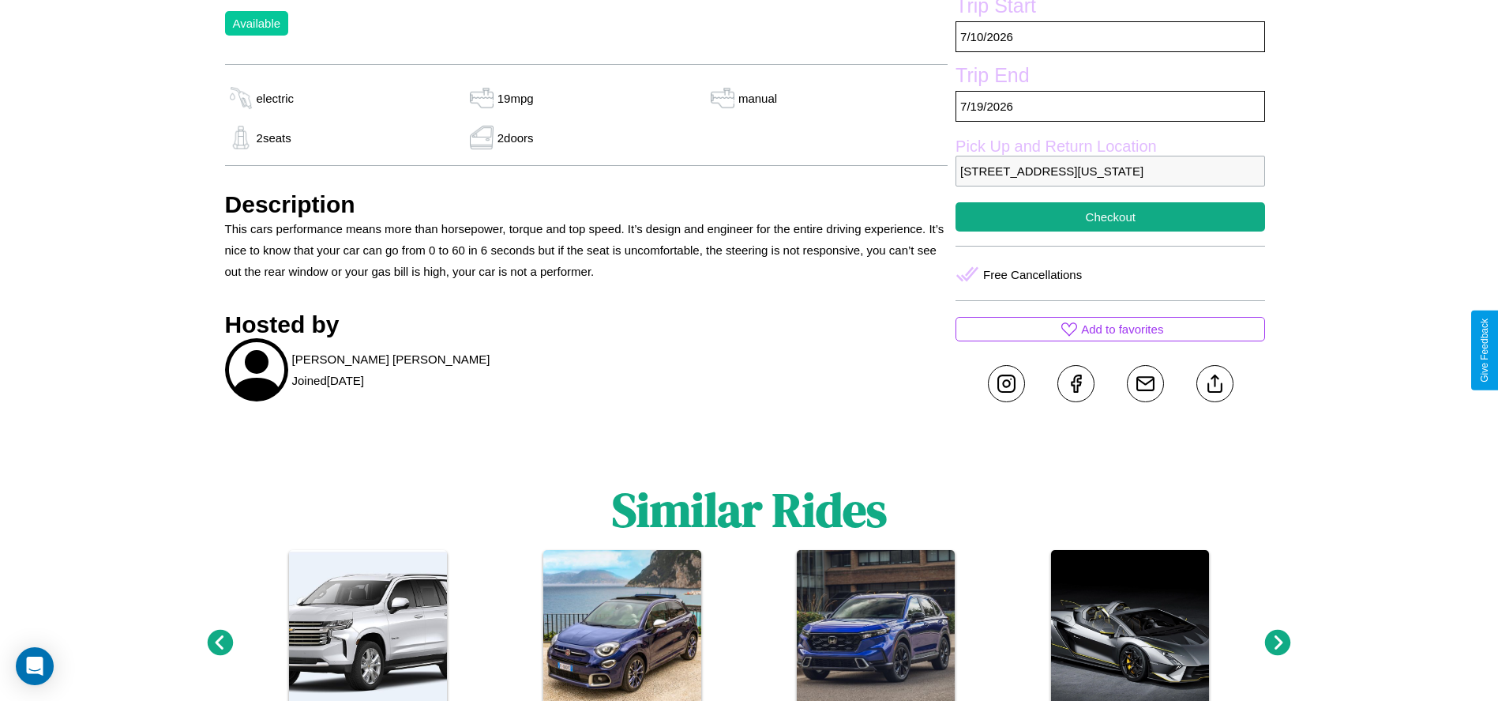
scroll to position [645, 0]
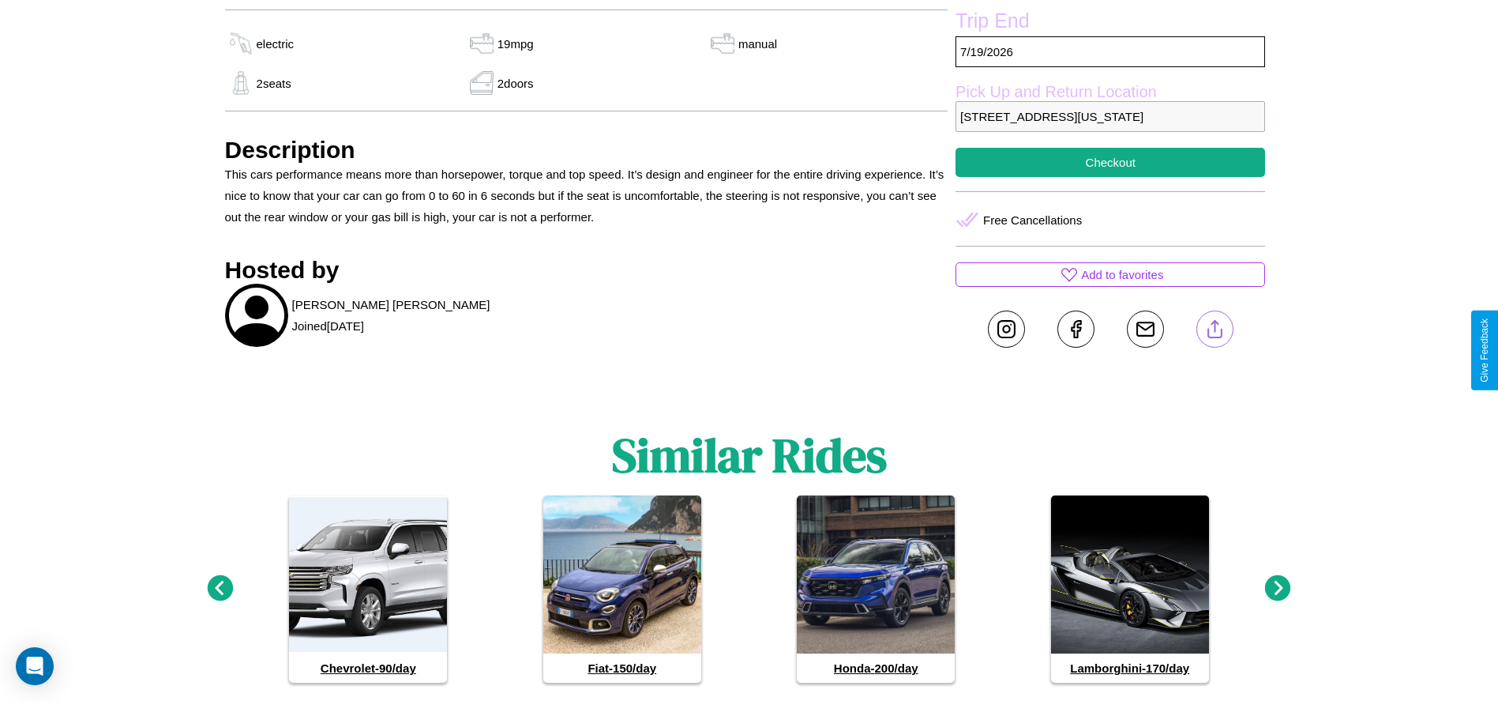
click at [1215, 332] on line at bounding box center [1215, 326] width 0 height 11
